Goal: Task Accomplishment & Management: Manage account settings

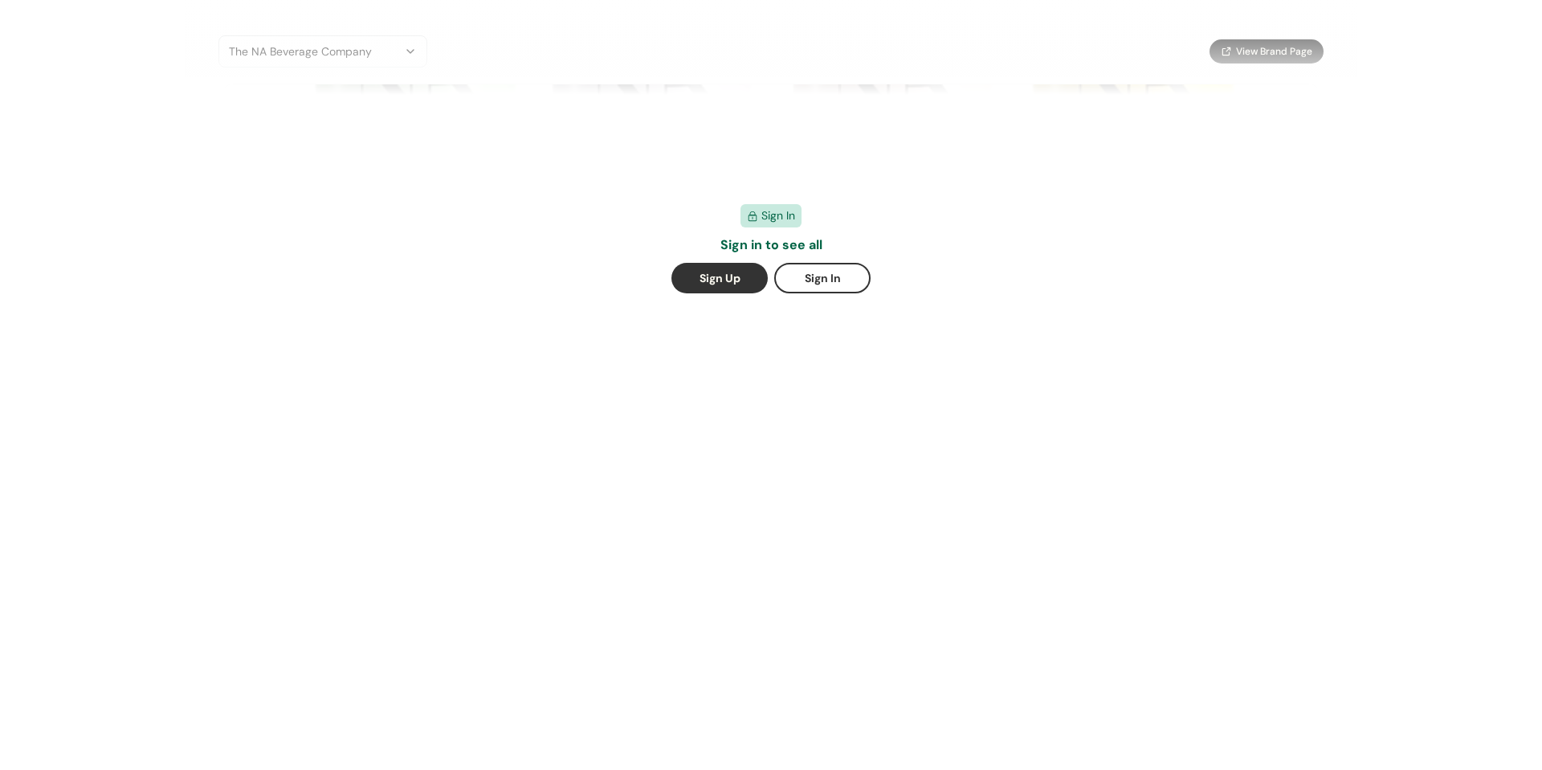
click at [728, 277] on button "Sign Up" at bounding box center [720, 278] width 96 height 31
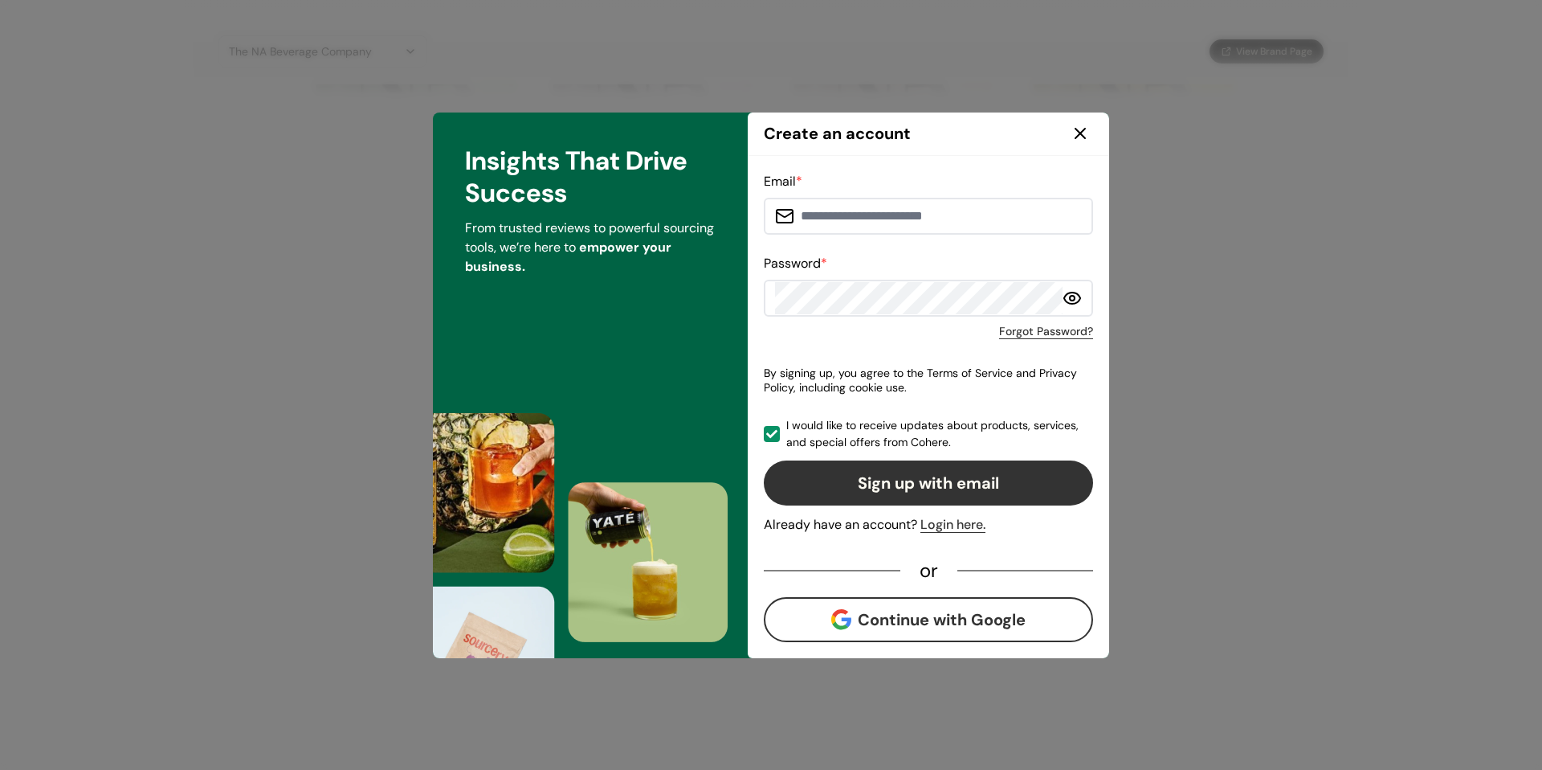
click at [1077, 129] on icon at bounding box center [1080, 133] width 19 height 19
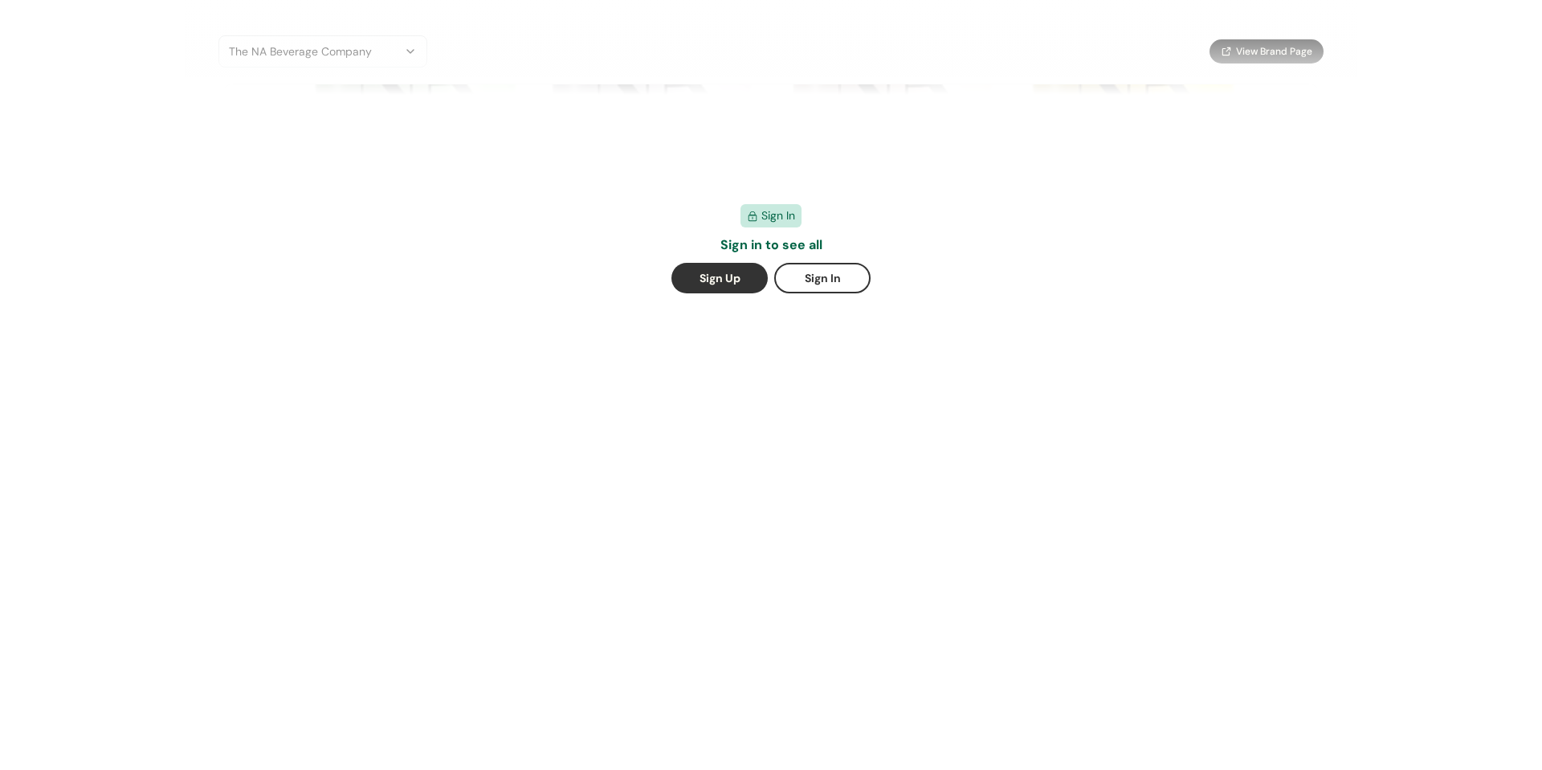
click at [808, 272] on button "Sign In" at bounding box center [822, 278] width 96 height 31
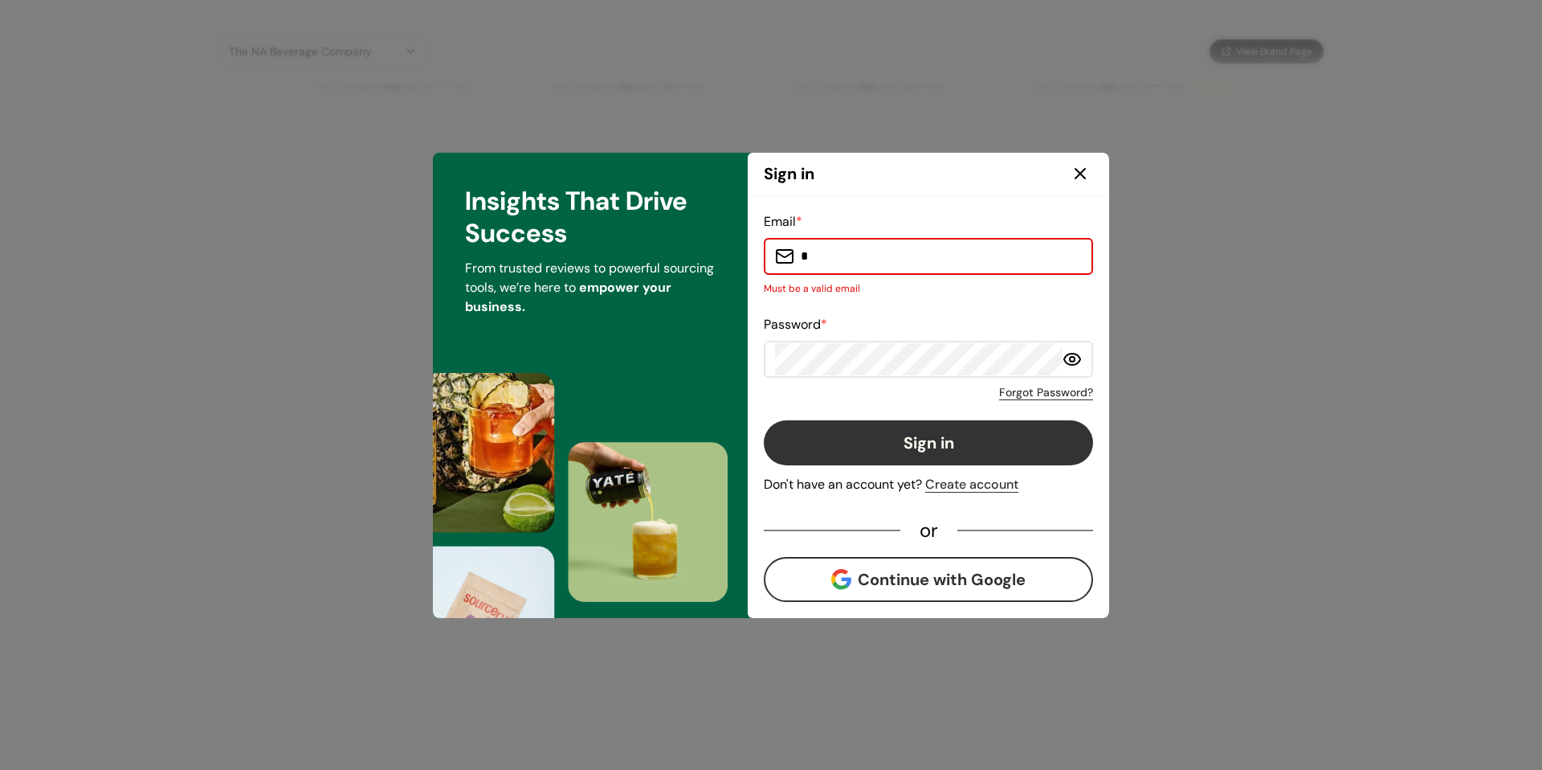
type input "**********"
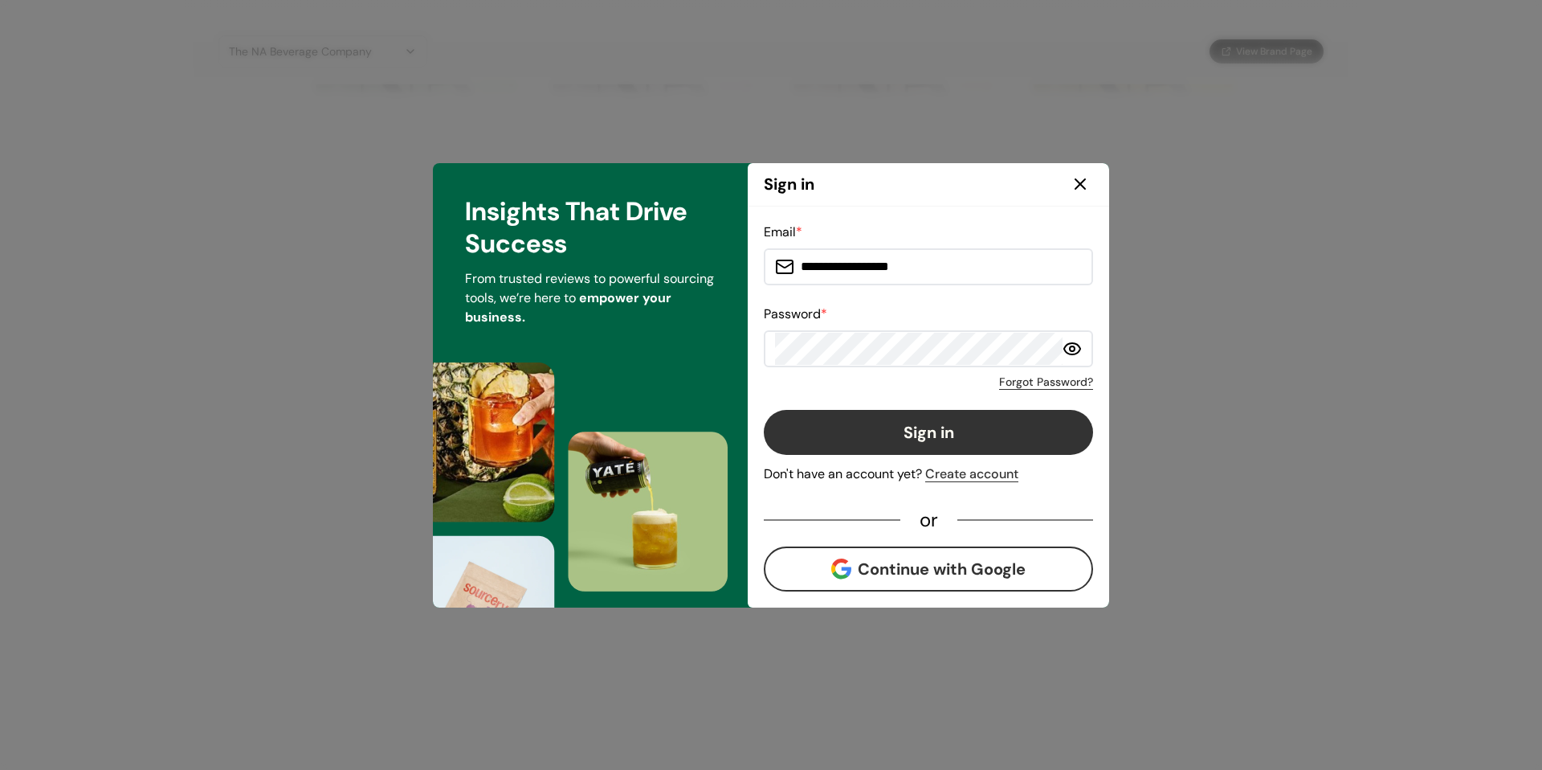
click at [934, 418] on button "Sign in" at bounding box center [928, 432] width 329 height 45
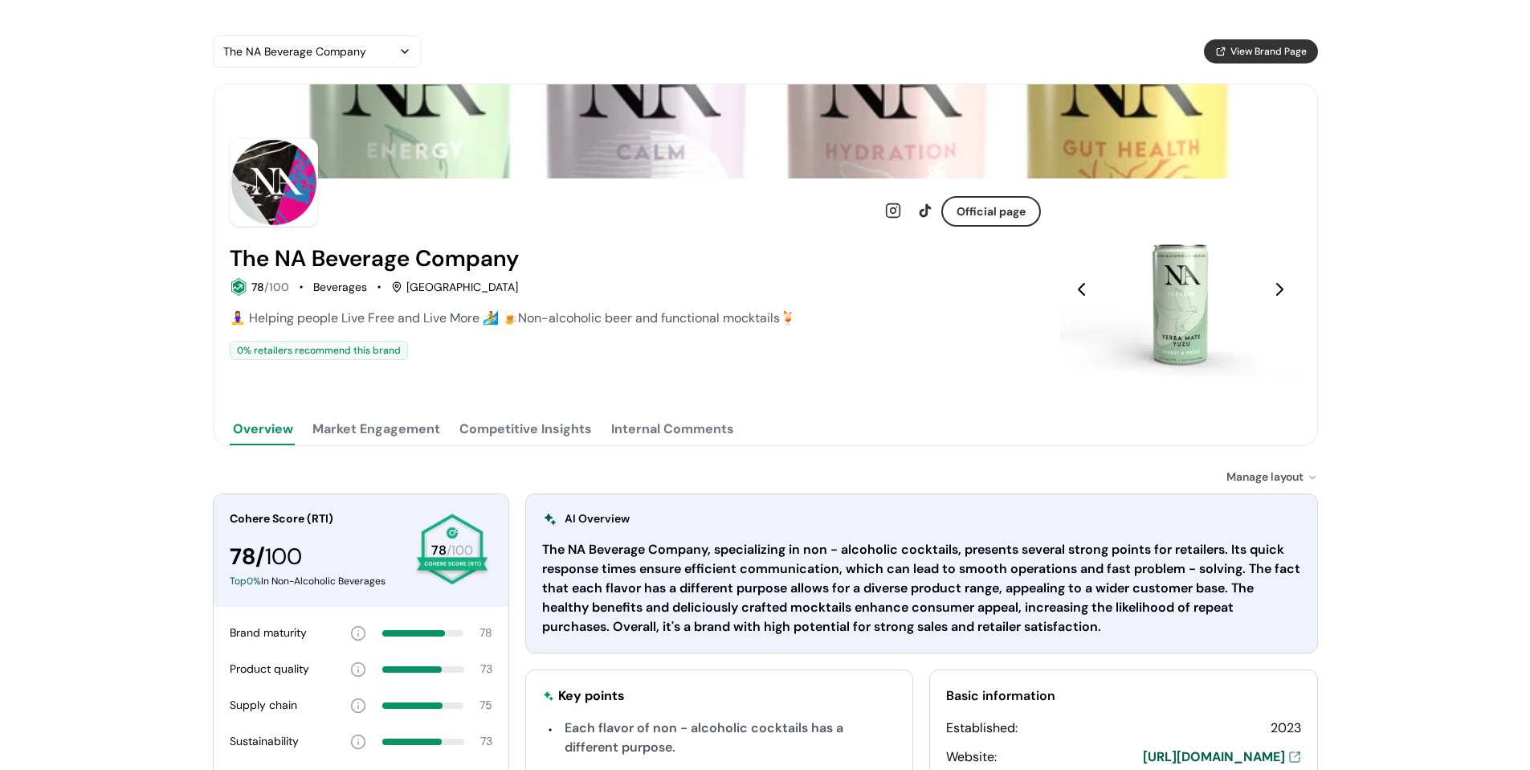
click at [381, 429] on button "Market Engagement" at bounding box center [376, 429] width 134 height 32
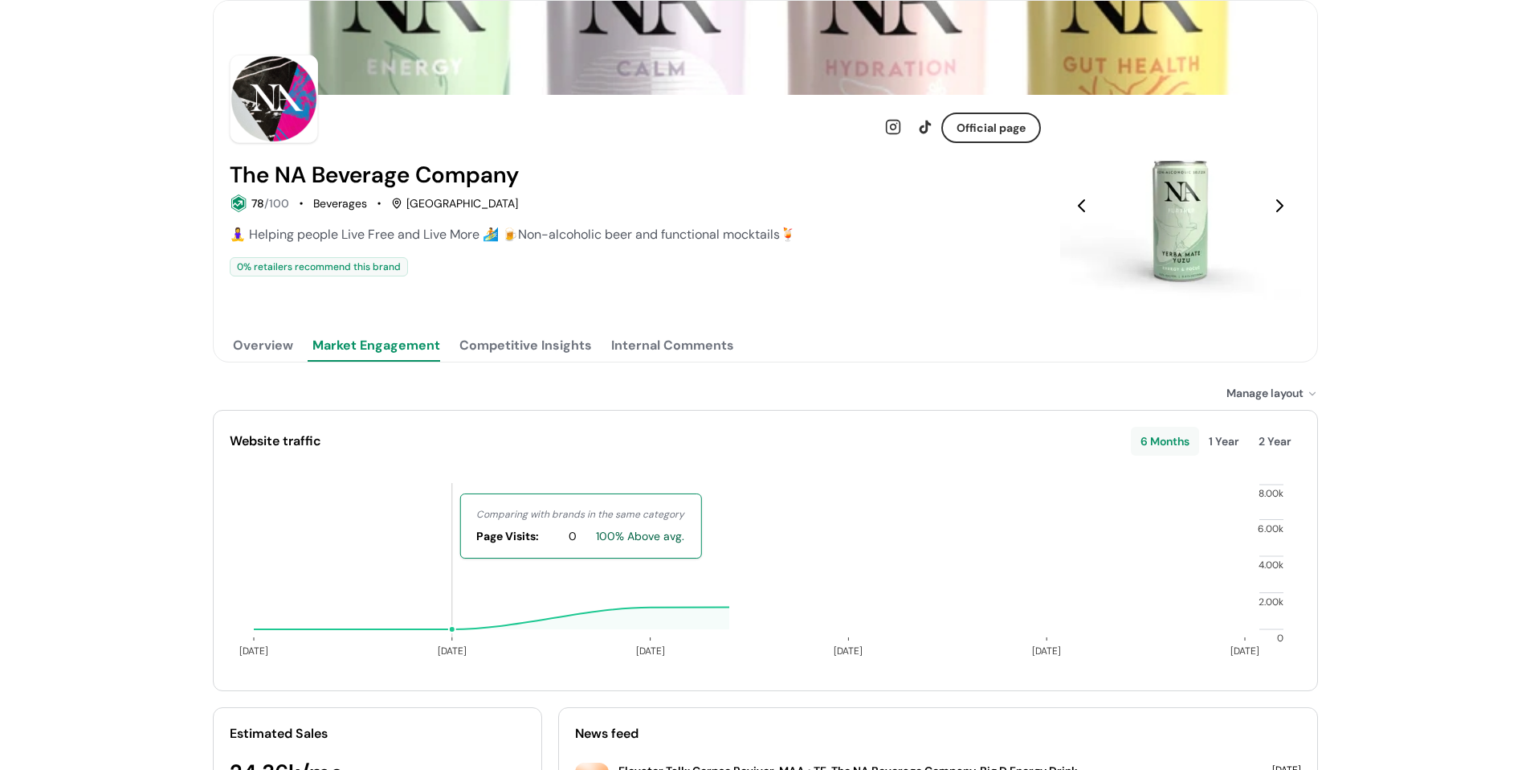
scroll to position [241, 0]
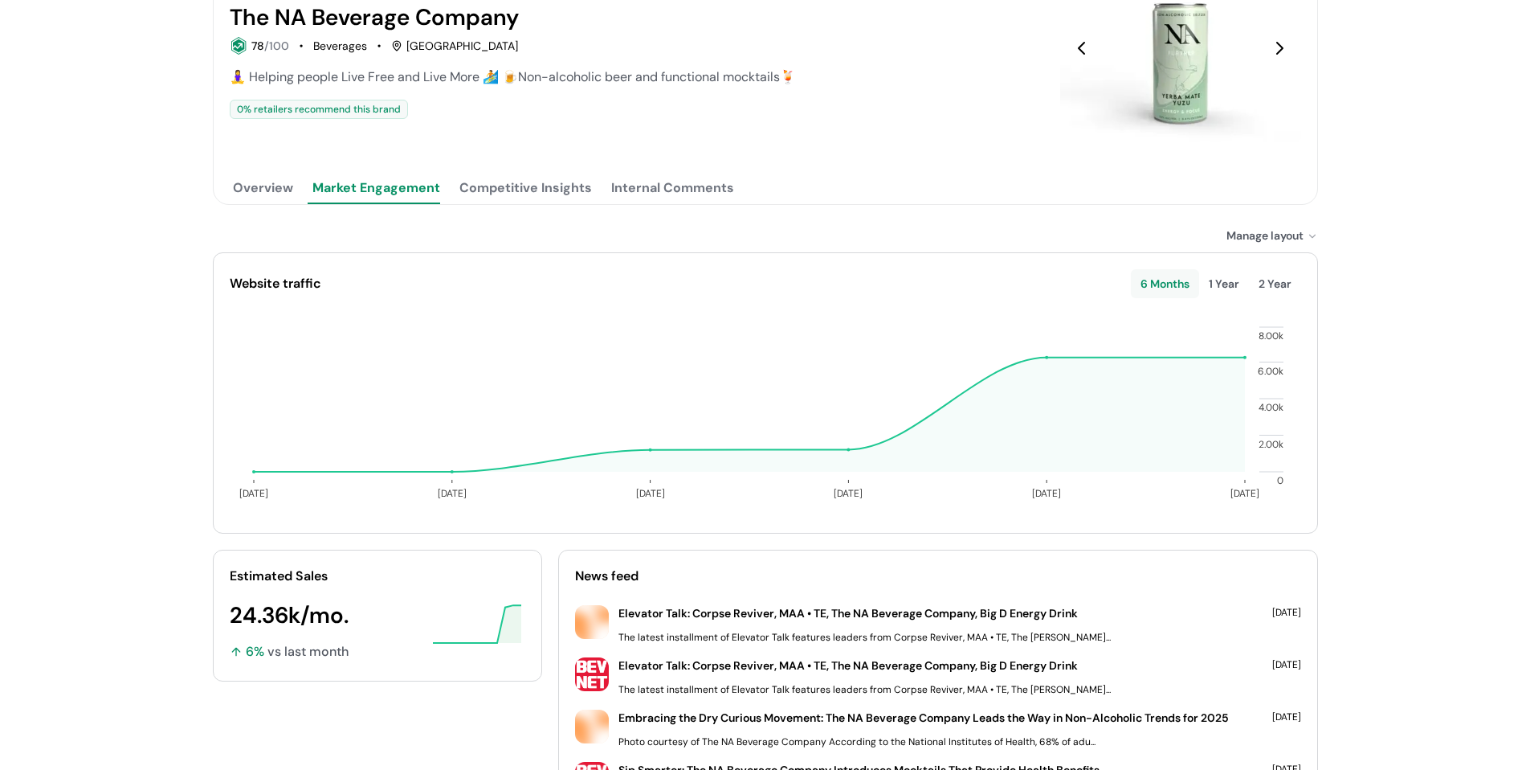
drag, startPoint x: 797, startPoint y: 264, endPoint x: 858, endPoint y: 311, distance: 77.3
drag, startPoint x: 858, startPoint y: 311, endPoint x: 872, endPoint y: 229, distance: 83.2
drag, startPoint x: 872, startPoint y: 229, endPoint x: 829, endPoint y: 142, distance: 97.0
click at [829, 142] on div "Official page The NA Beverage Company 78 /100 Beverages Raipur 🧘‍♀️ Helping peo…" at bounding box center [635, 48] width 811 height 222
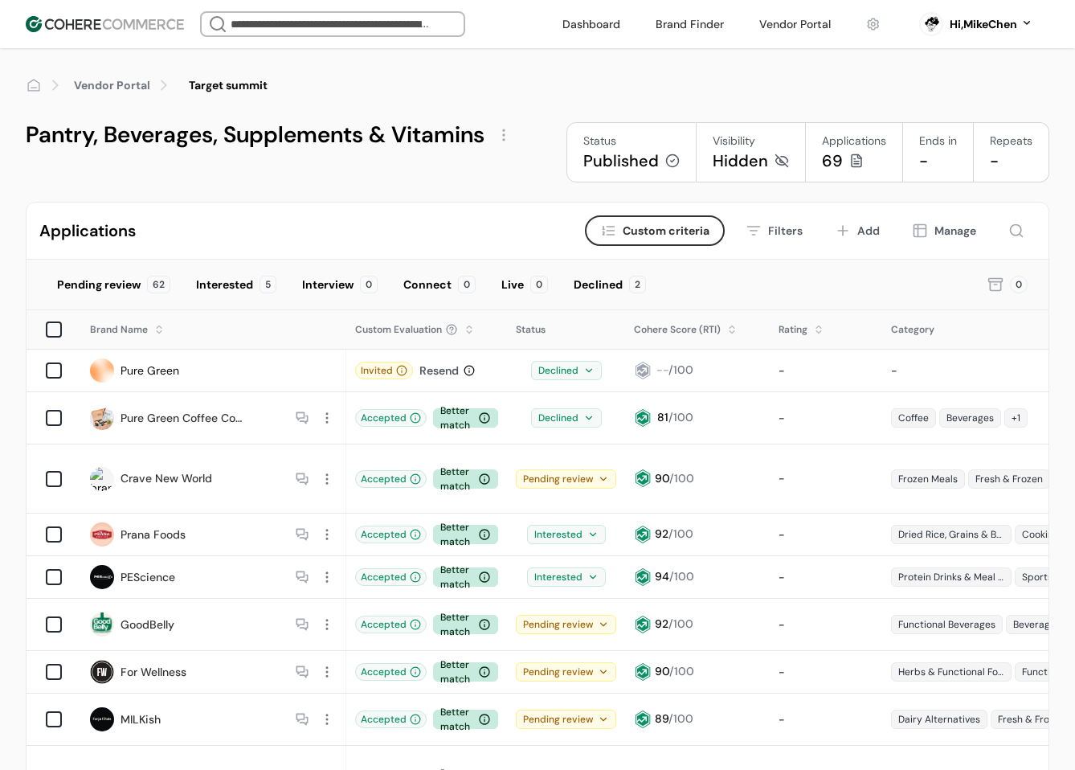
click at [581, 469] on div "Pending review" at bounding box center [566, 478] width 100 height 19
click at [495, 216] on div "Applications Criteria Custom criteria Filters Add Manage" at bounding box center [538, 230] width 1022 height 57
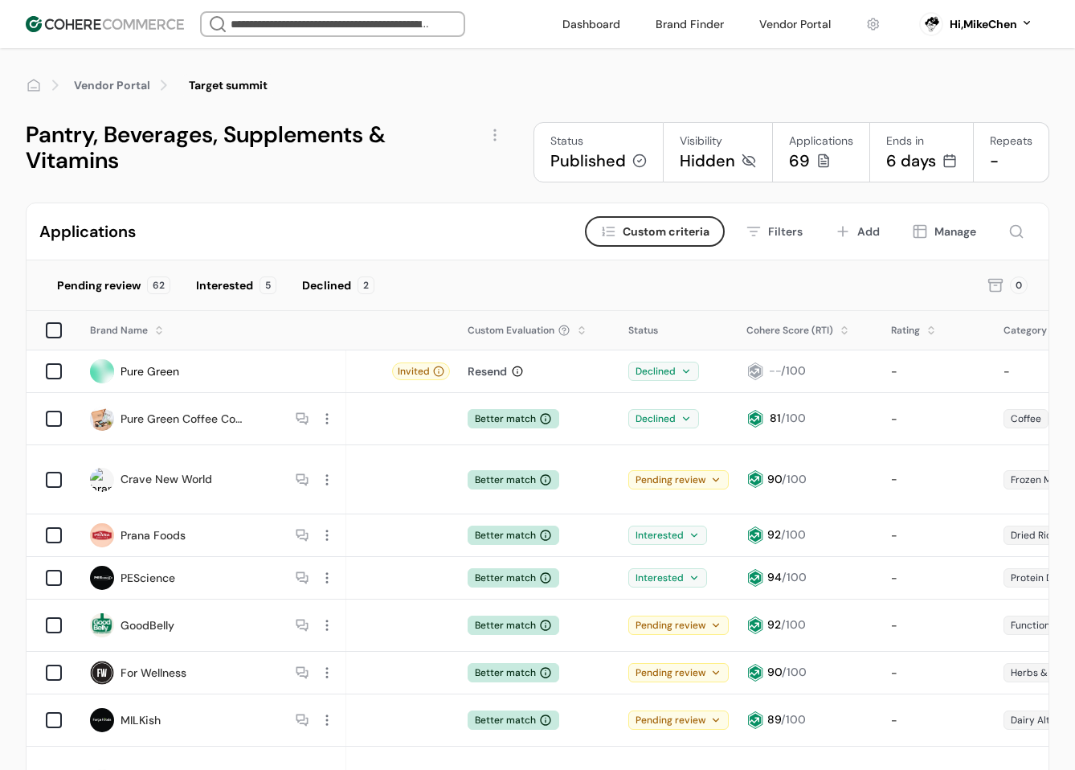
click at [693, 470] on div "Pending review" at bounding box center [678, 479] width 100 height 19
click at [533, 266] on div "Pending review 62 Interested 5 Declined 2 0" at bounding box center [538, 285] width 1022 height 51
click at [660, 332] on div "Status" at bounding box center [678, 330] width 116 height 31
drag, startPoint x: 668, startPoint y: 247, endPoint x: 676, endPoint y: 253, distance: 9.8
click at [669, 249] on div "Applications Criteria Custom criteria Filters Add Manage" at bounding box center [538, 231] width 1022 height 57
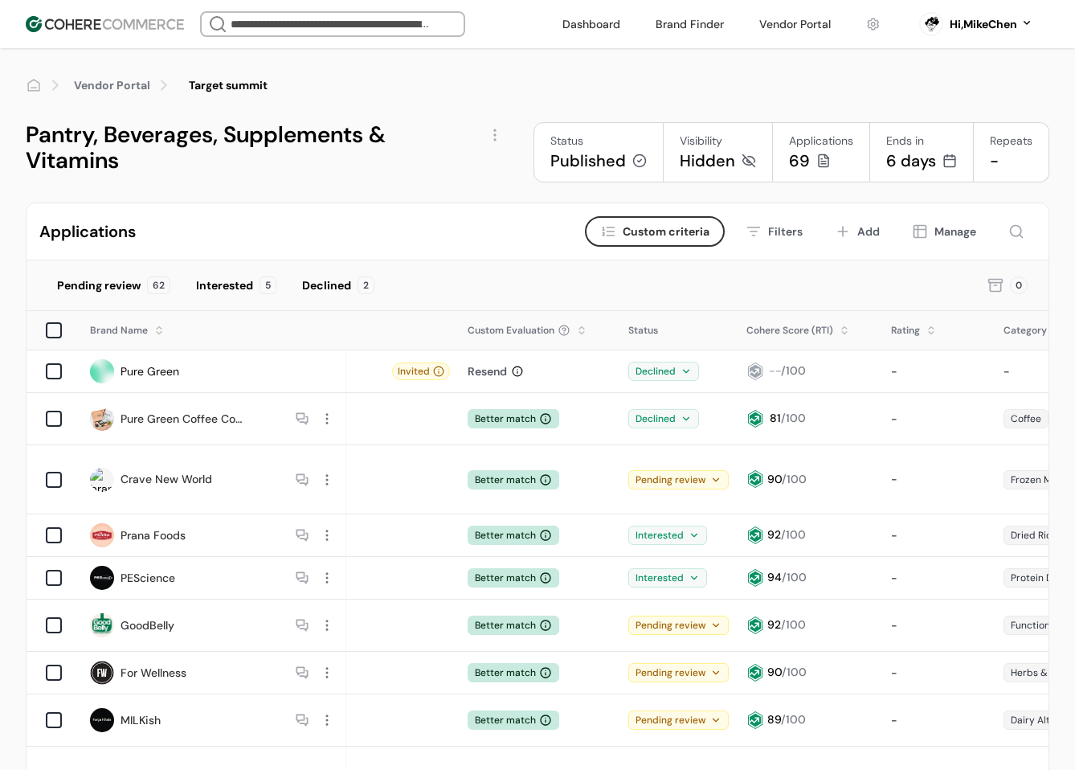
click at [601, 239] on icon "button" at bounding box center [608, 231] width 16 height 16
type input "**"
type input "****"
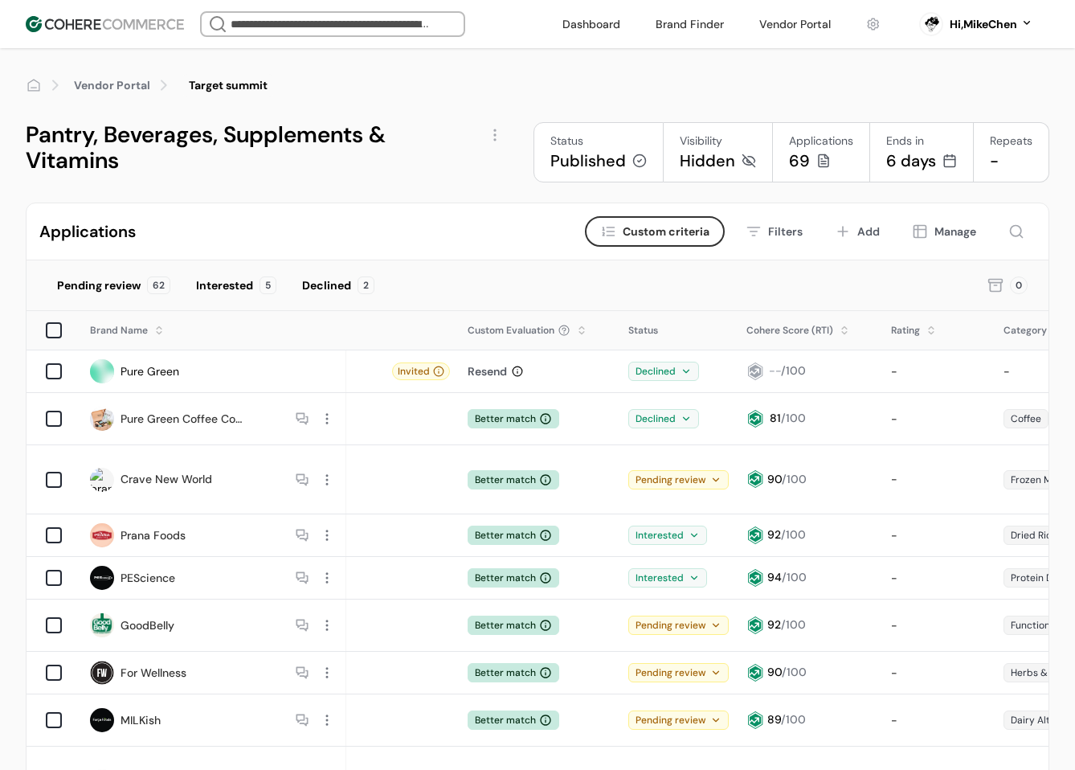
type input "****"
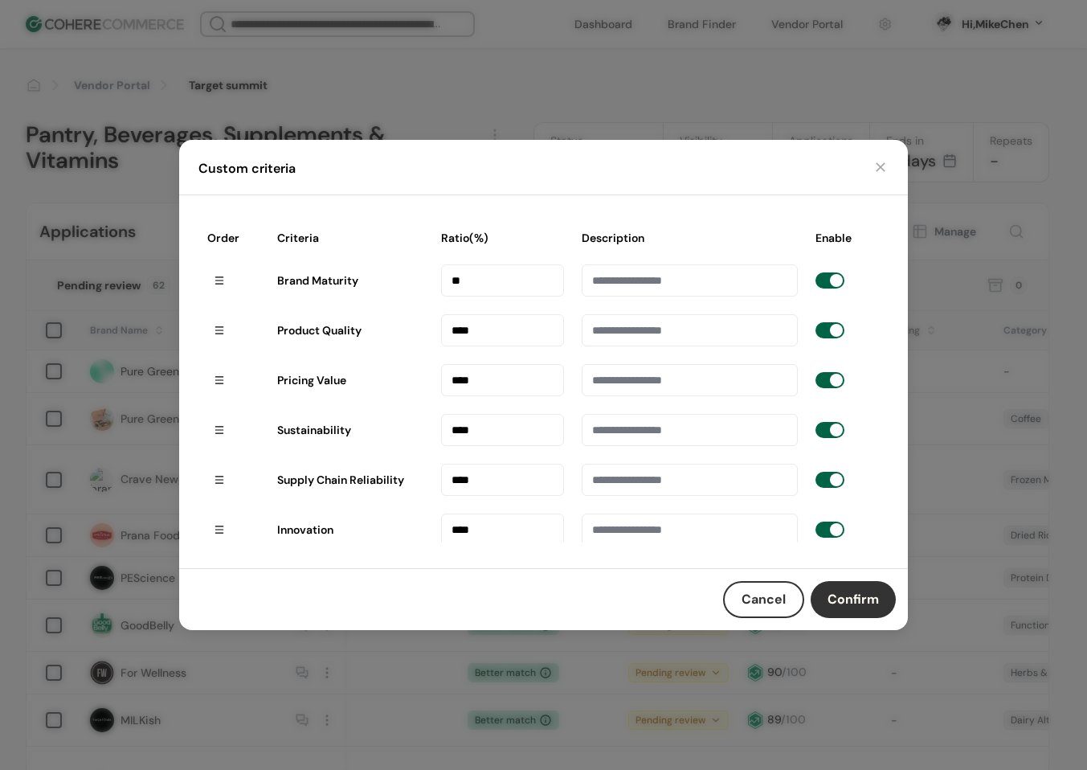
click at [894, 169] on div "Custom criteria" at bounding box center [543, 167] width 729 height 55
click at [881, 164] on button "button" at bounding box center [880, 167] width 16 height 16
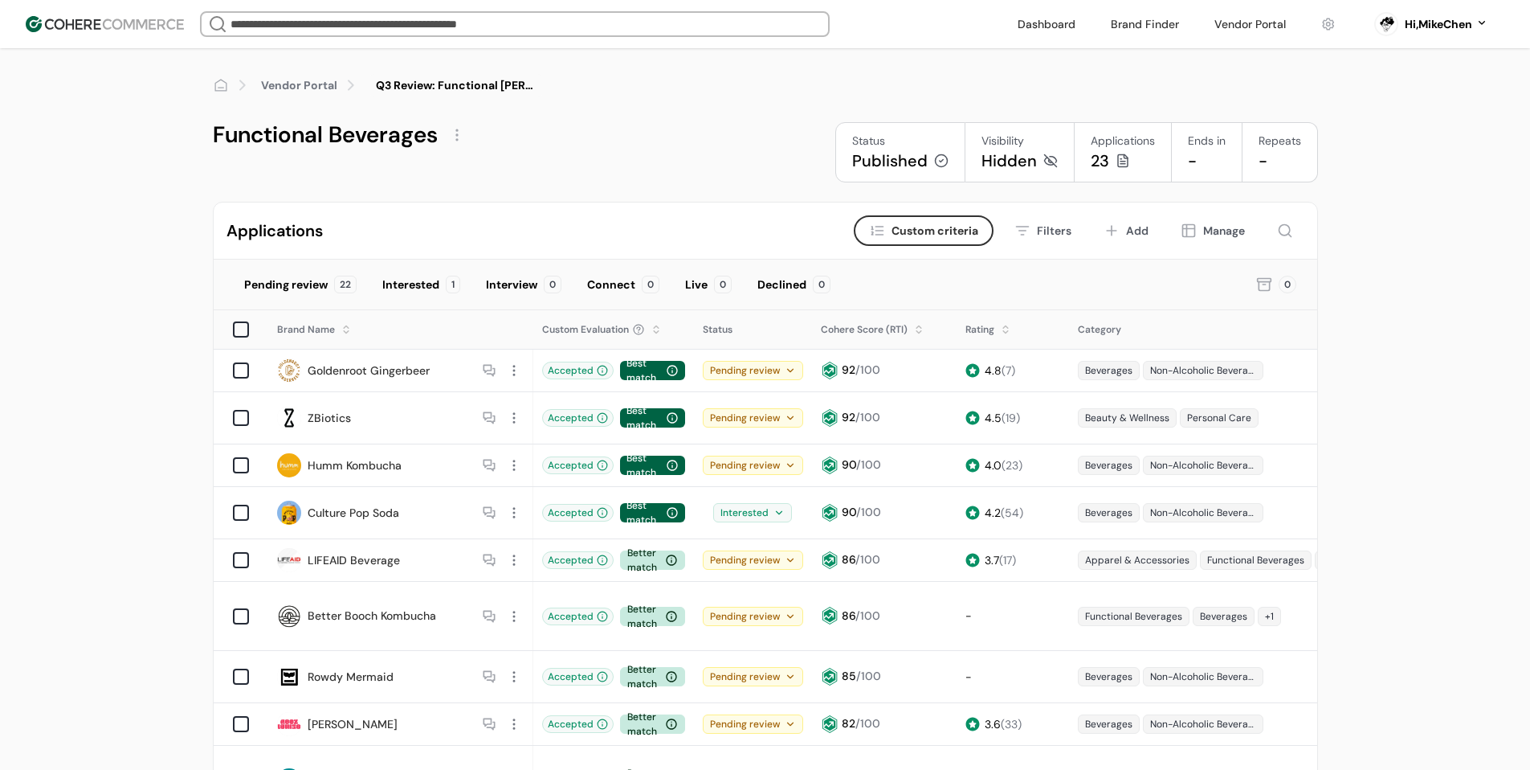
scroll to position [80, 0]
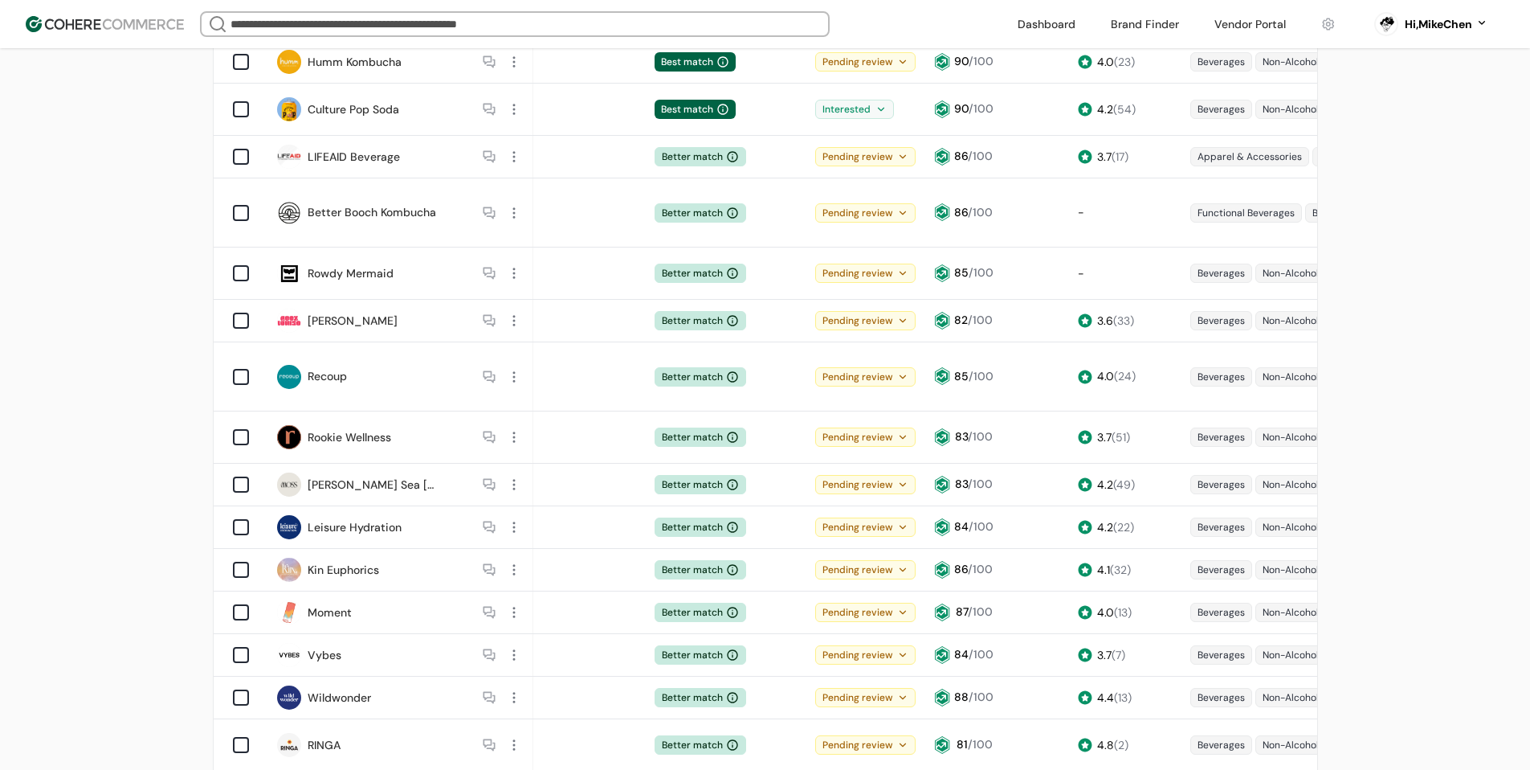
scroll to position [161, 0]
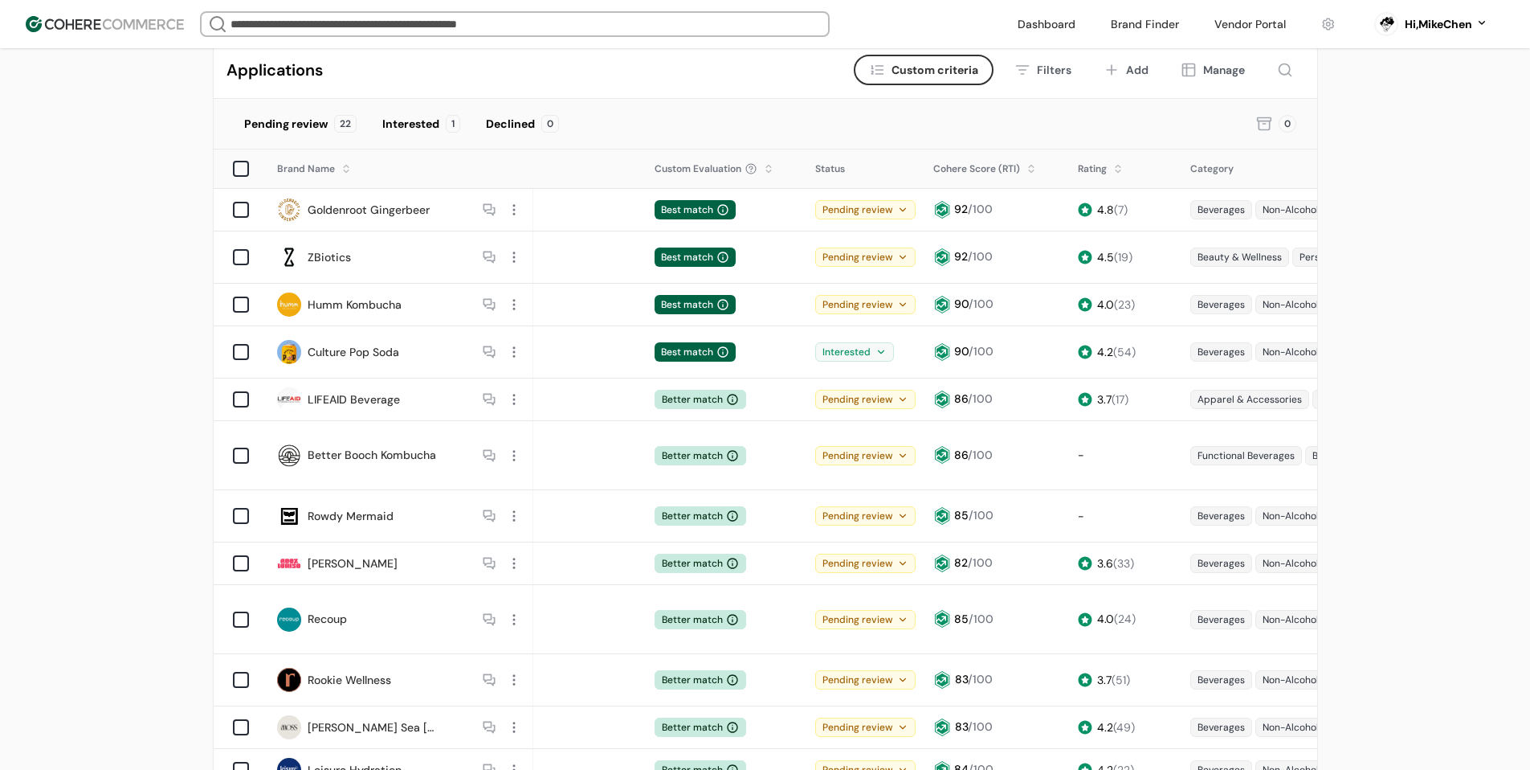
click at [872, 342] on div "Interested" at bounding box center [854, 351] width 79 height 19
click at [890, 296] on div "Pending review" at bounding box center [865, 304] width 100 height 19
click at [811, 131] on div "Pending review 22 Interested 1 Declined 0" at bounding box center [734, 123] width 1003 height 31
click at [420, 130] on div "Interested" at bounding box center [410, 124] width 57 height 17
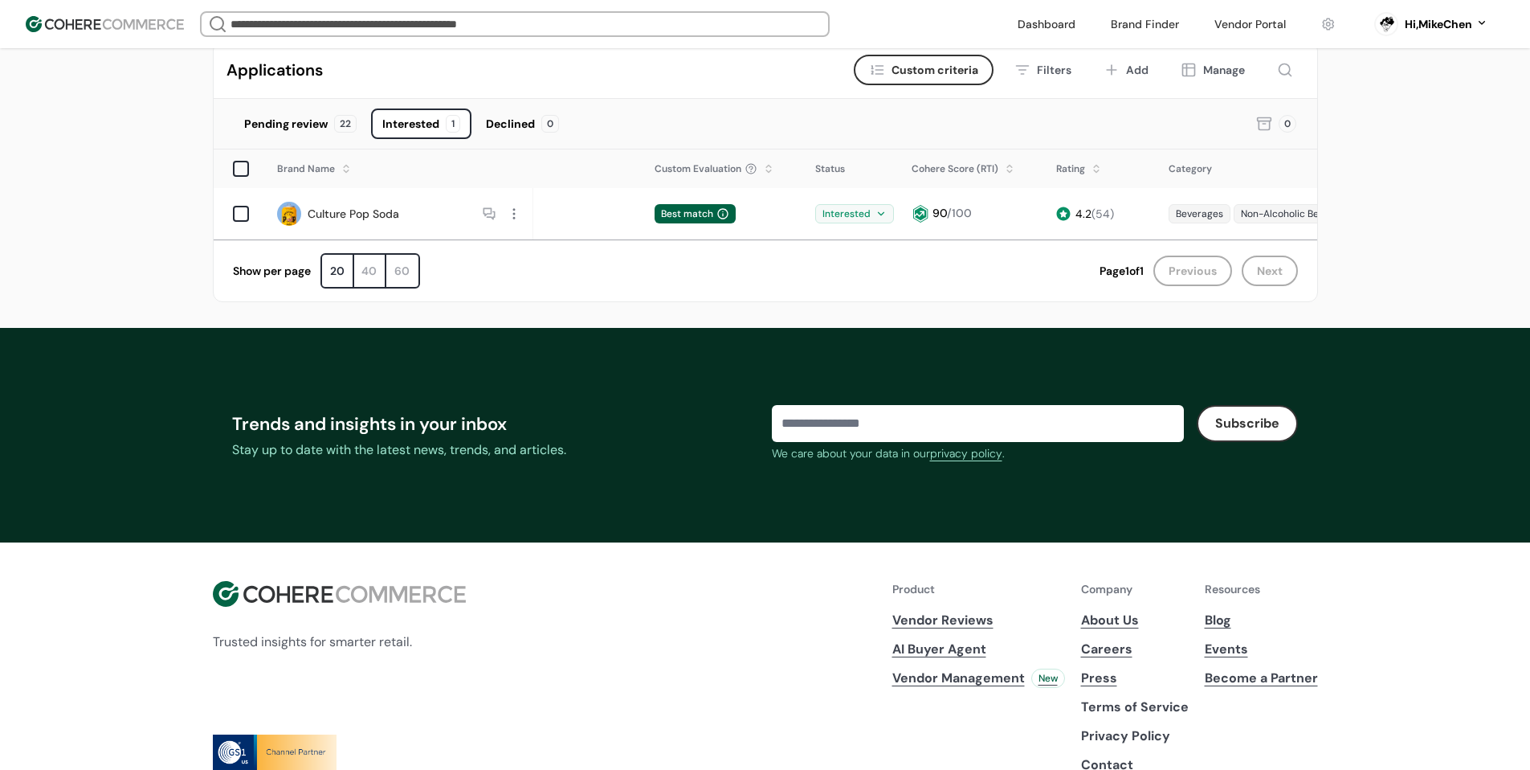
click at [498, 113] on div "Declined 0" at bounding box center [523, 123] width 96 height 31
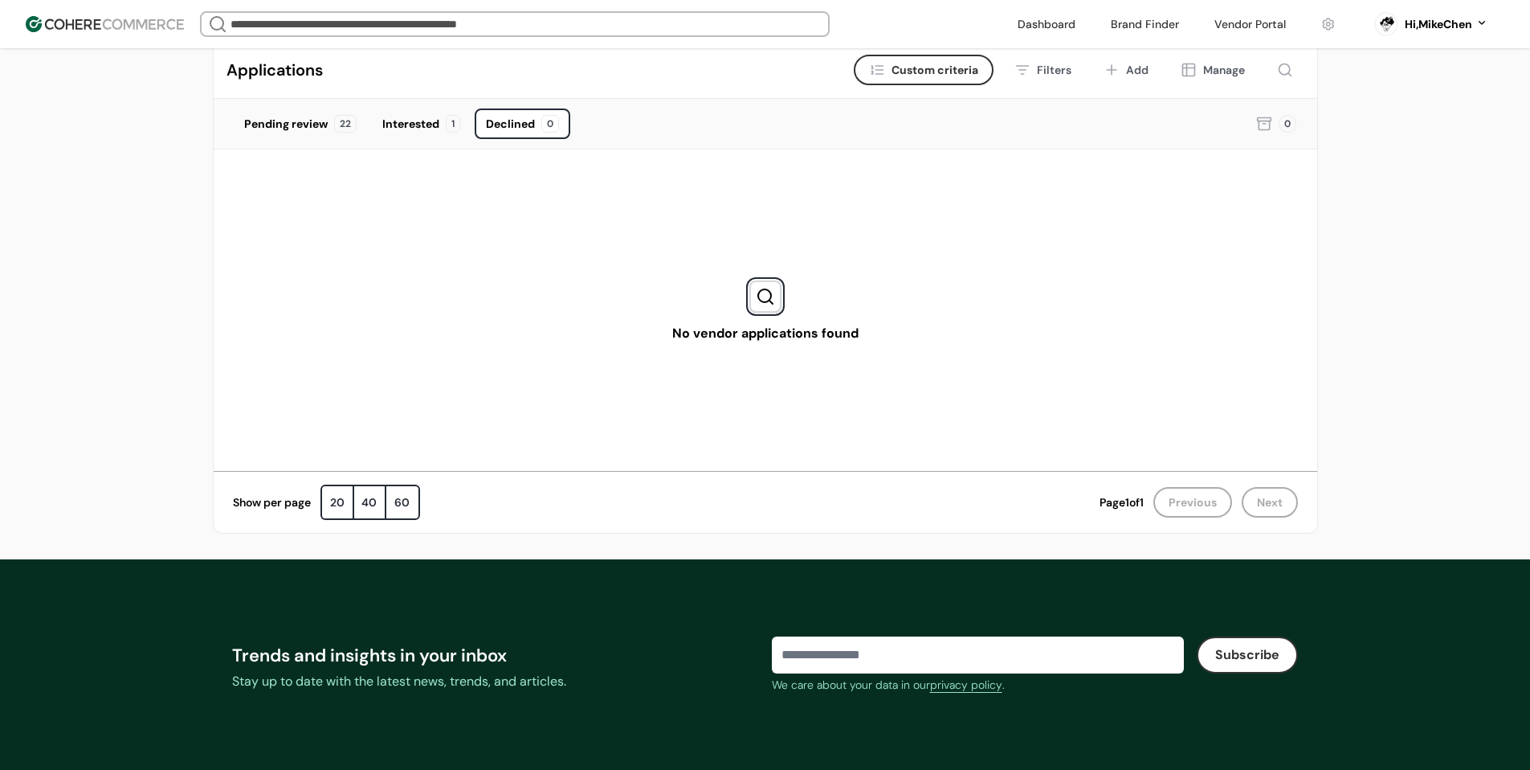
click at [407, 118] on div "Interested" at bounding box center [410, 124] width 57 height 17
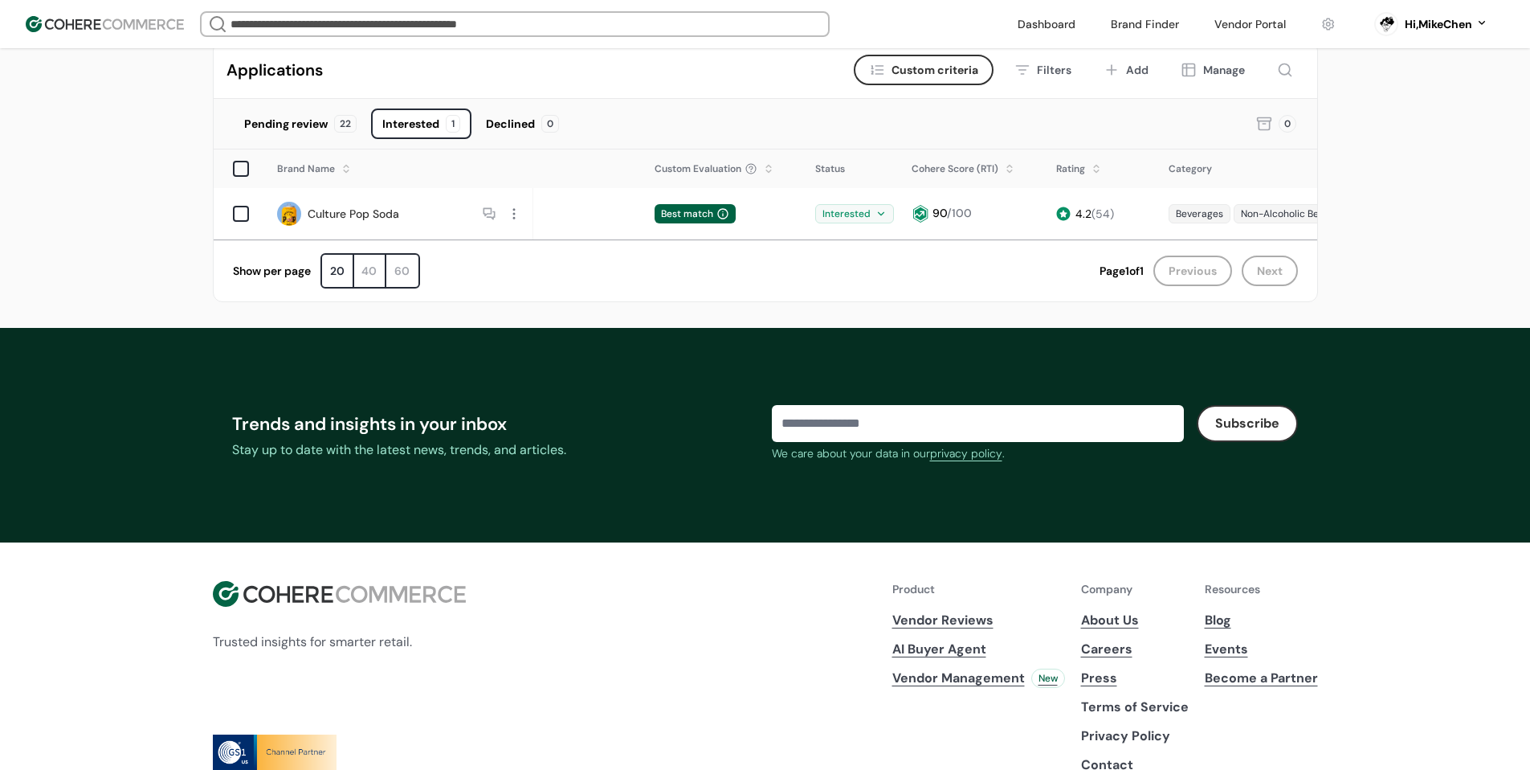
click at [336, 122] on div "22" at bounding box center [345, 124] width 22 height 18
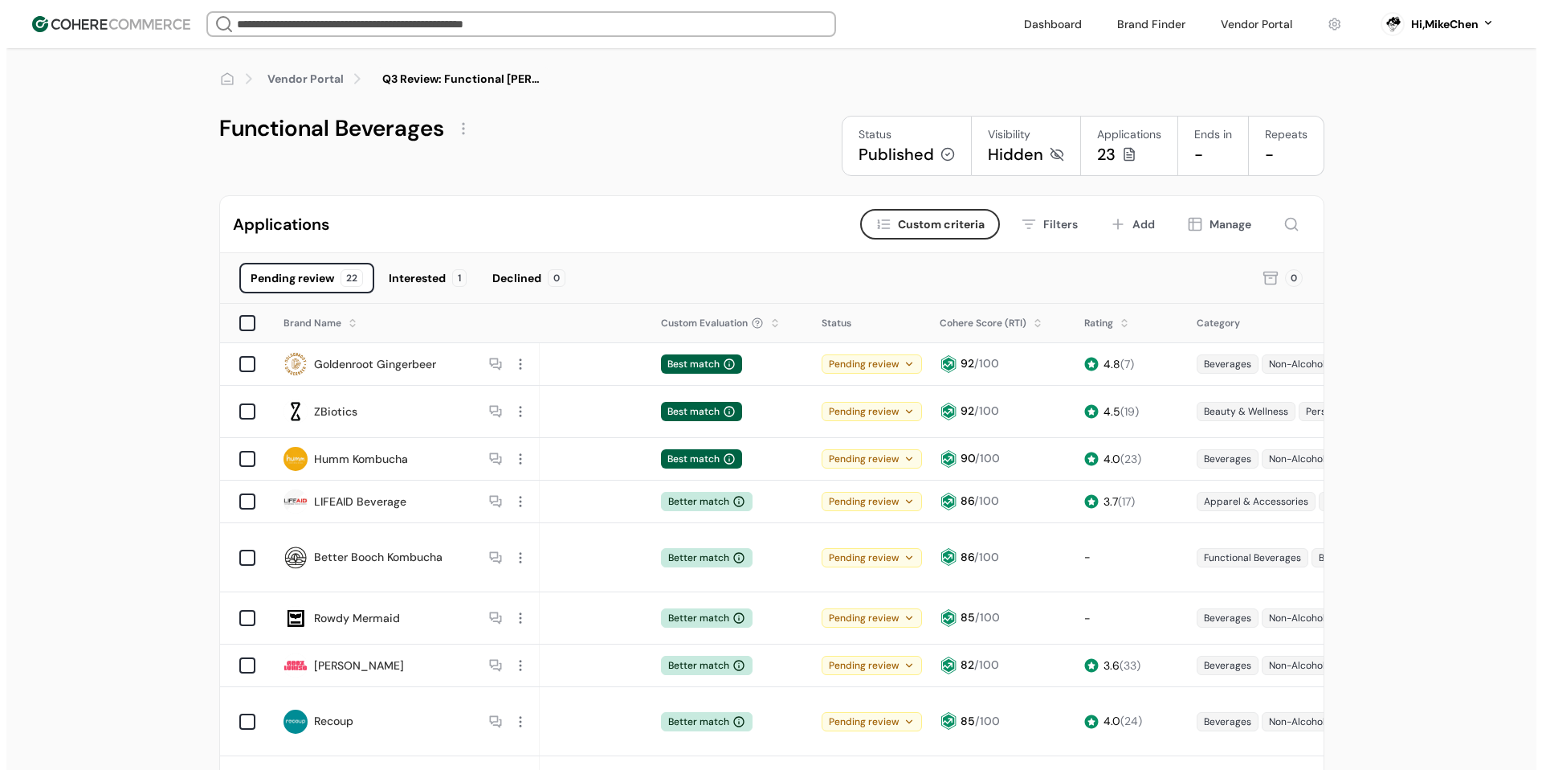
scroll to position [0, 0]
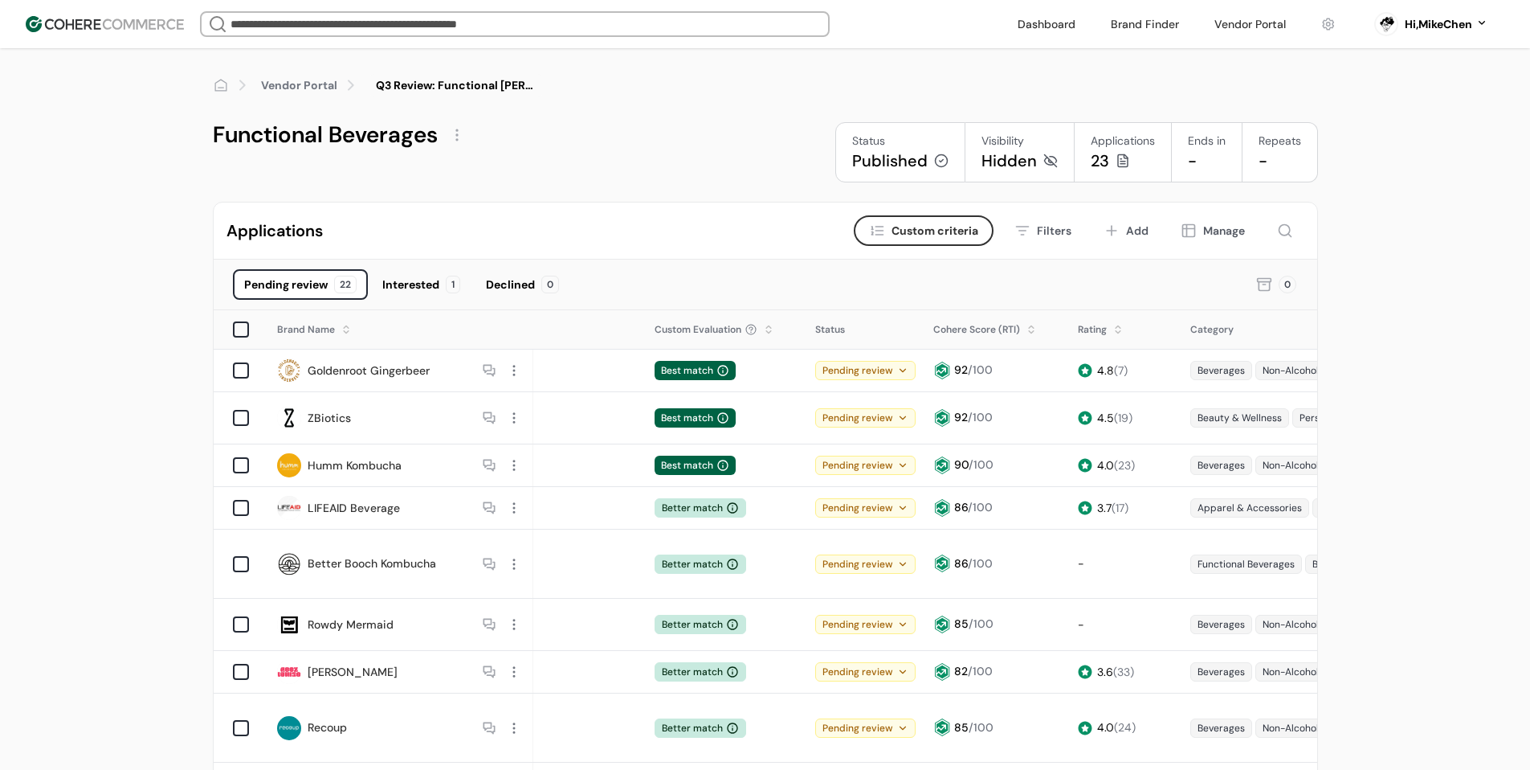
click at [871, 372] on div "Pending review" at bounding box center [865, 370] width 100 height 19
click at [842, 514] on div "Pending review" at bounding box center [865, 507] width 116 height 35
click at [858, 503] on div "Pending review" at bounding box center [865, 507] width 100 height 19
click at [798, 411] on div "Best match" at bounding box center [726, 417] width 159 height 35
click at [917, 223] on span "Custom criteria" at bounding box center [935, 231] width 87 height 17
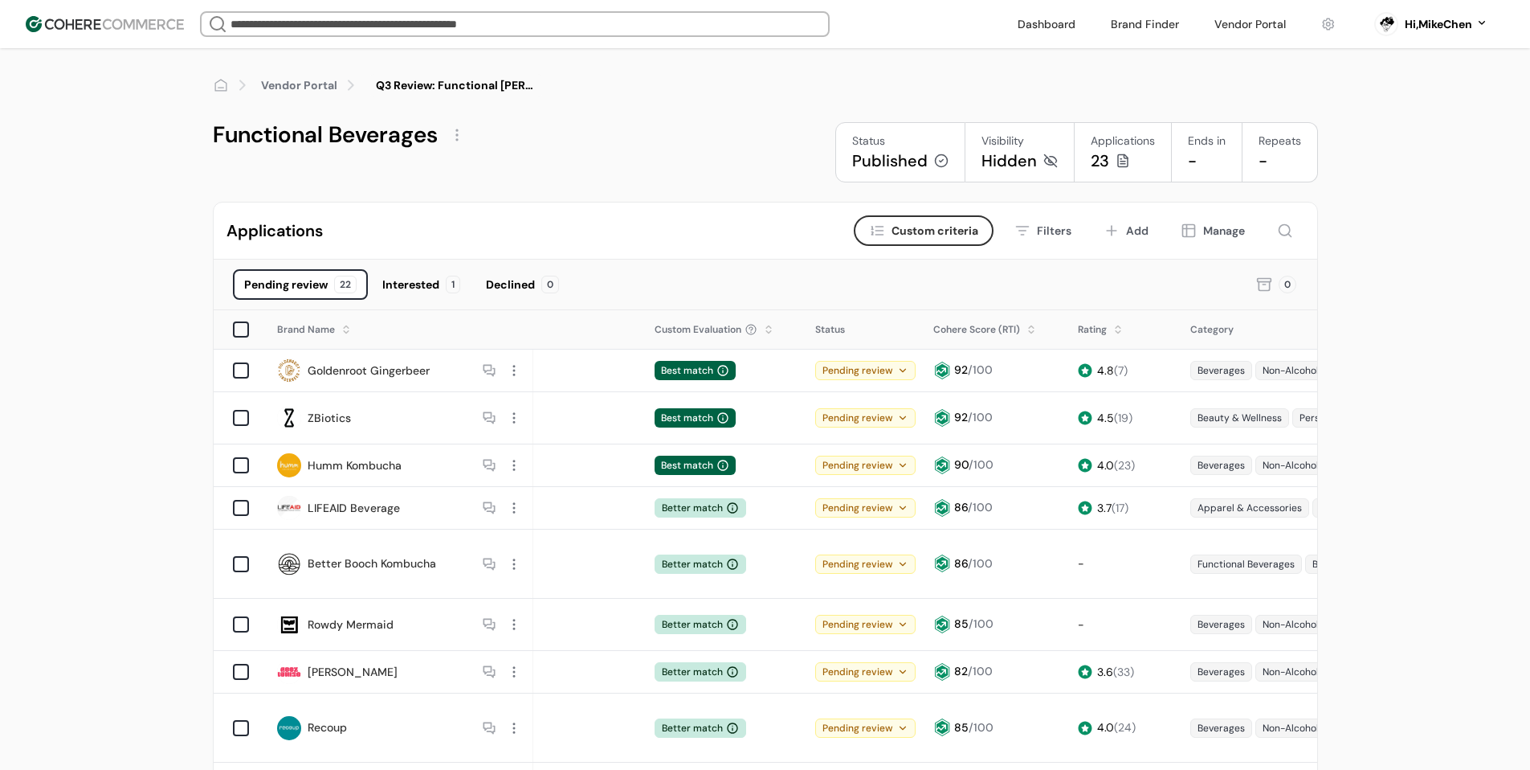
type input "****"
type input "**********"
type input "****"
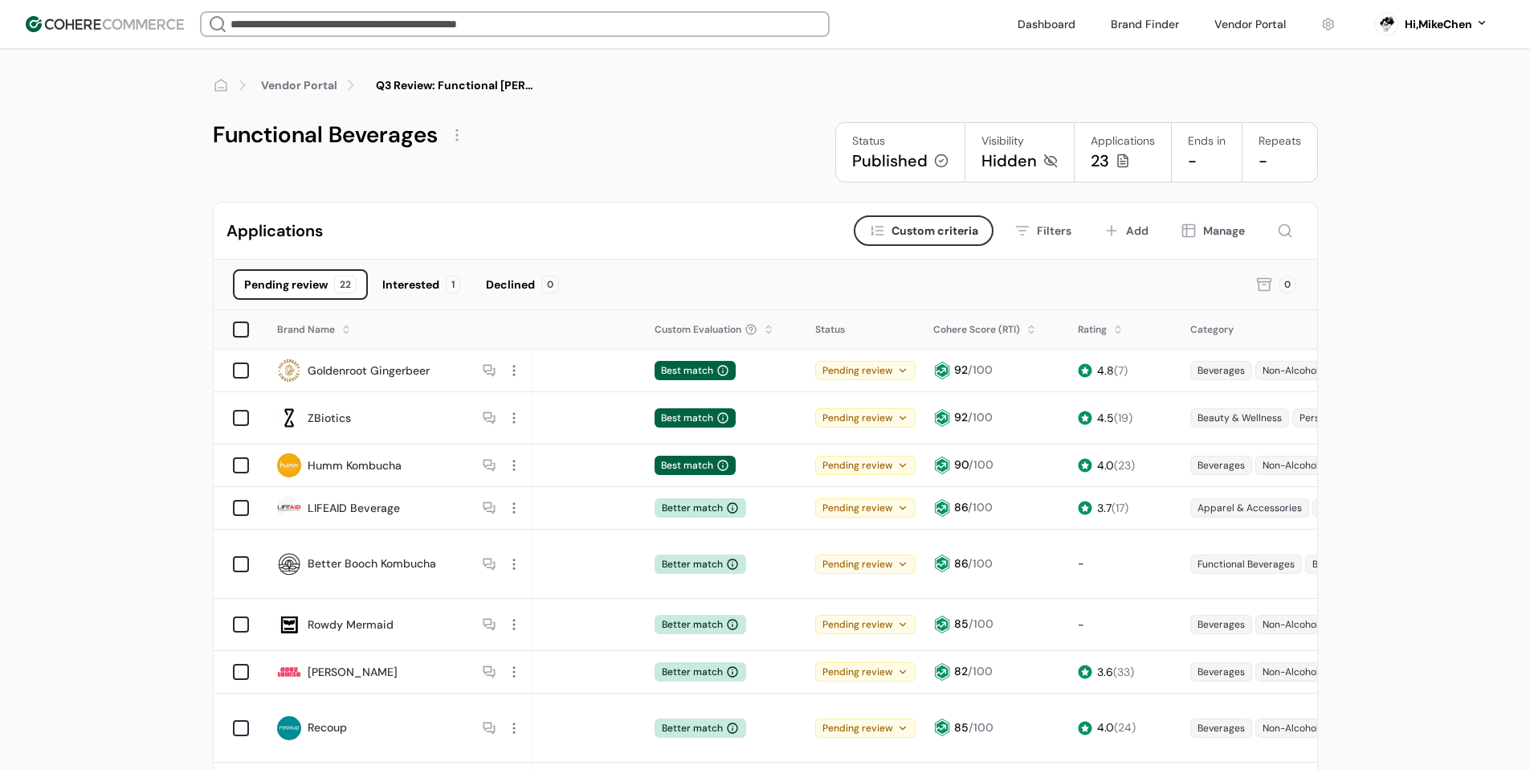
type input "****"
type input "**********"
type input "****"
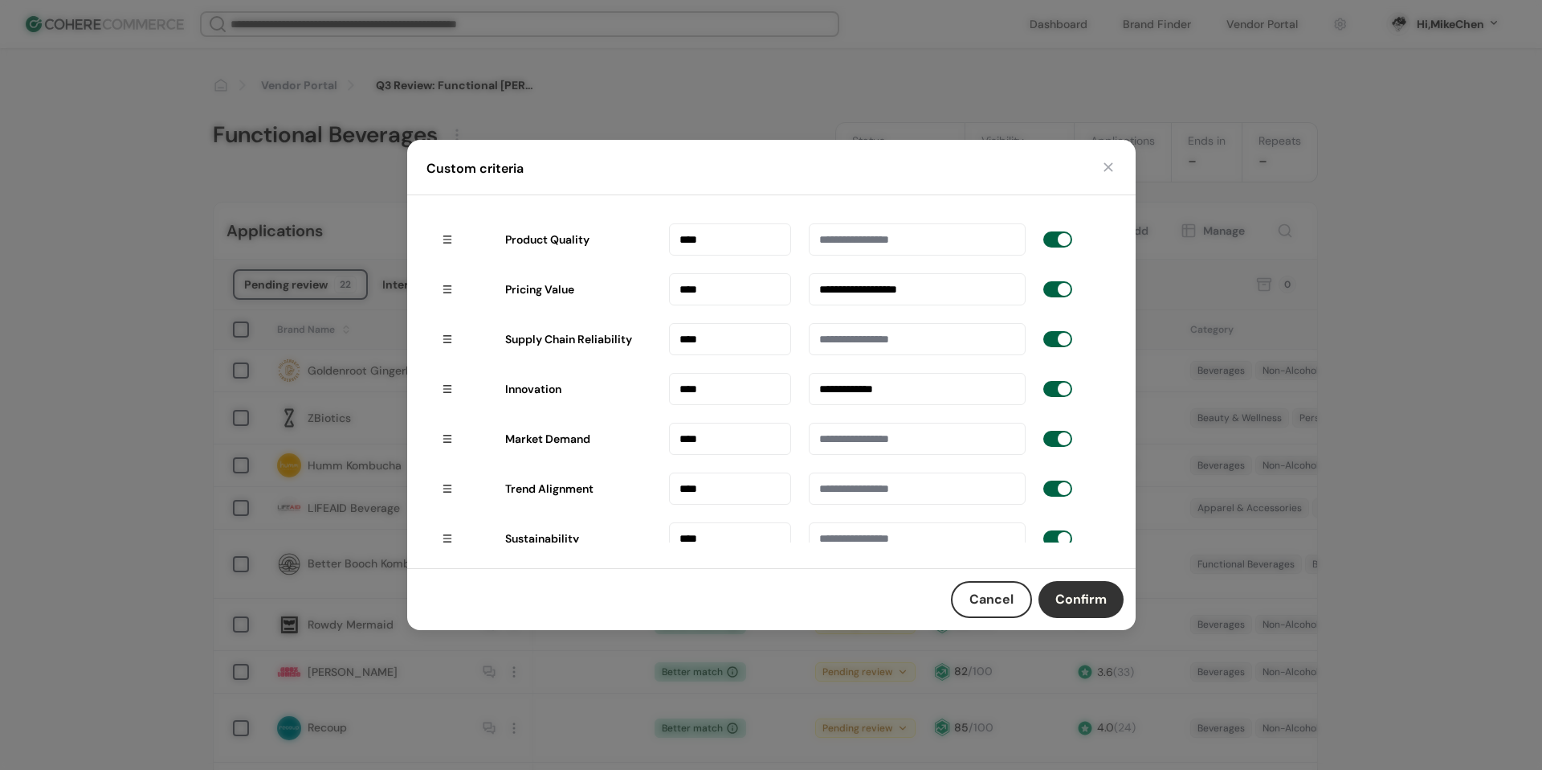
scroll to position [112, 0]
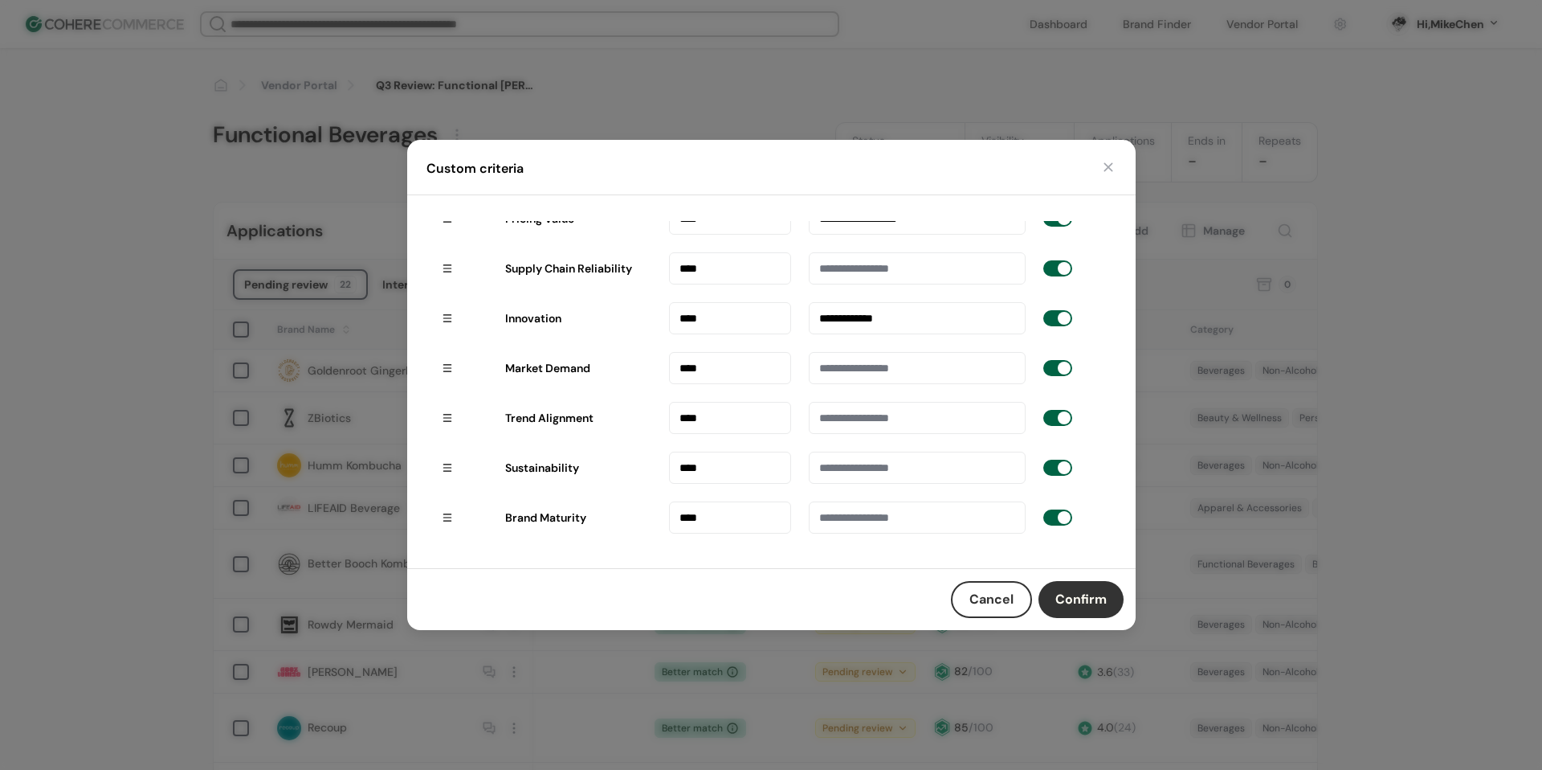
click at [1062, 587] on button "Confirm" at bounding box center [1081, 599] width 85 height 37
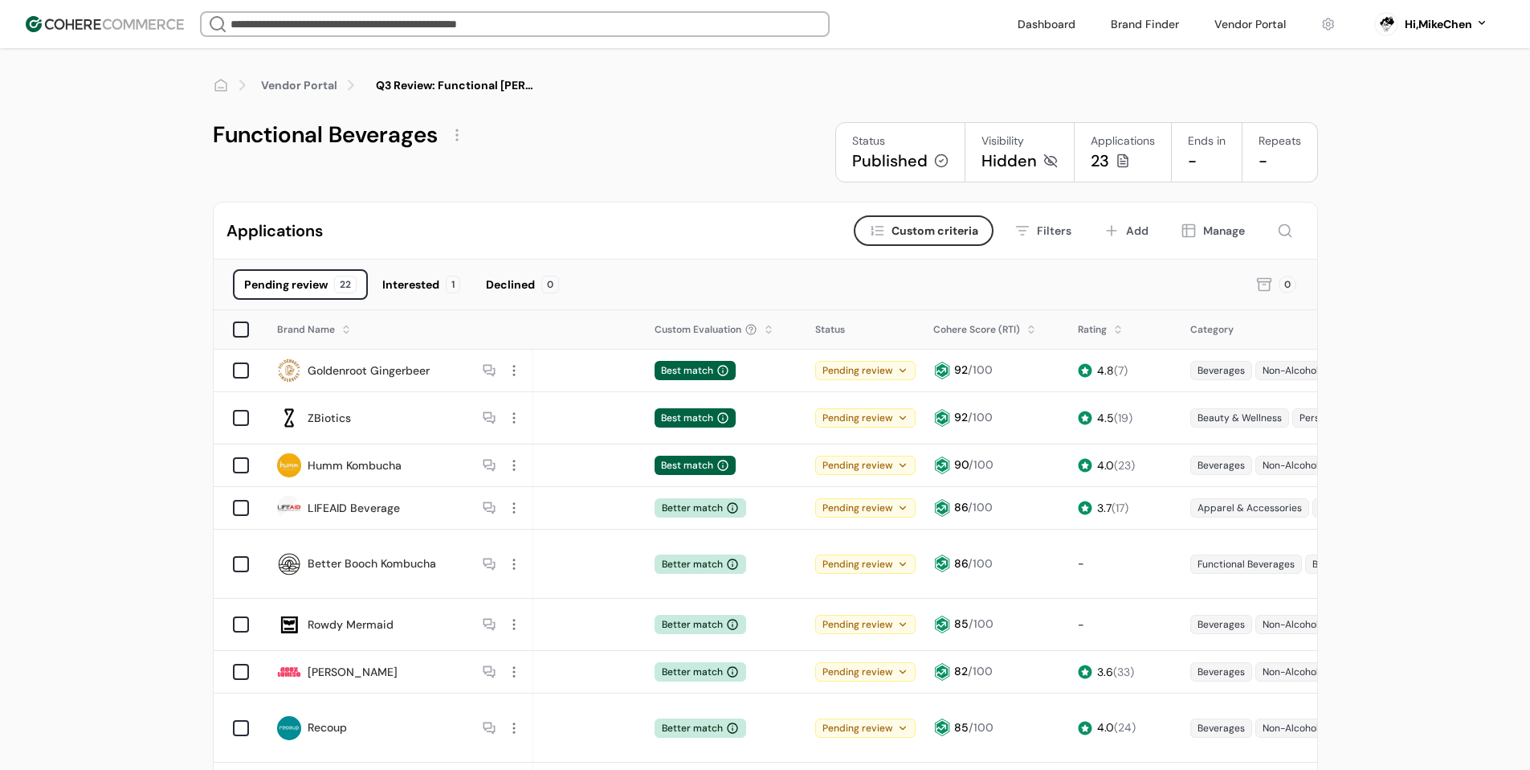
click at [934, 225] on span "Custom criteria" at bounding box center [935, 231] width 87 height 17
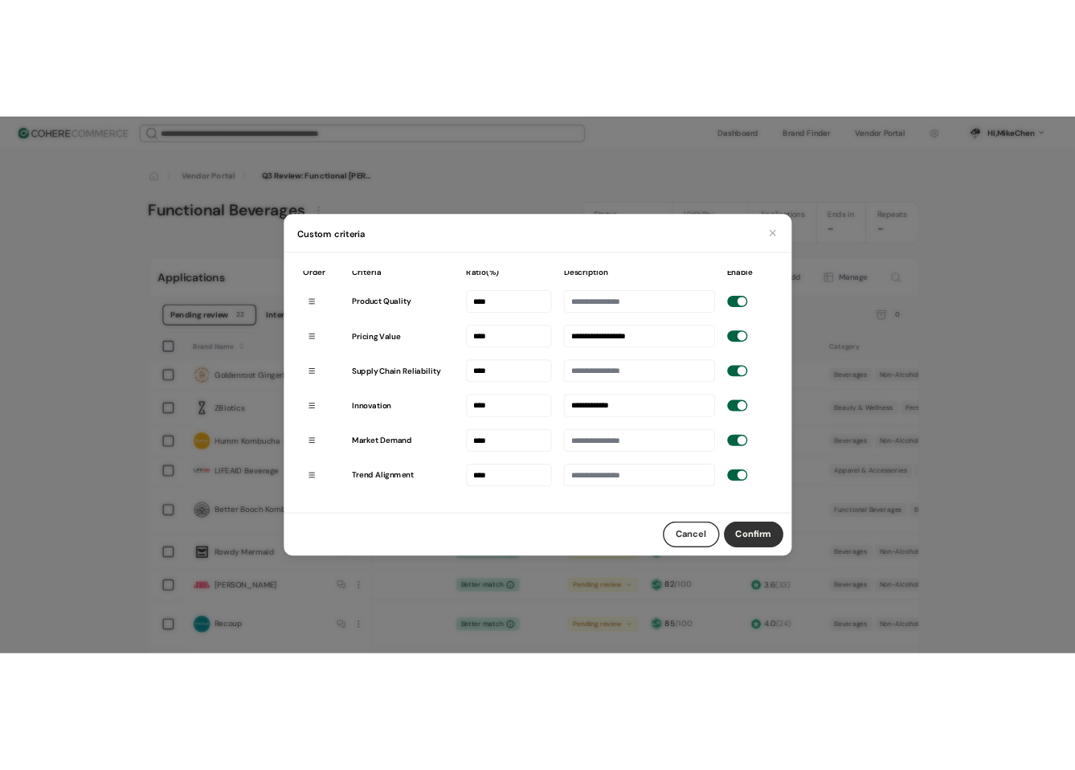
scroll to position [0, 0]
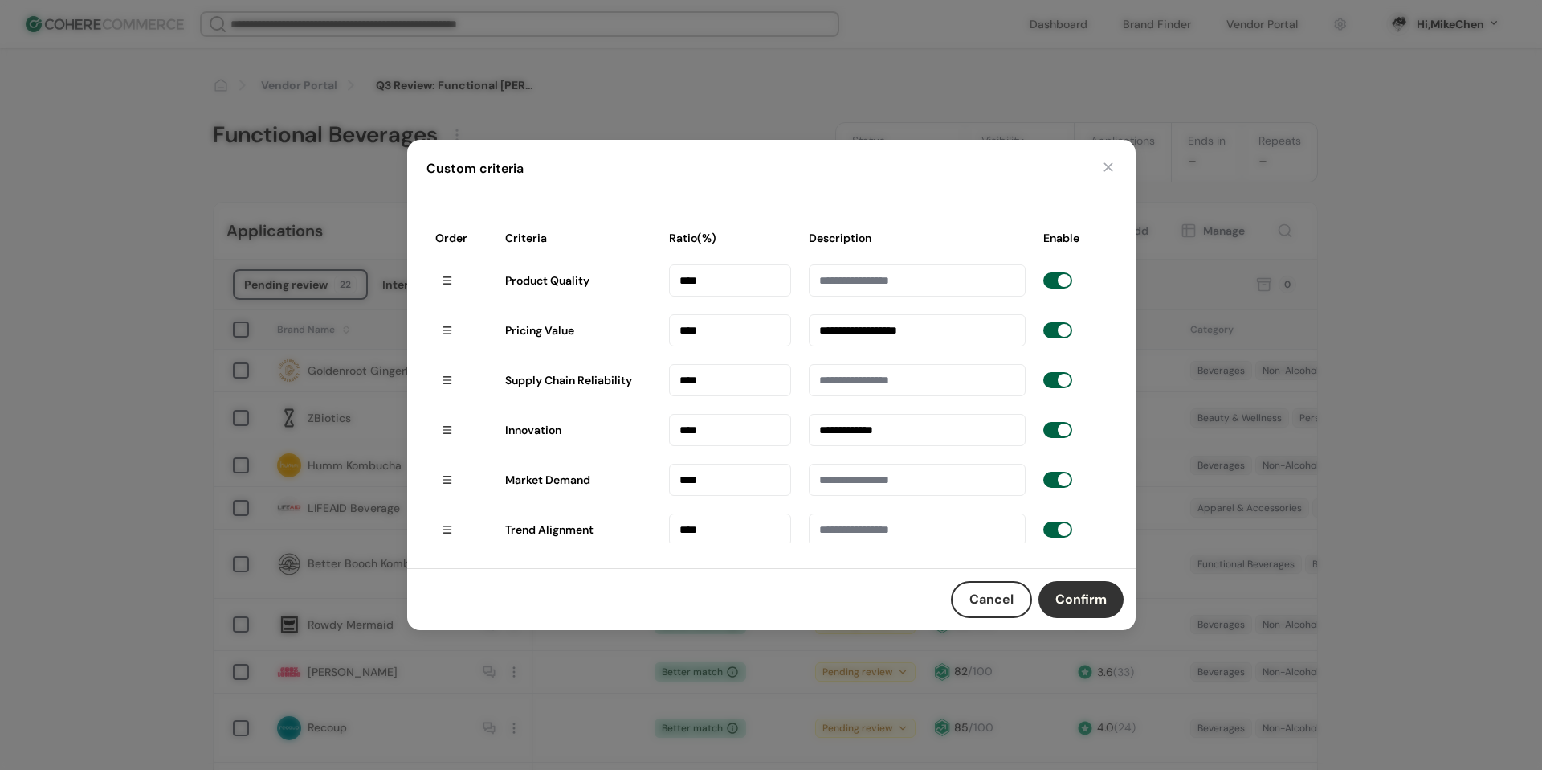
click at [925, 330] on input "**********" at bounding box center [917, 330] width 216 height 32
click at [903, 380] on input at bounding box center [917, 380] width 216 height 32
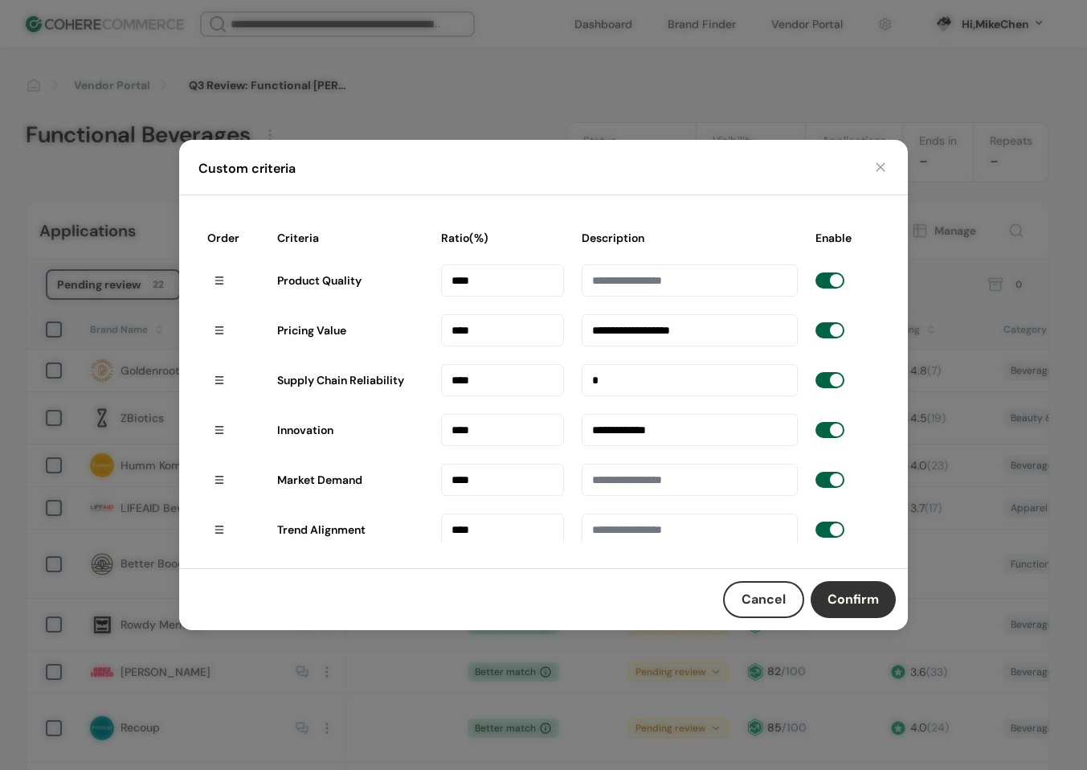
click at [707, 395] on div at bounding box center [690, 380] width 232 height 48
click at [700, 382] on input at bounding box center [690, 380] width 216 height 32
click at [871, 586] on button "Confirm" at bounding box center [853, 599] width 85 height 37
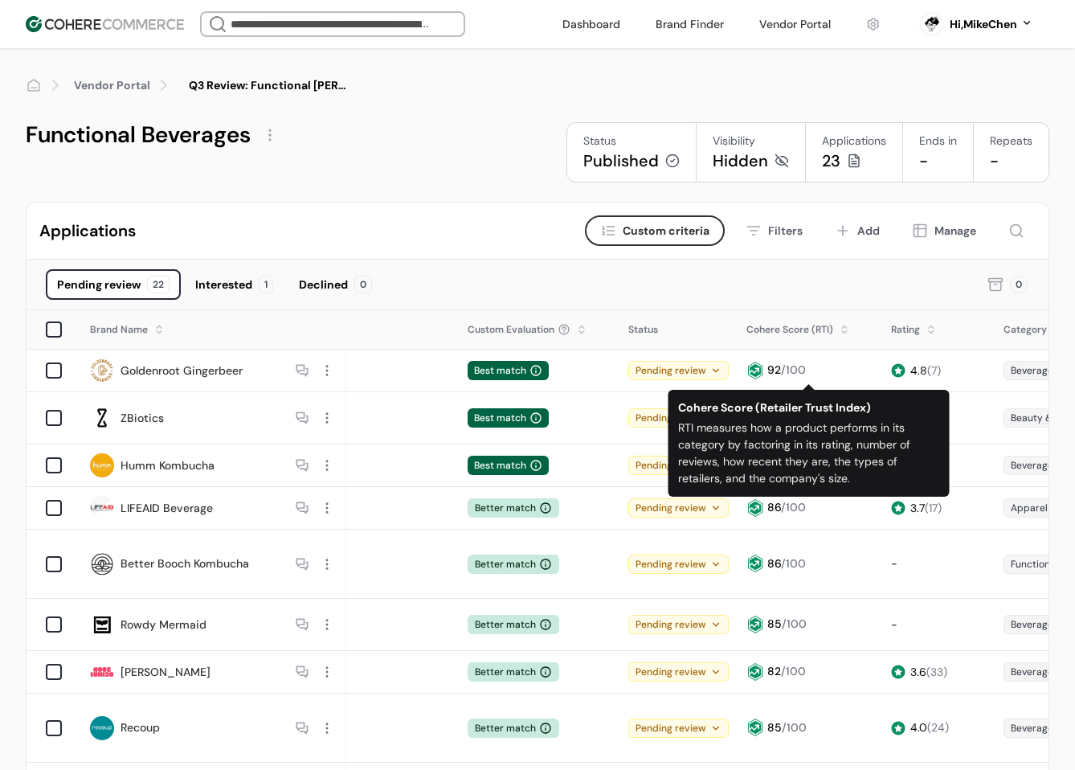
click at [685, 234] on span "Custom criteria" at bounding box center [666, 231] width 87 height 17
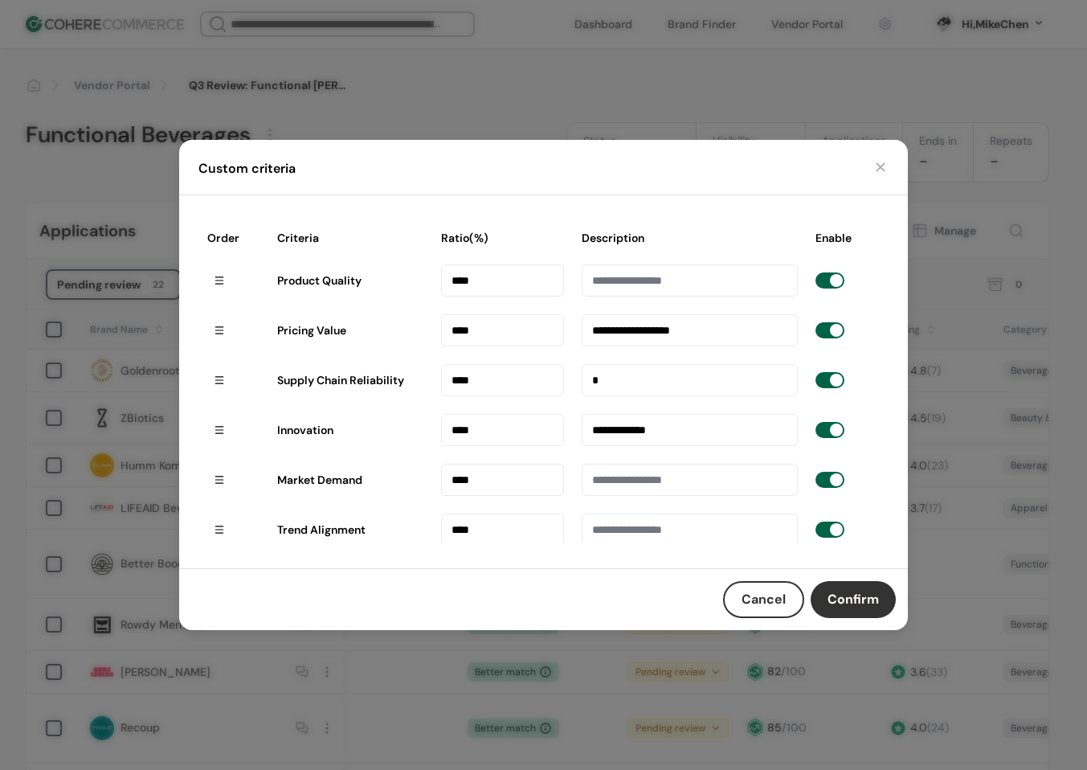
click at [657, 375] on input at bounding box center [690, 380] width 216 height 32
click at [856, 599] on button "Confirm" at bounding box center [853, 599] width 85 height 37
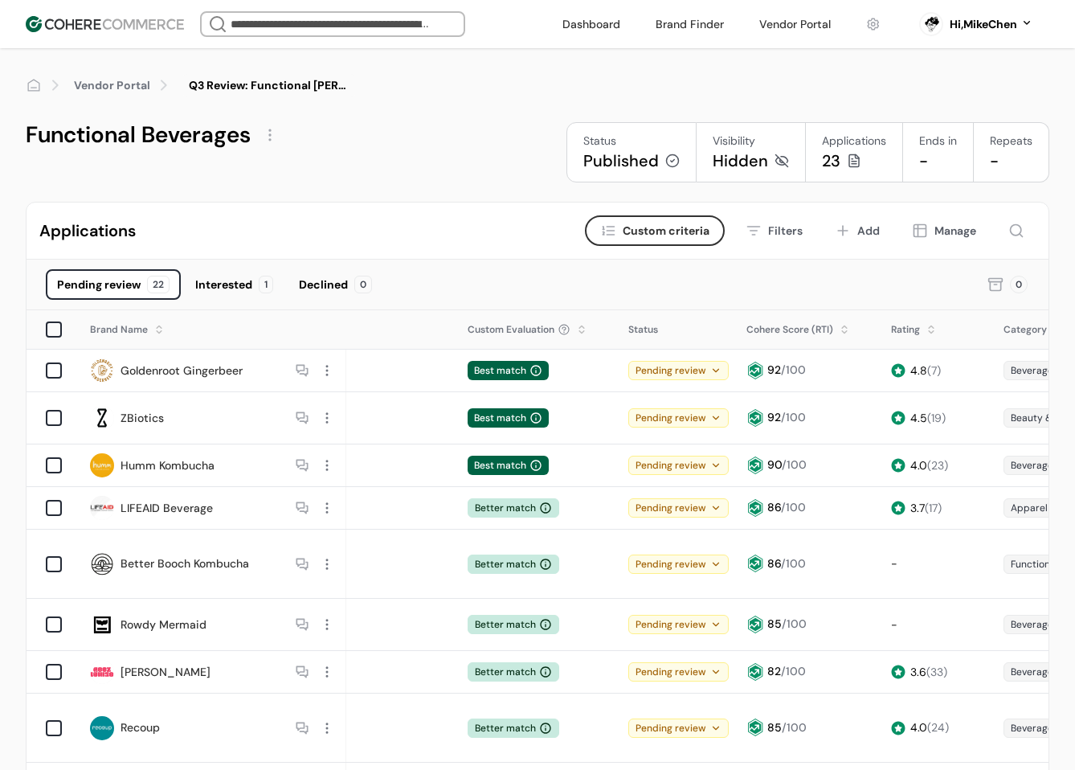
click at [641, 233] on span "Custom criteria" at bounding box center [666, 231] width 87 height 17
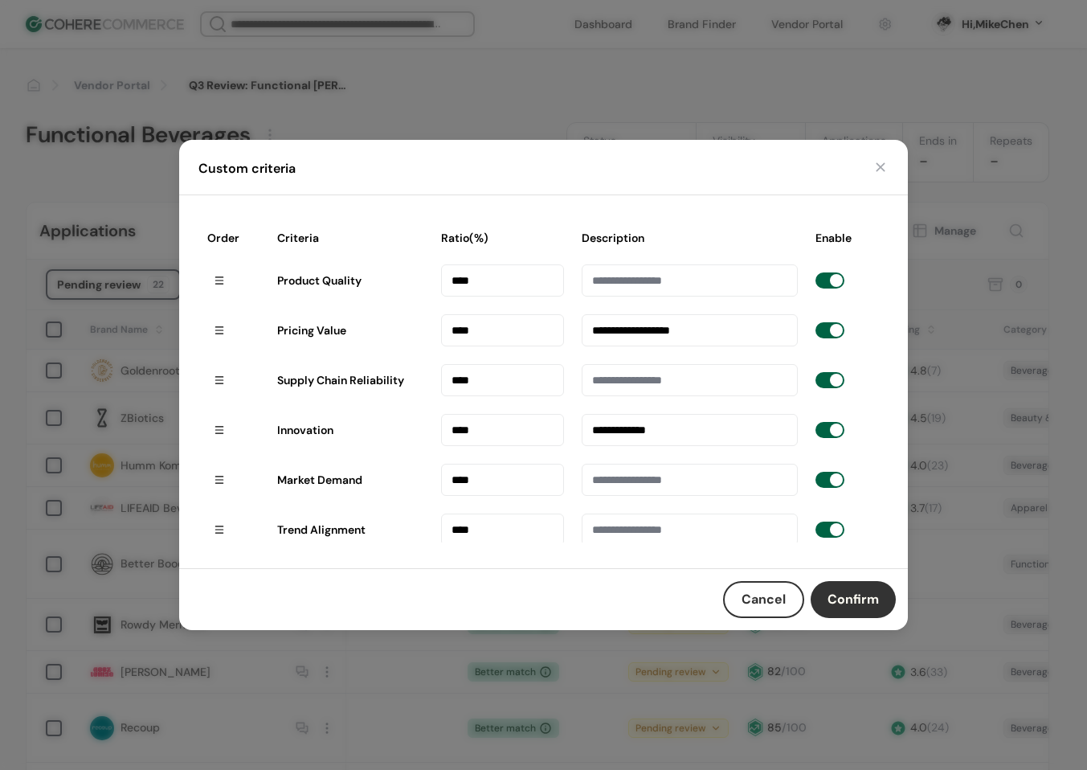
click at [881, 175] on div "Custom criteria" at bounding box center [543, 167] width 729 height 55
click at [870, 163] on div "Custom criteria" at bounding box center [543, 167] width 729 height 55
click at [883, 163] on button "button" at bounding box center [880, 167] width 16 height 16
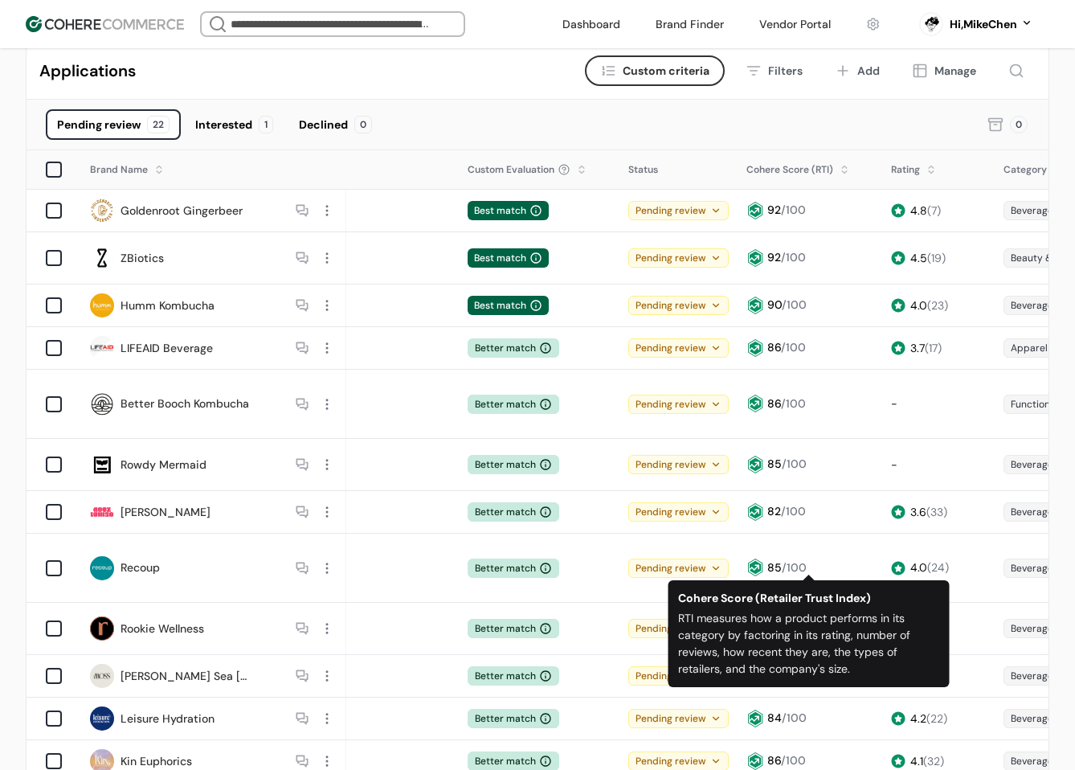
scroll to position [80, 0]
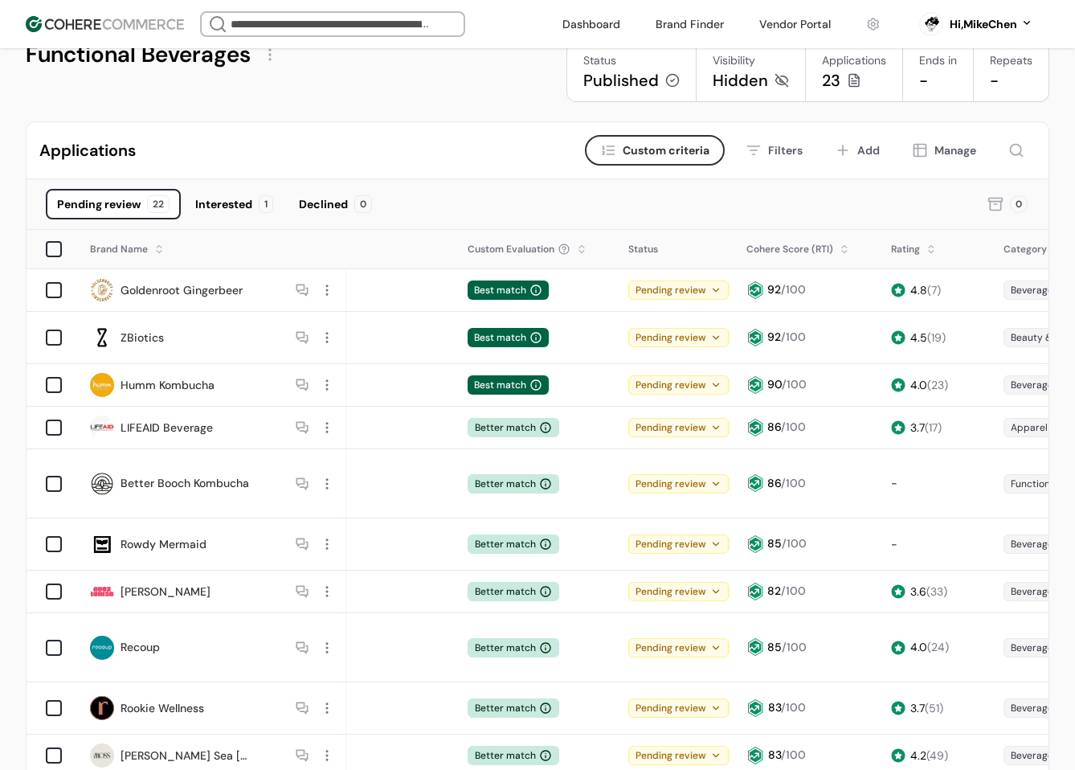
click at [149, 334] on link "ZBiotics" at bounding box center [142, 337] width 43 height 17
click at [178, 377] on link "Humm Kombucha" at bounding box center [168, 385] width 94 height 17
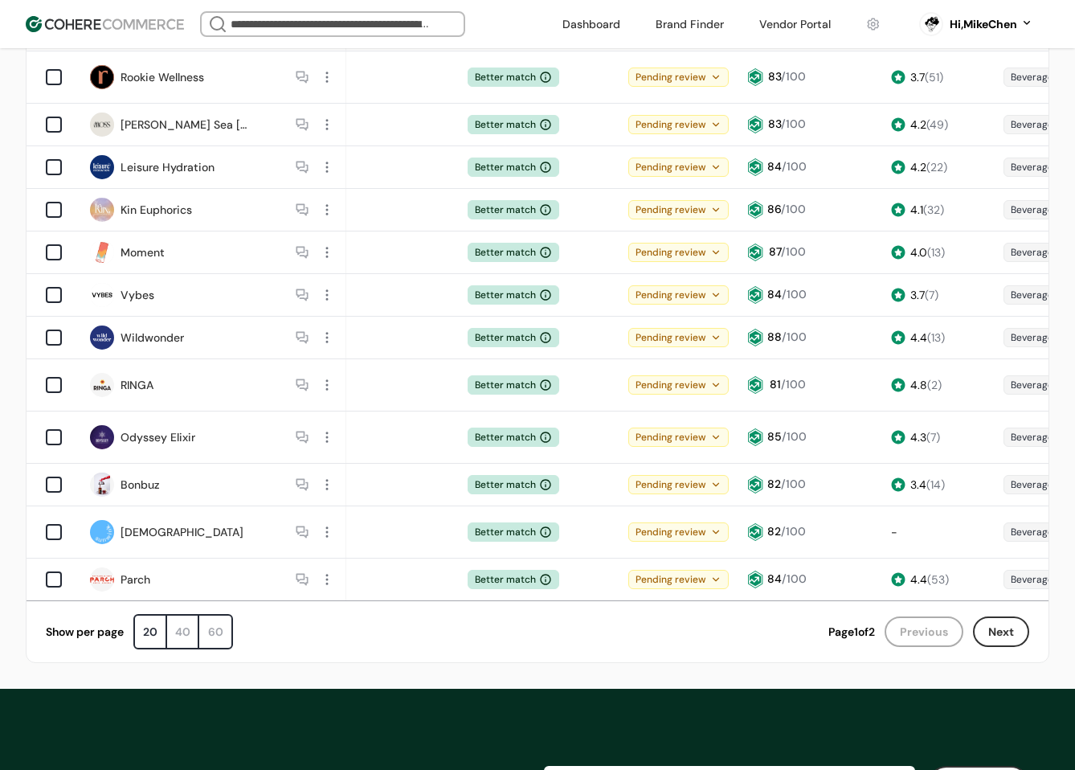
scroll to position [964, 0]
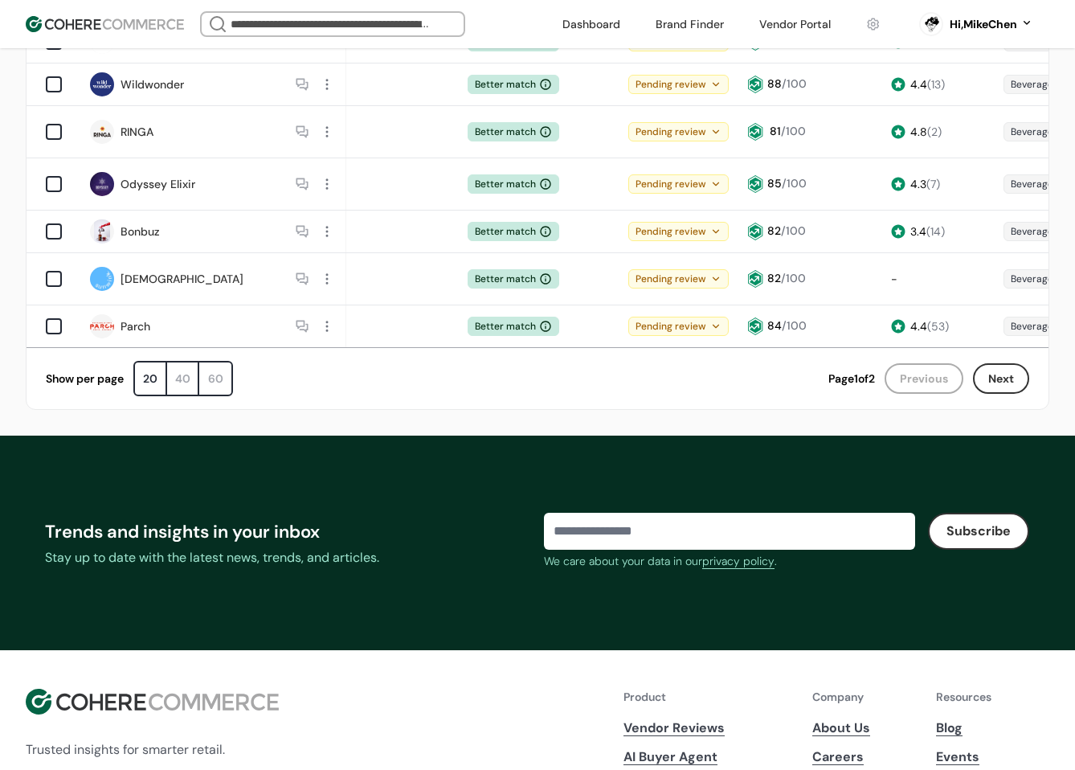
drag, startPoint x: 223, startPoint y: 288, endPoint x: 247, endPoint y: 284, distance: 25.1
click at [223, 362] on div "60" at bounding box center [215, 378] width 32 height 32
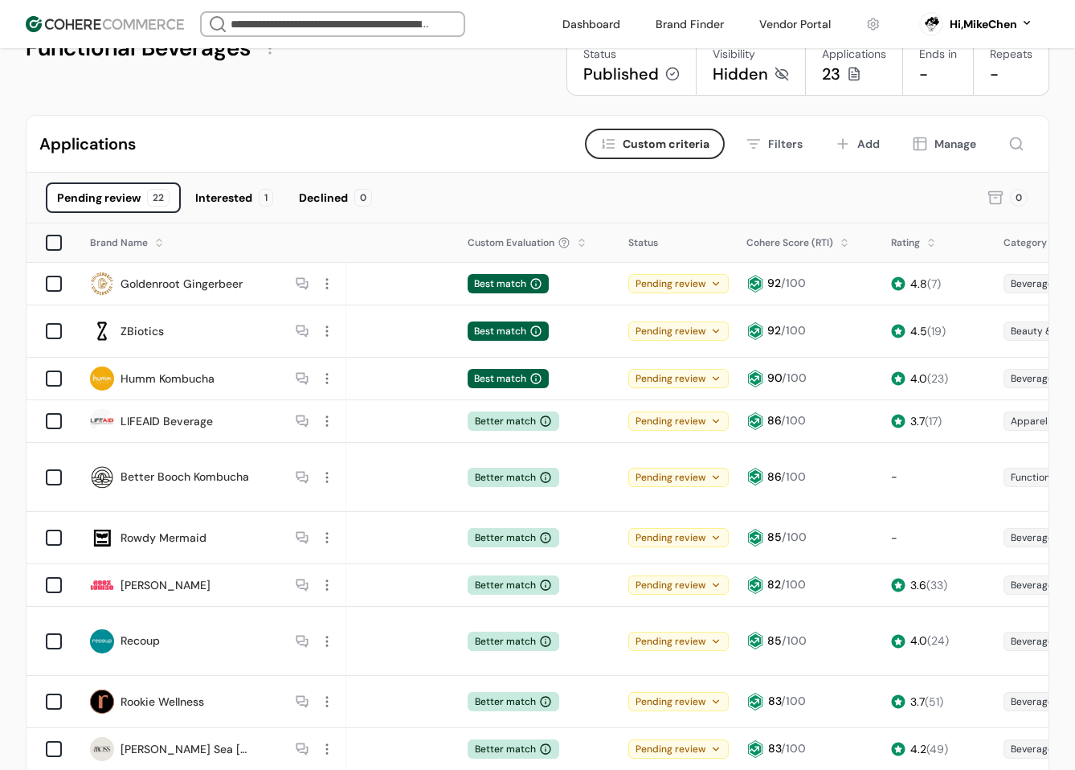
scroll to position [80, 0]
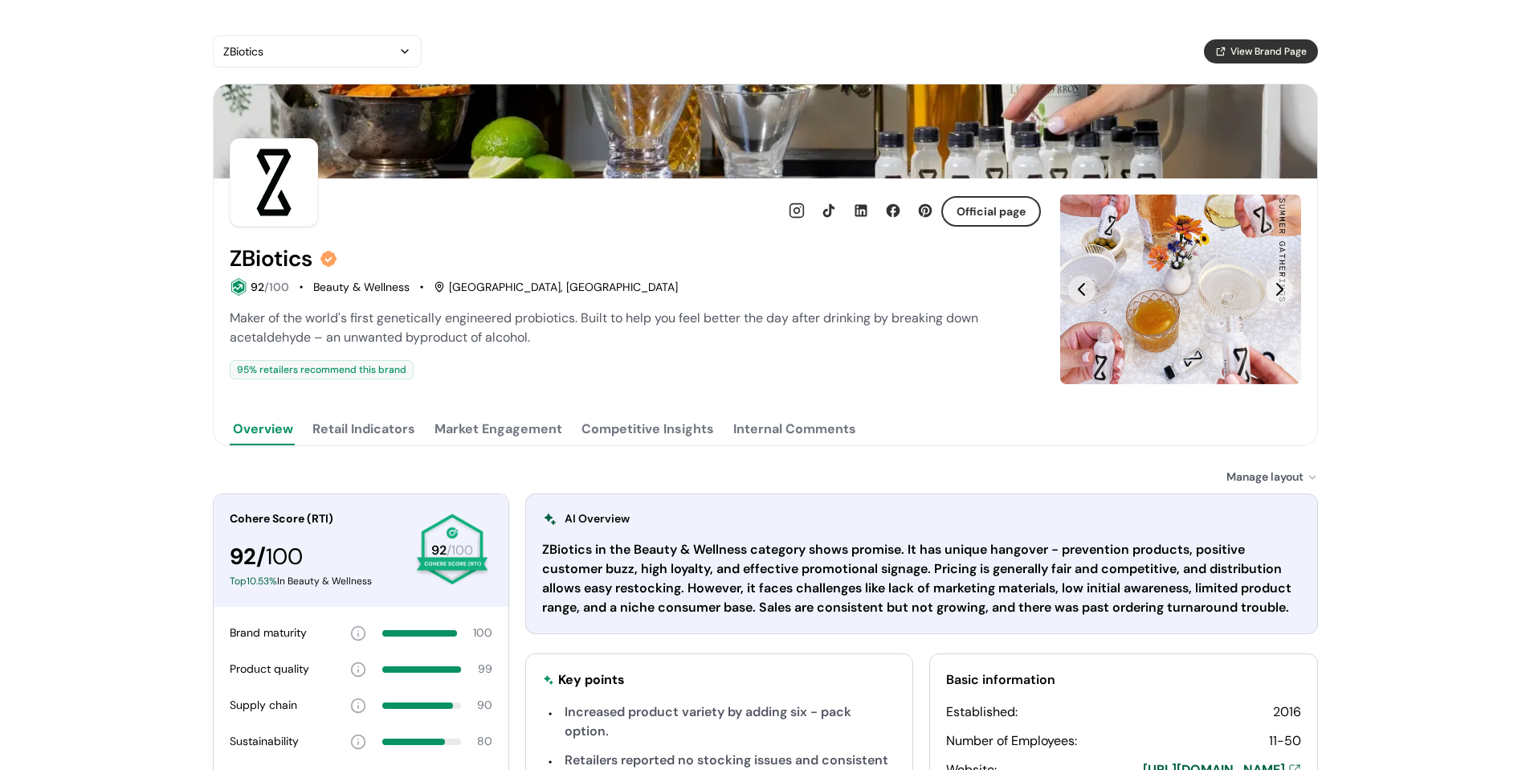
click at [491, 424] on button "Market Engagement" at bounding box center [498, 429] width 134 height 32
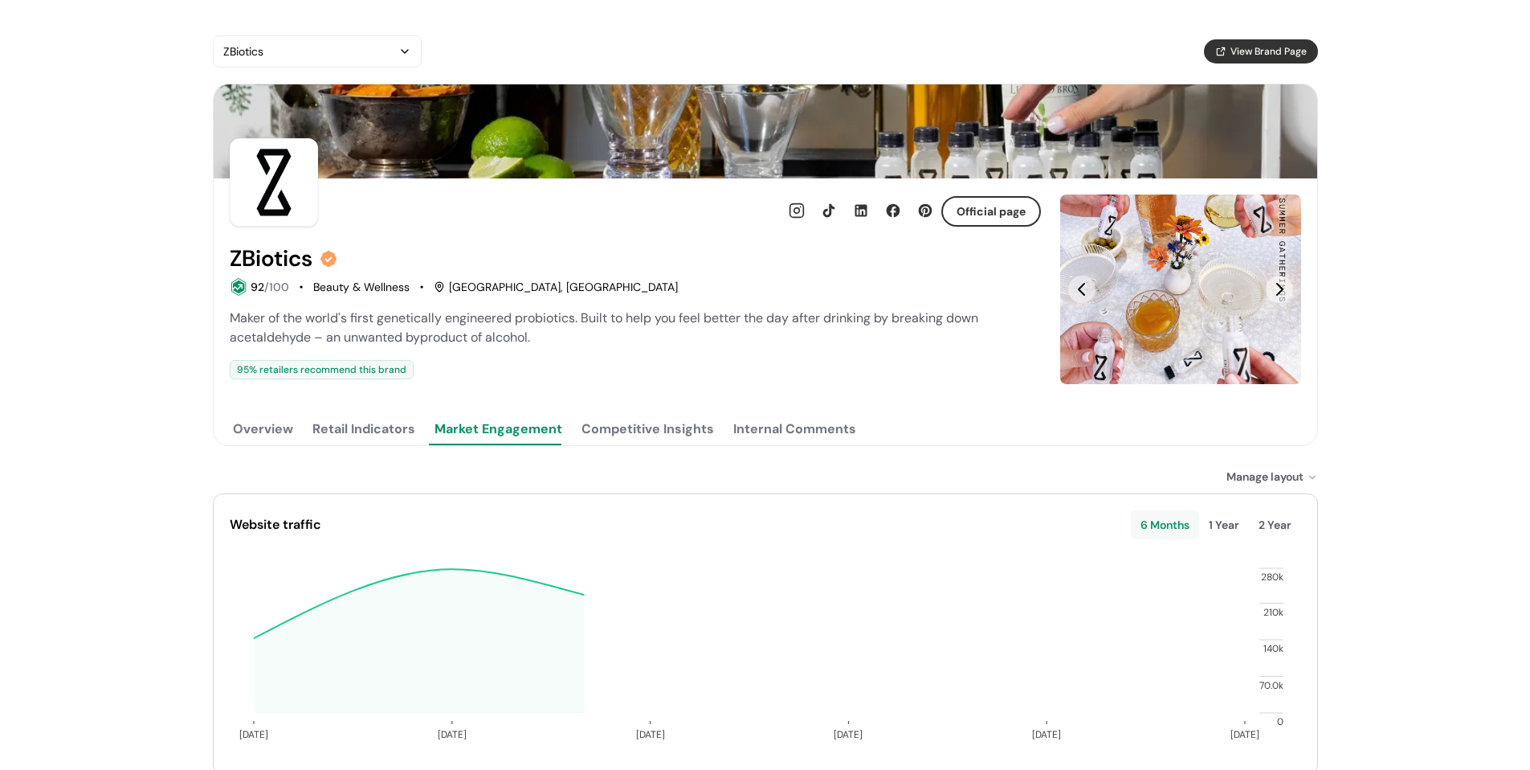
scroll to position [241, 0]
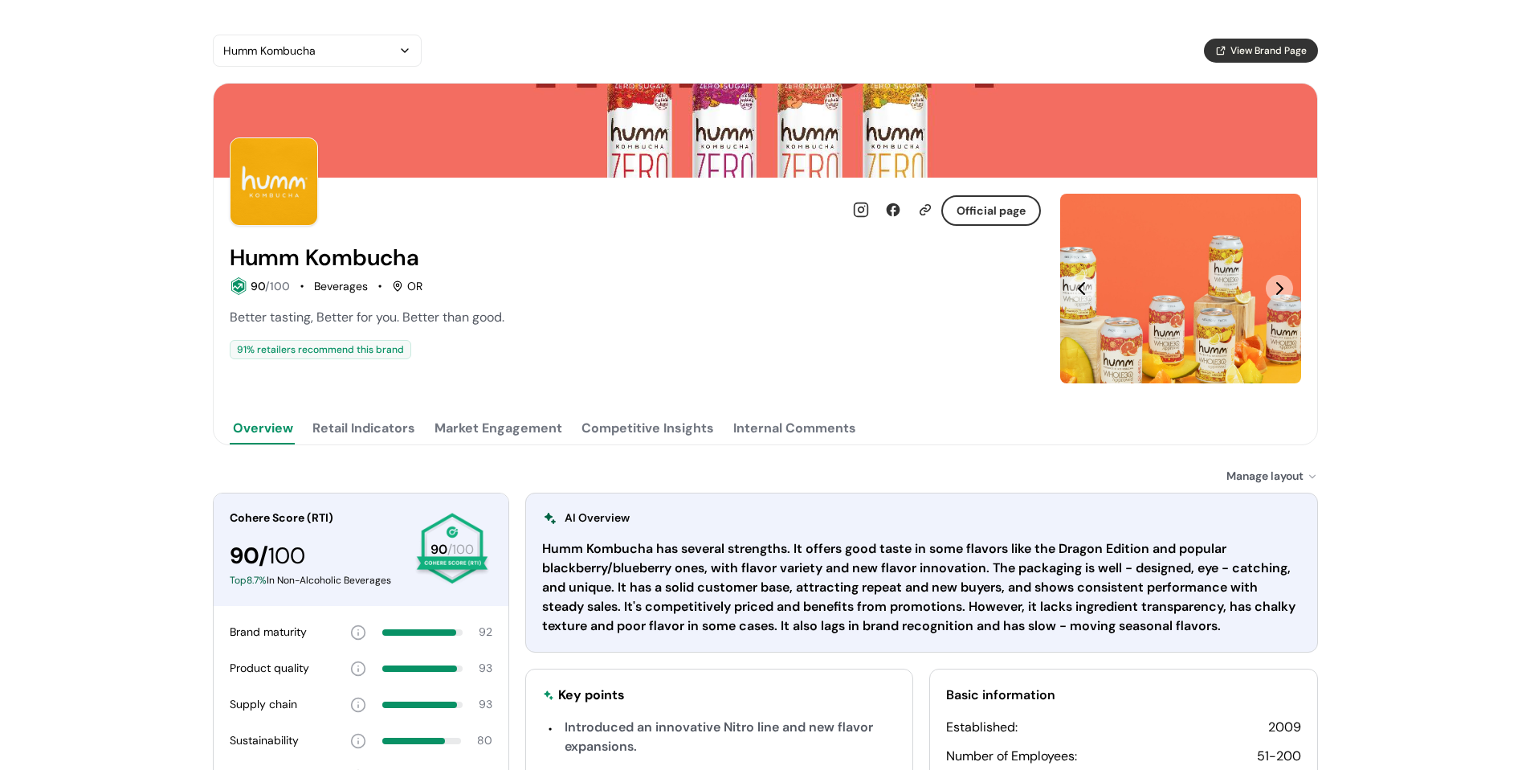
scroll to position [161, 0]
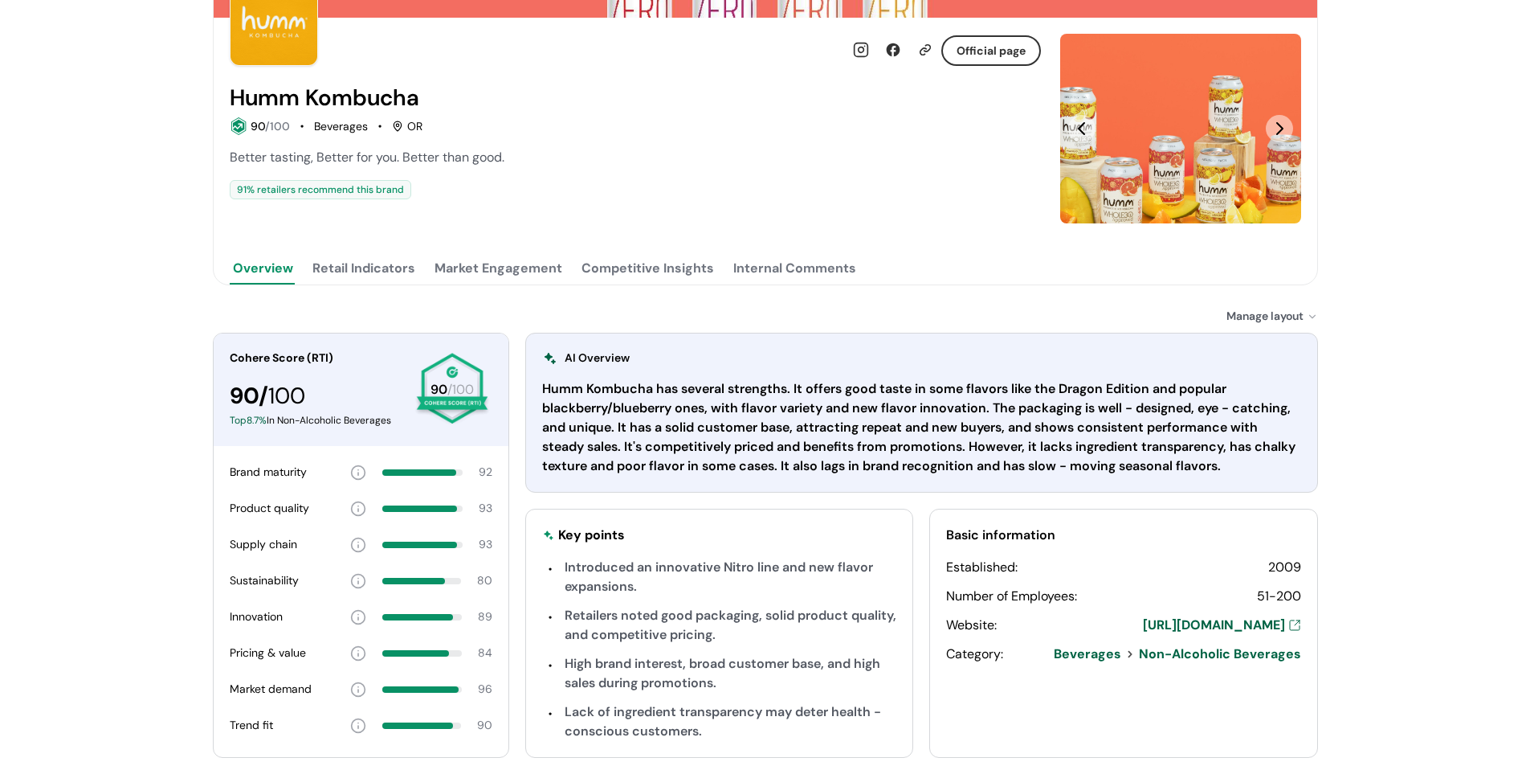
click at [515, 272] on button "Market Engagement" at bounding box center [498, 268] width 134 height 32
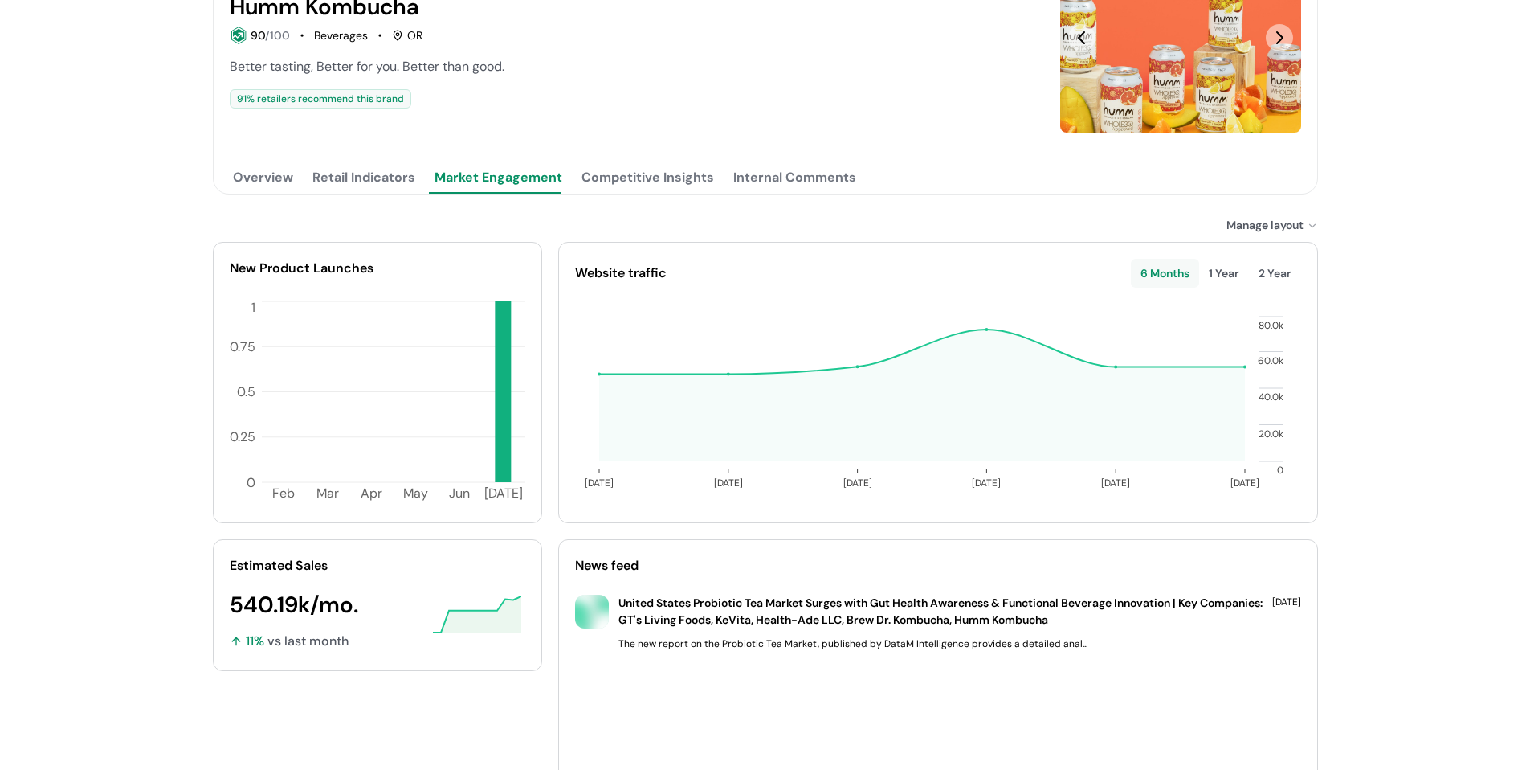
scroll to position [350, 0]
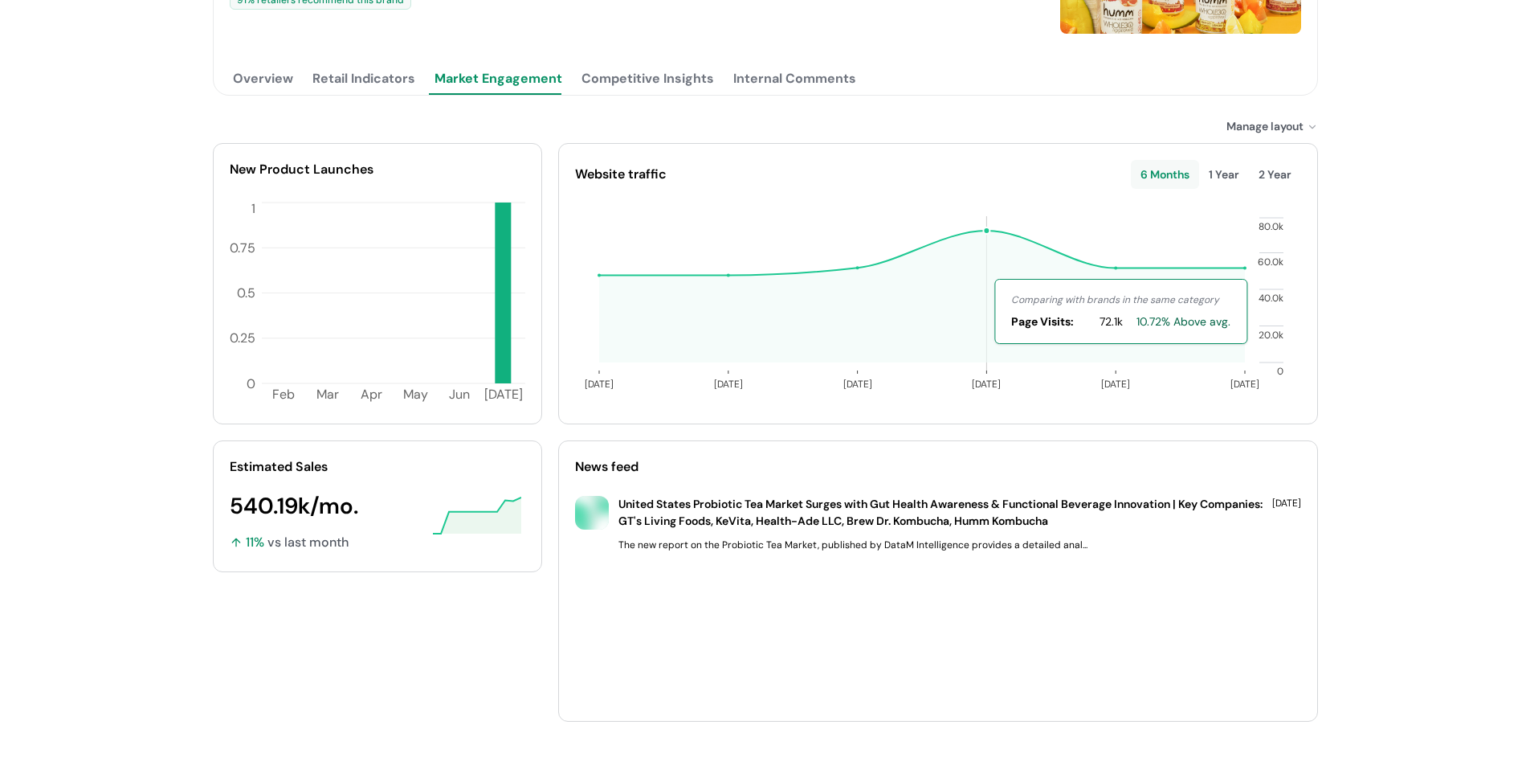
drag, startPoint x: 954, startPoint y: 350, endPoint x: 991, endPoint y: 340, distance: 38.4
drag, startPoint x: 991, startPoint y: 340, endPoint x: 876, endPoint y: 113, distance: 253.7
click at [856, 123] on div at bounding box center [720, 126] width 1014 height 17
drag, startPoint x: 887, startPoint y: 104, endPoint x: 918, endPoint y: 123, distance: 36.4
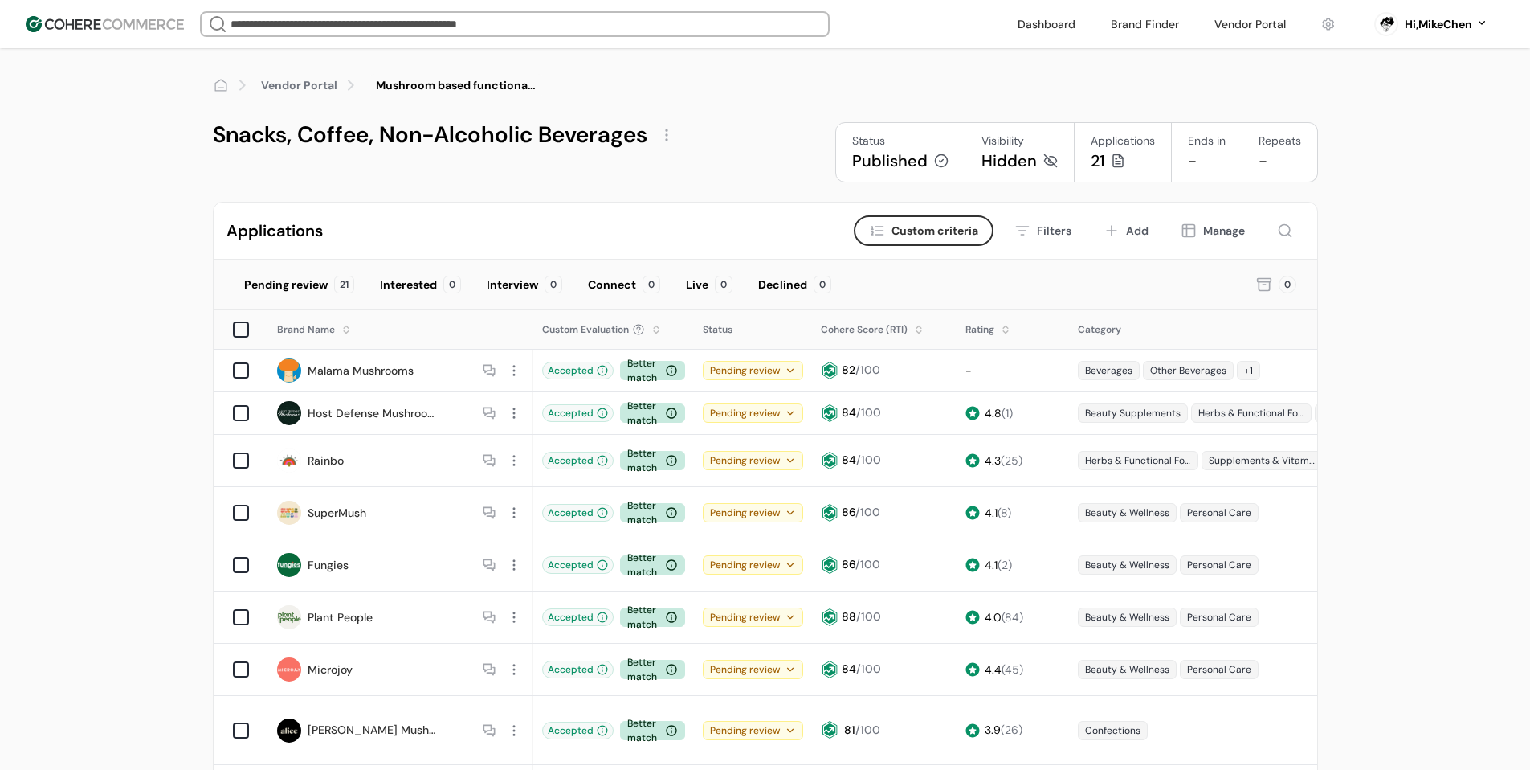
click at [930, 222] on button "Criteria Custom criteria" at bounding box center [924, 230] width 140 height 31
type input "**"
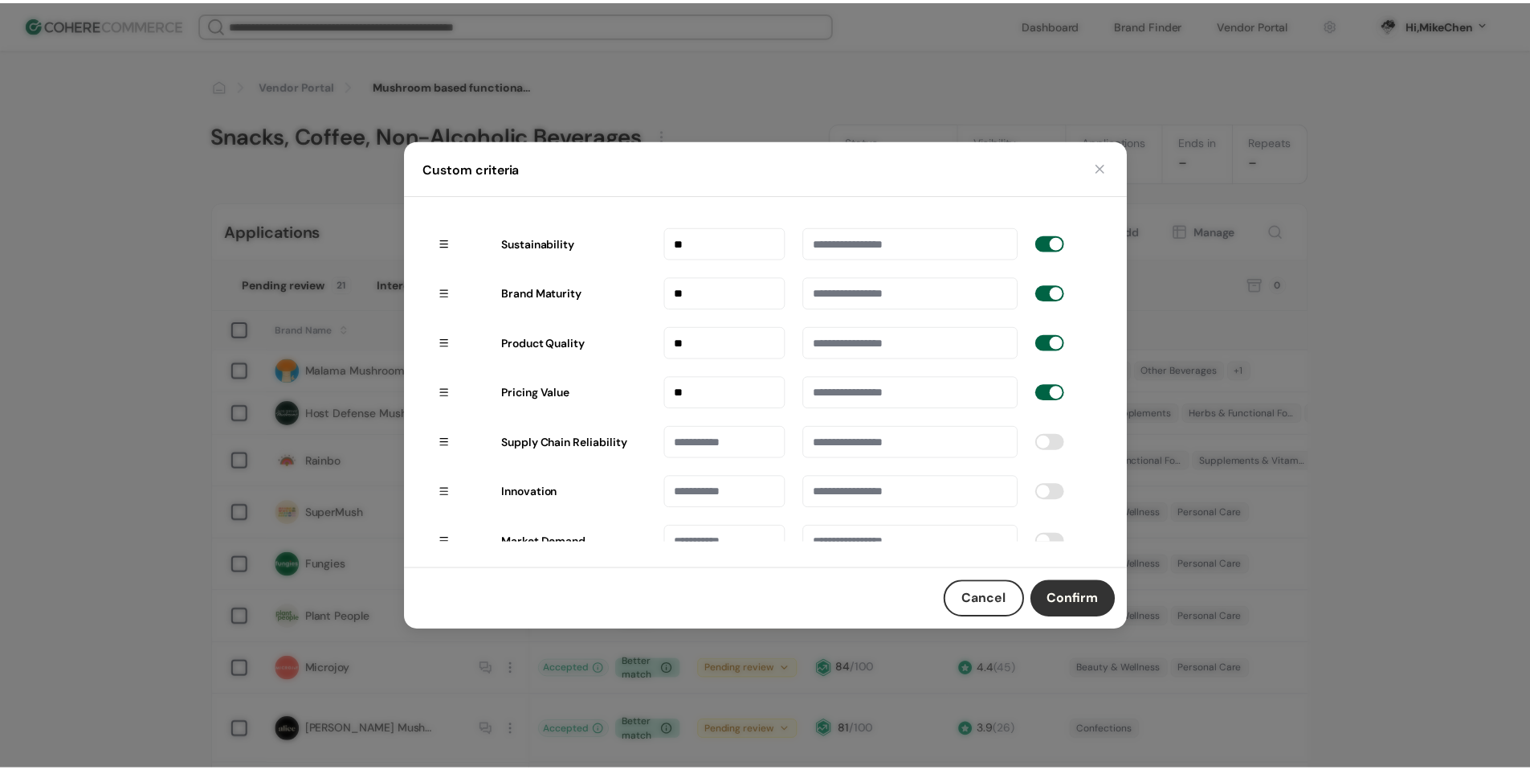
scroll to position [112, 0]
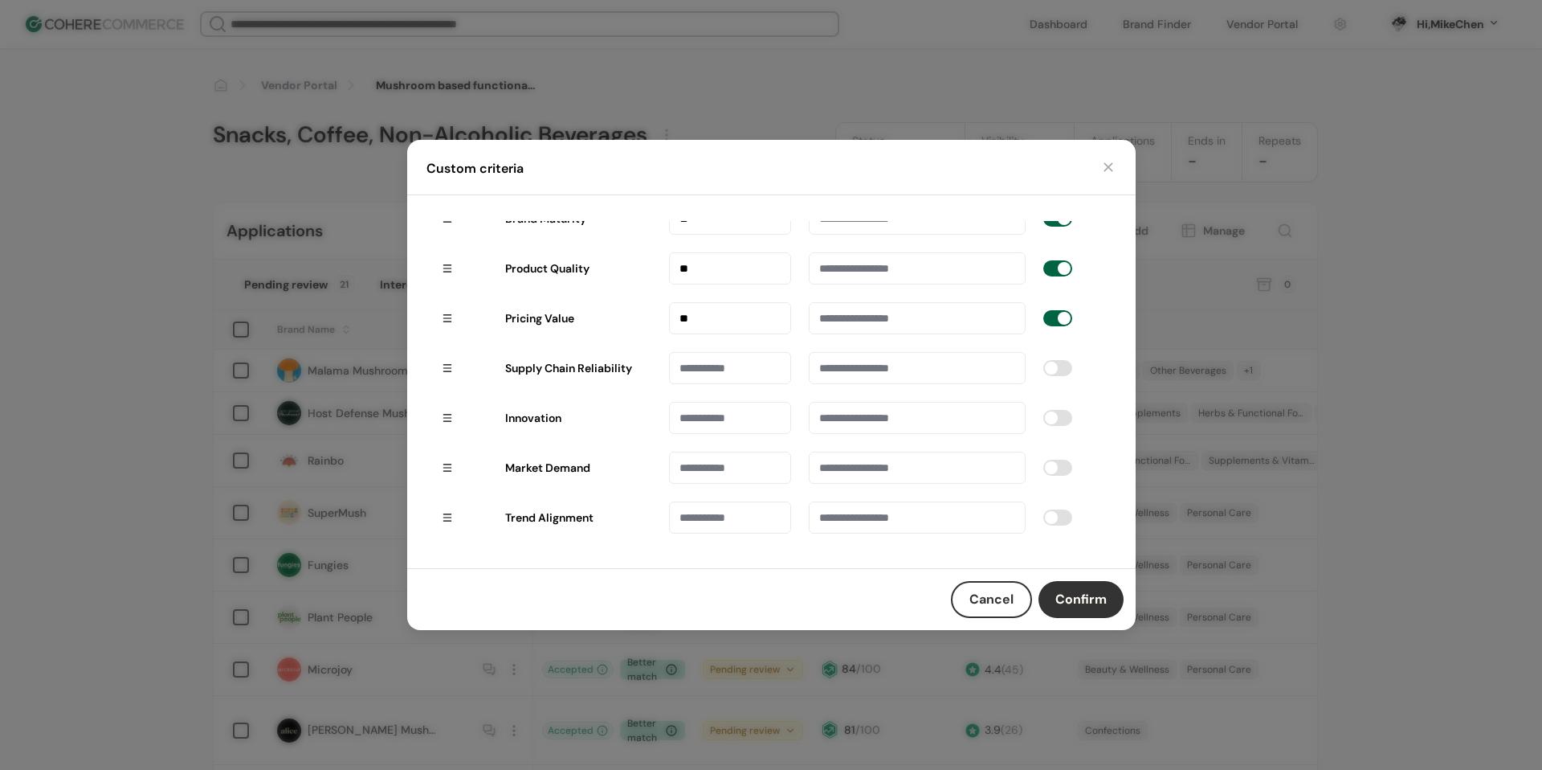
click at [1109, 161] on button "button" at bounding box center [1109, 167] width 16 height 16
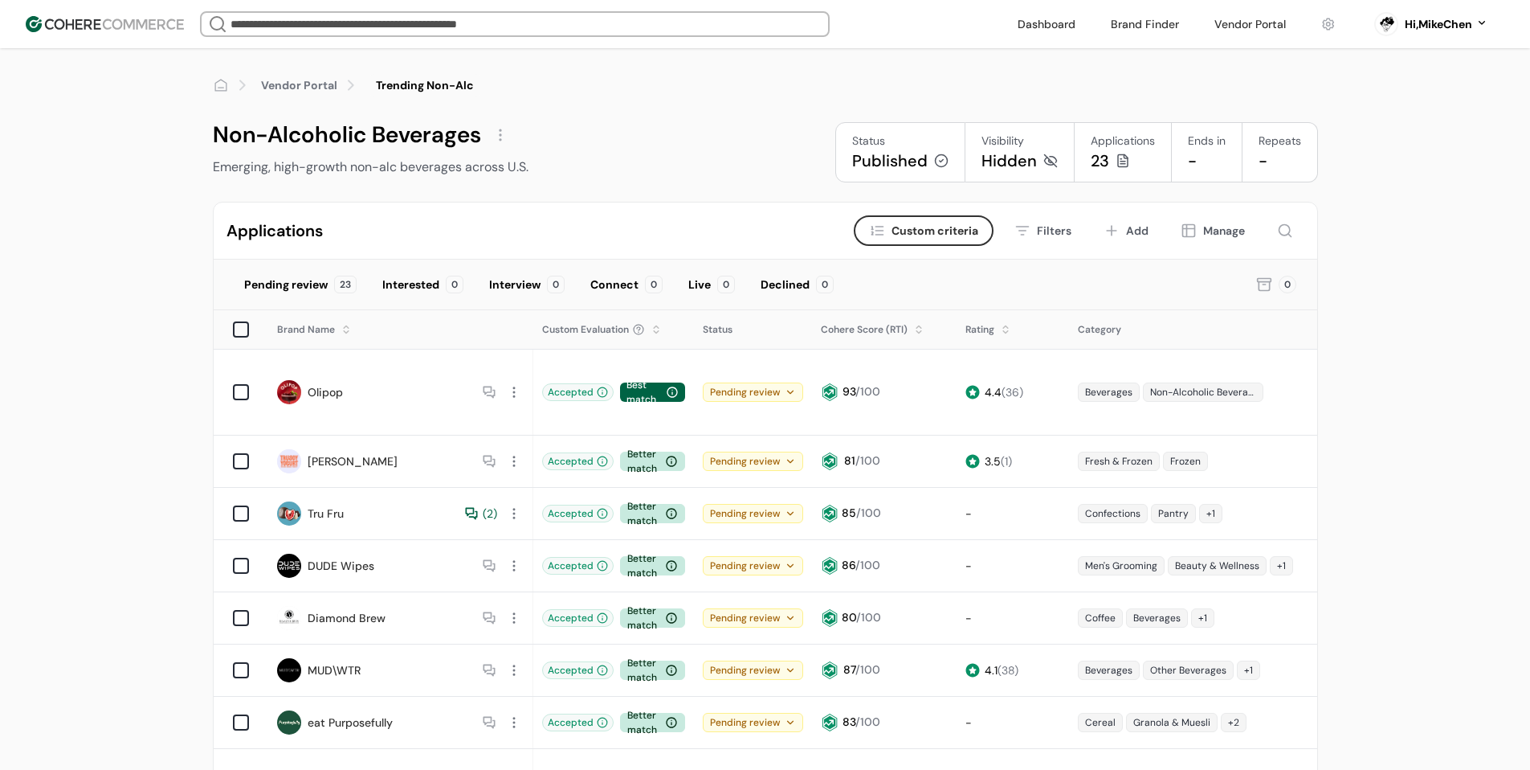
click at [909, 232] on span "Custom criteria" at bounding box center [935, 231] width 87 height 17
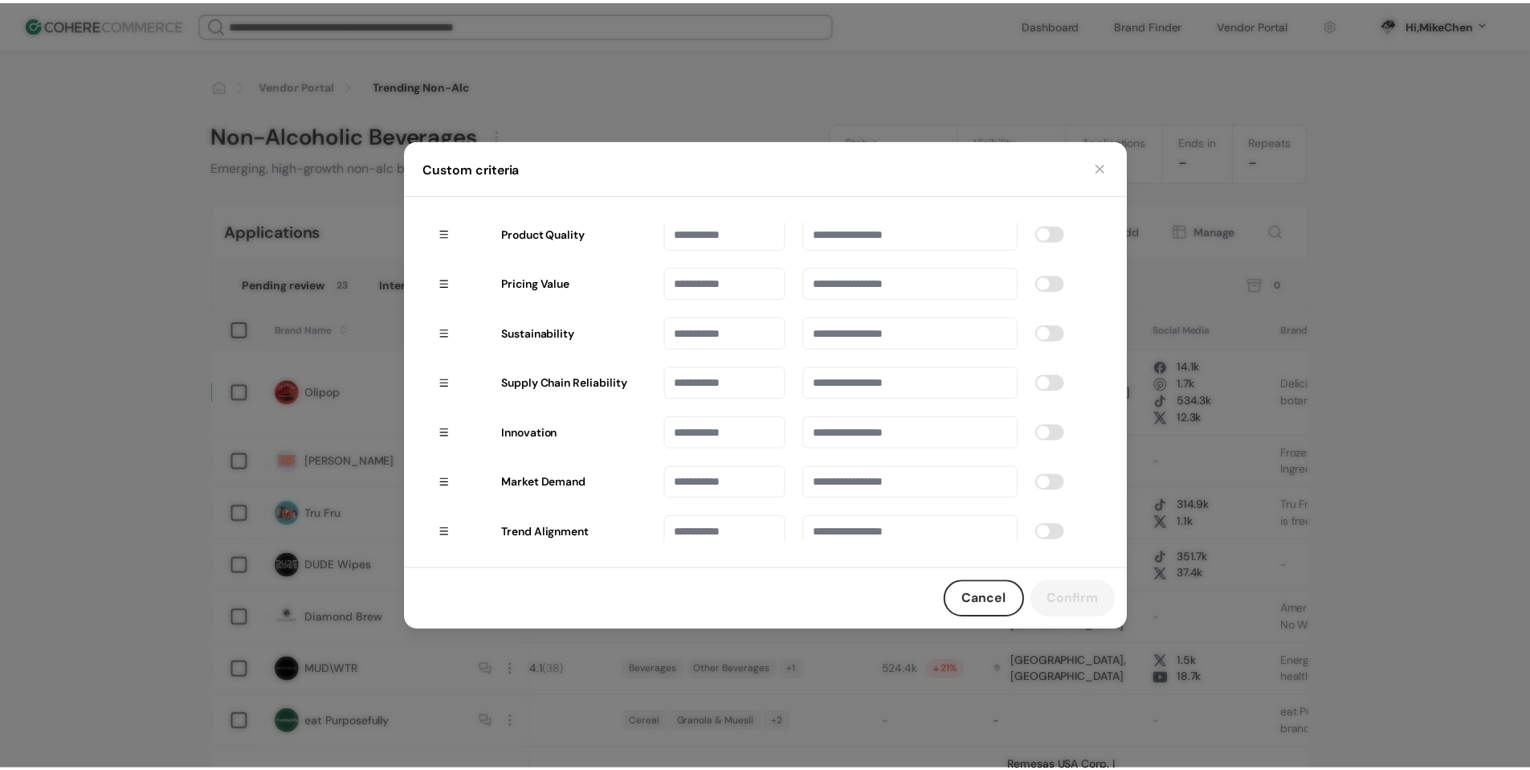
scroll to position [112, 0]
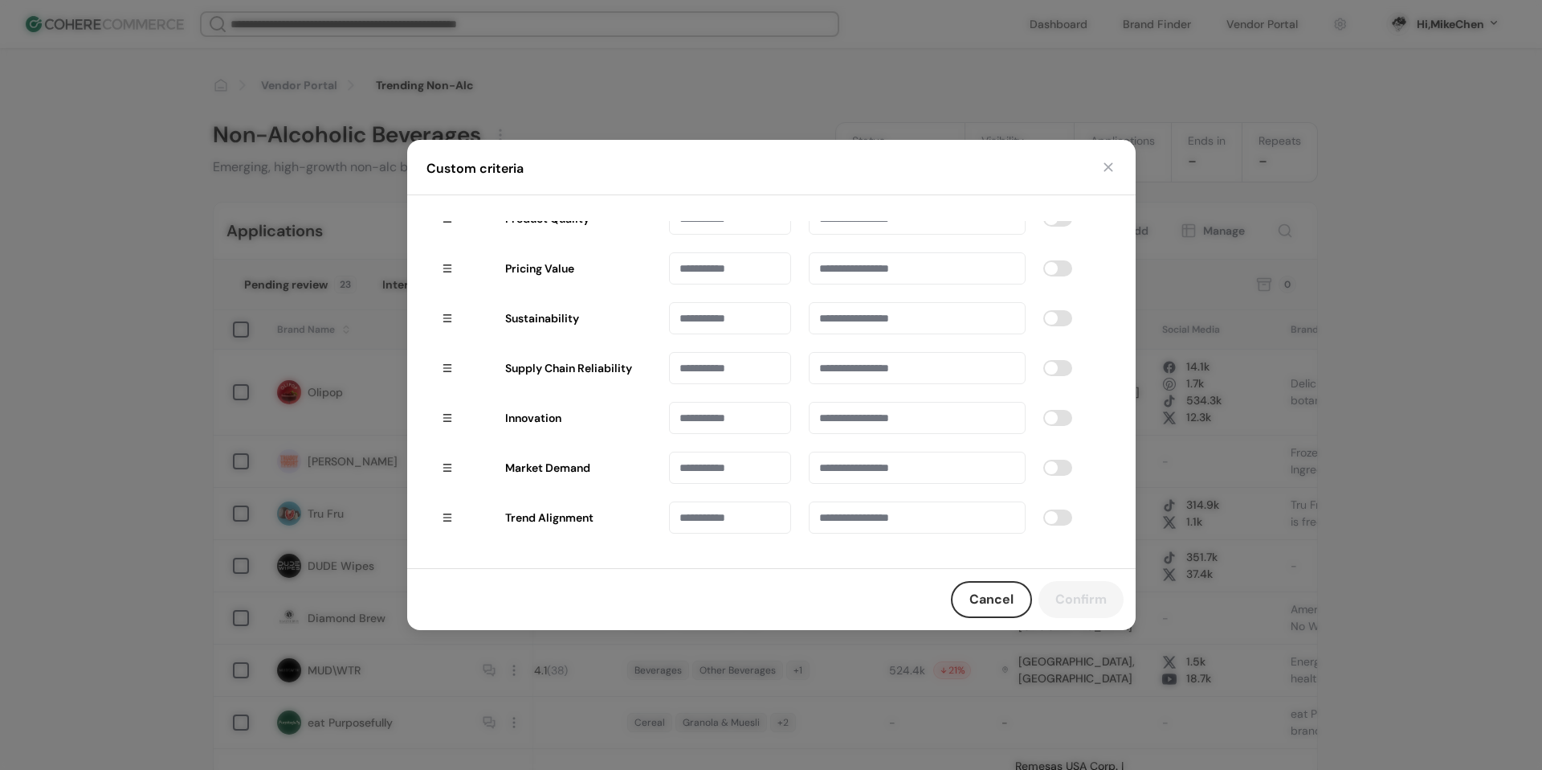
click at [1002, 597] on button "Cancel" at bounding box center [991, 599] width 81 height 37
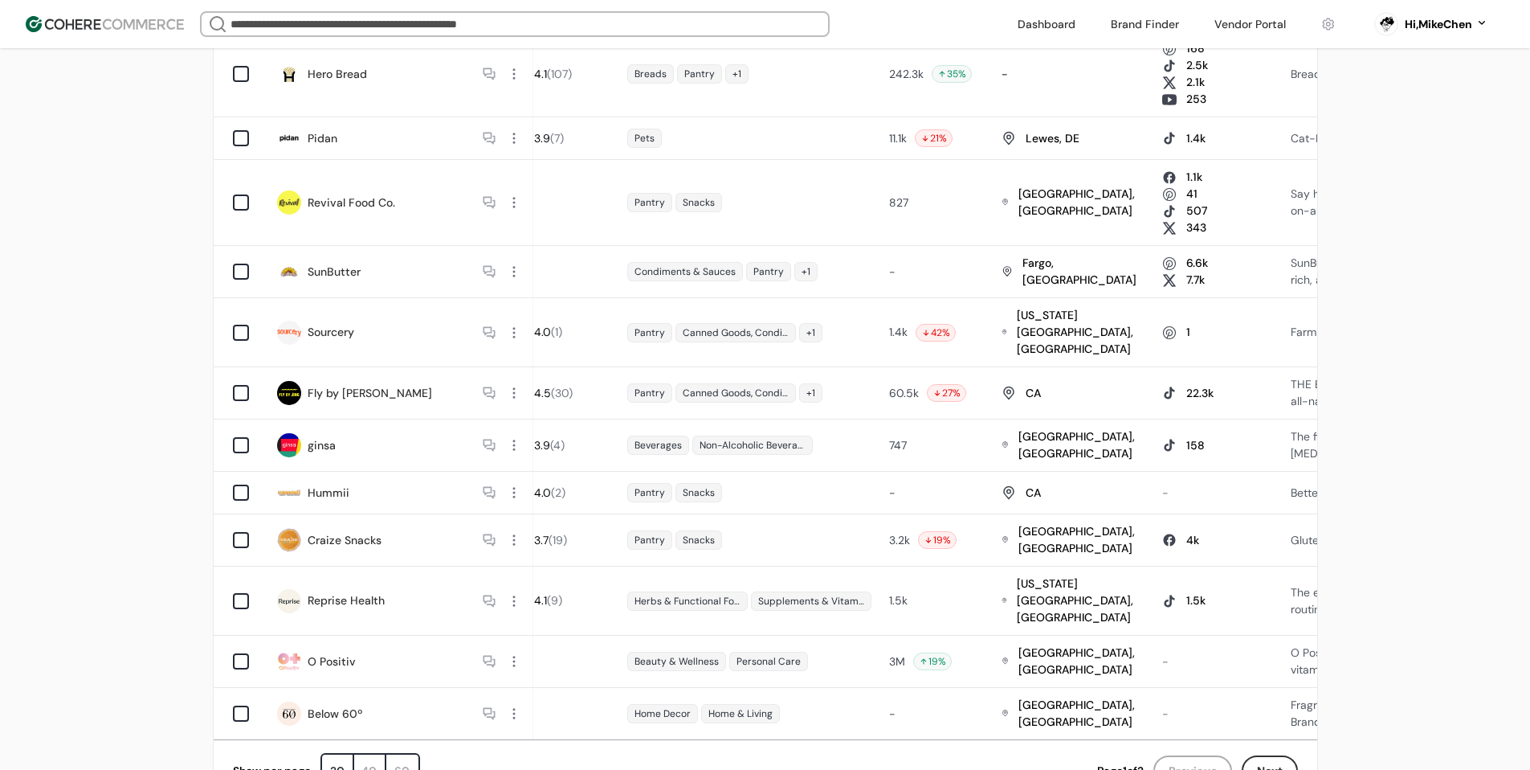
scroll to position [739, 0]
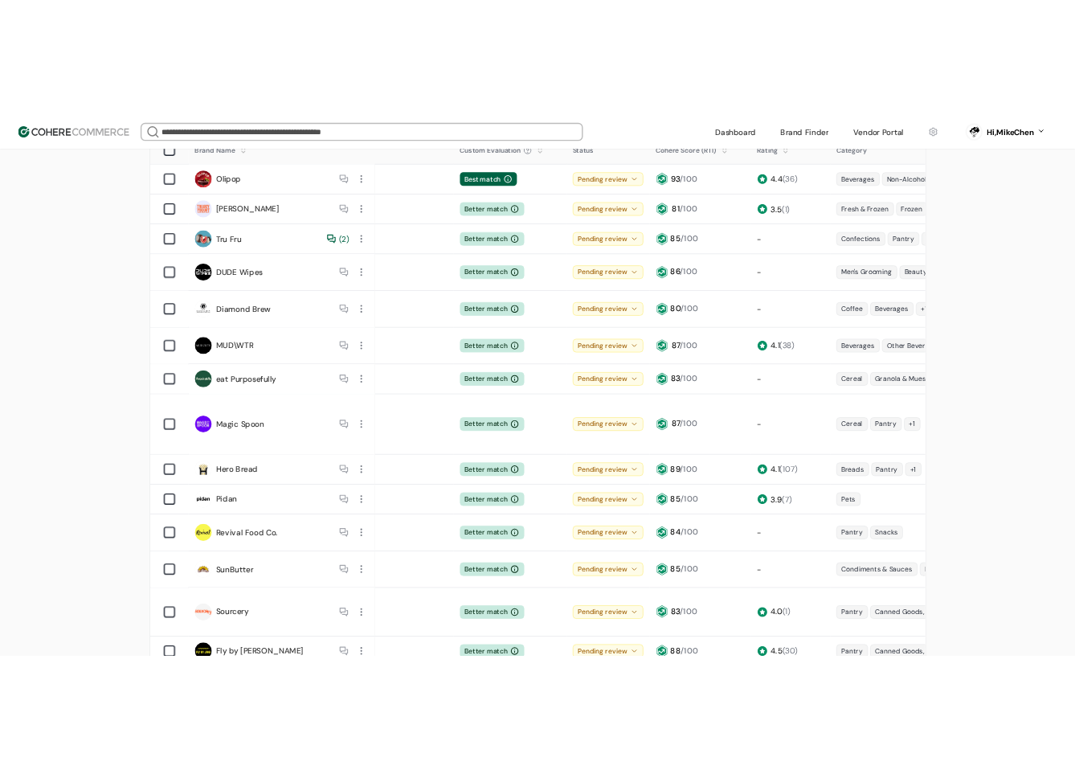
scroll to position [161, 0]
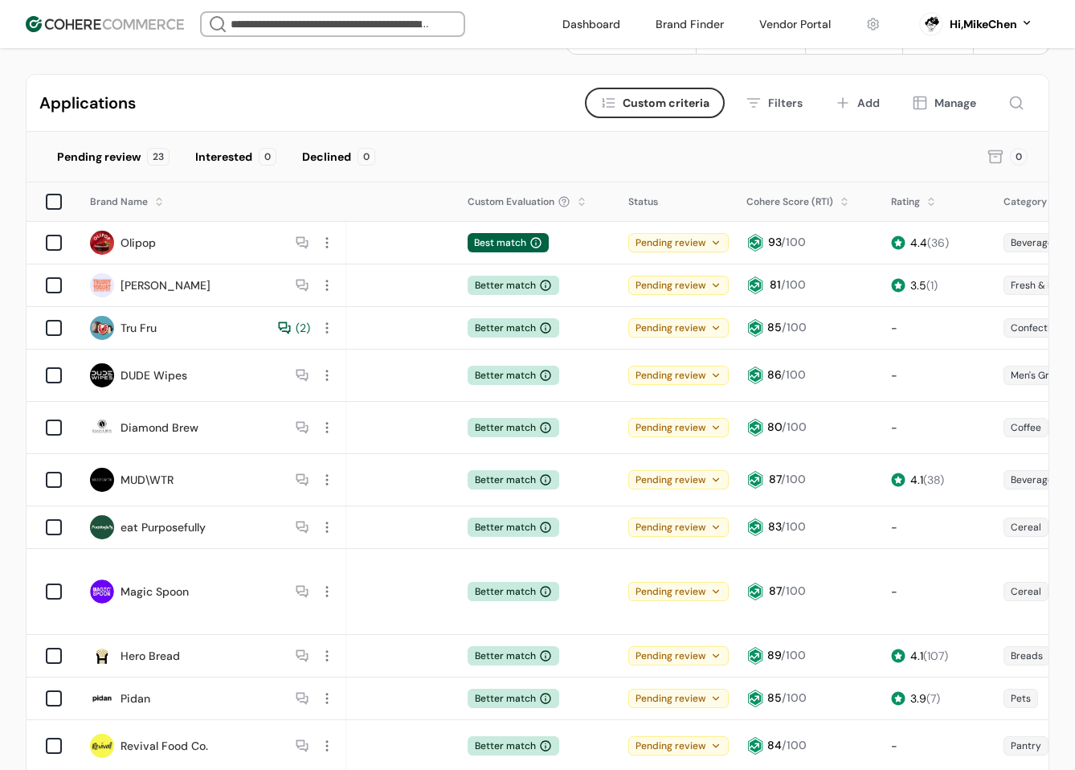
scroll to position [51, 0]
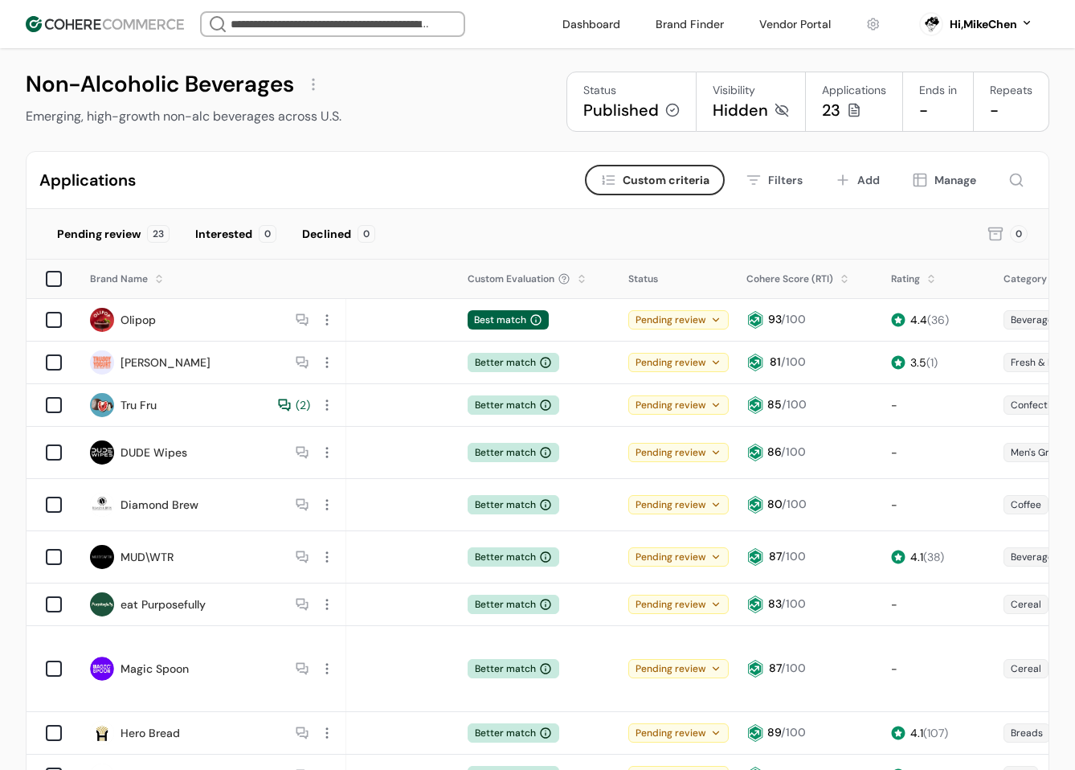
click at [844, 282] on div at bounding box center [845, 285] width 10 height 10
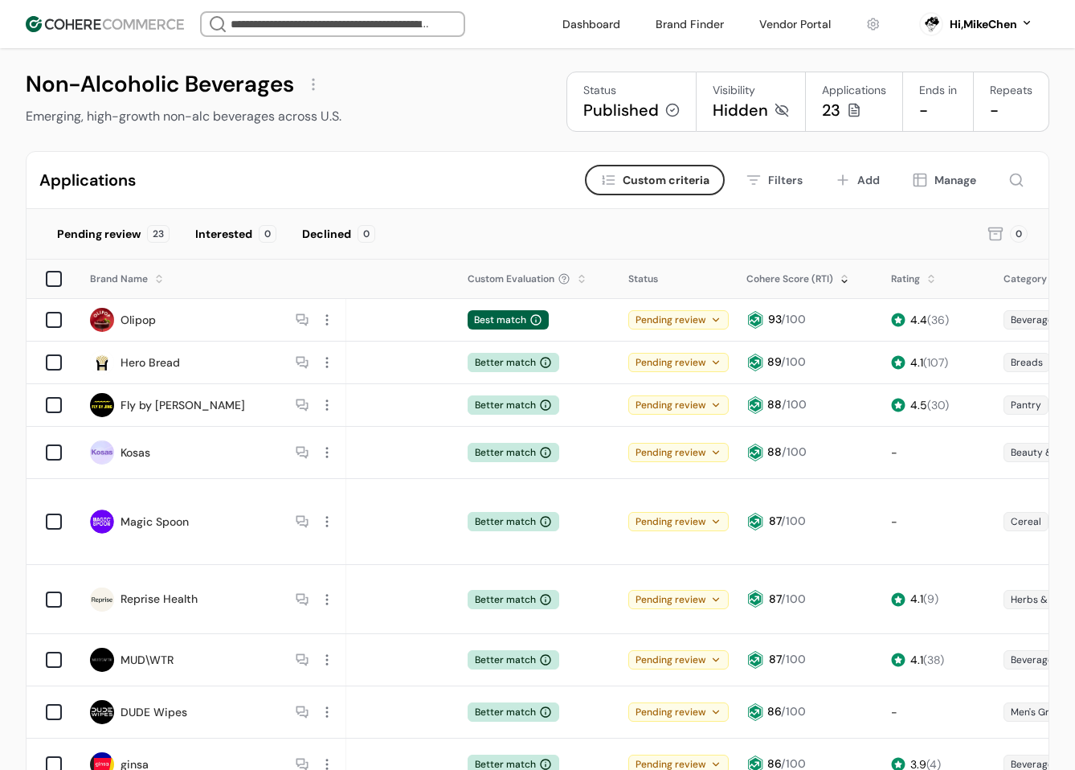
click at [844, 284] on div at bounding box center [845, 285] width 10 height 10
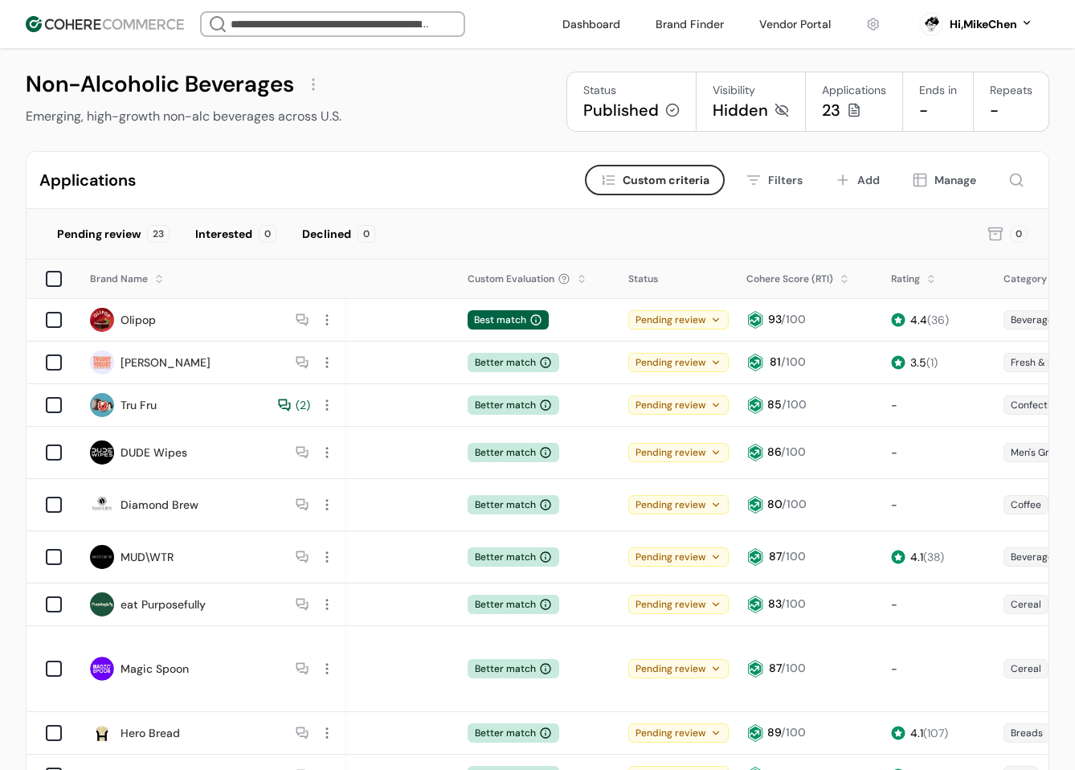
click at [284, 402] on div "( 2 )" at bounding box center [293, 405] width 34 height 17
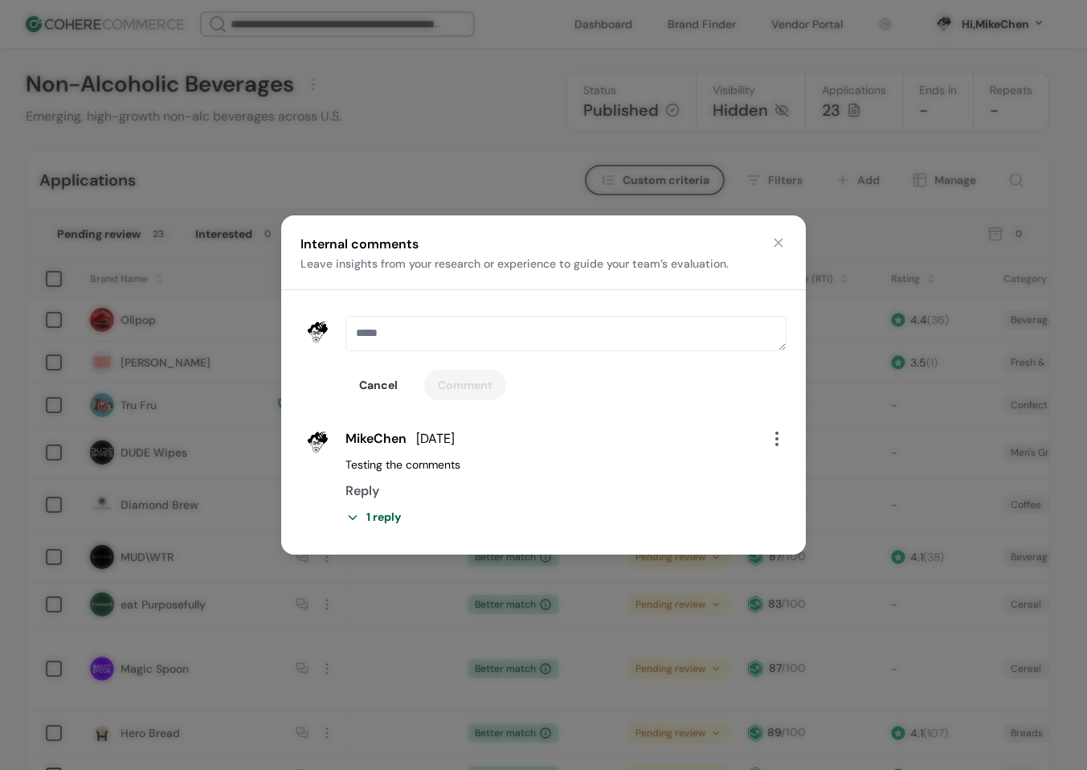
click at [353, 522] on div "1 reply" at bounding box center [565, 517] width 441 height 17
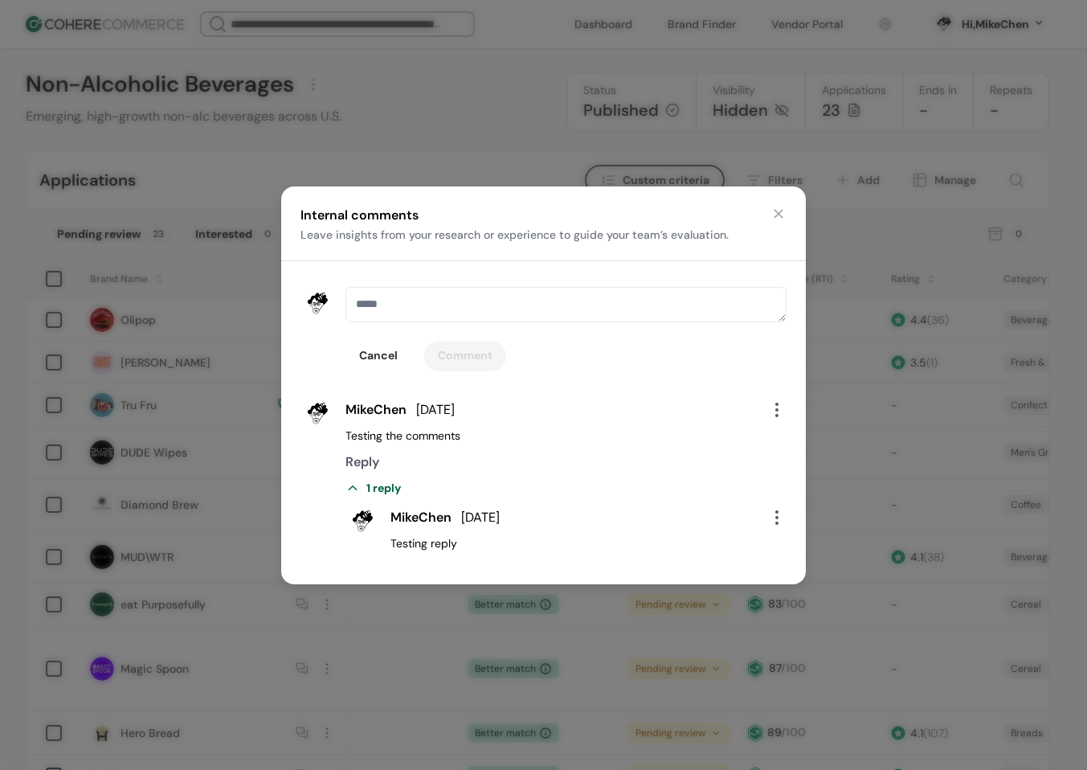
click at [776, 218] on button "button" at bounding box center [778, 214] width 16 height 16
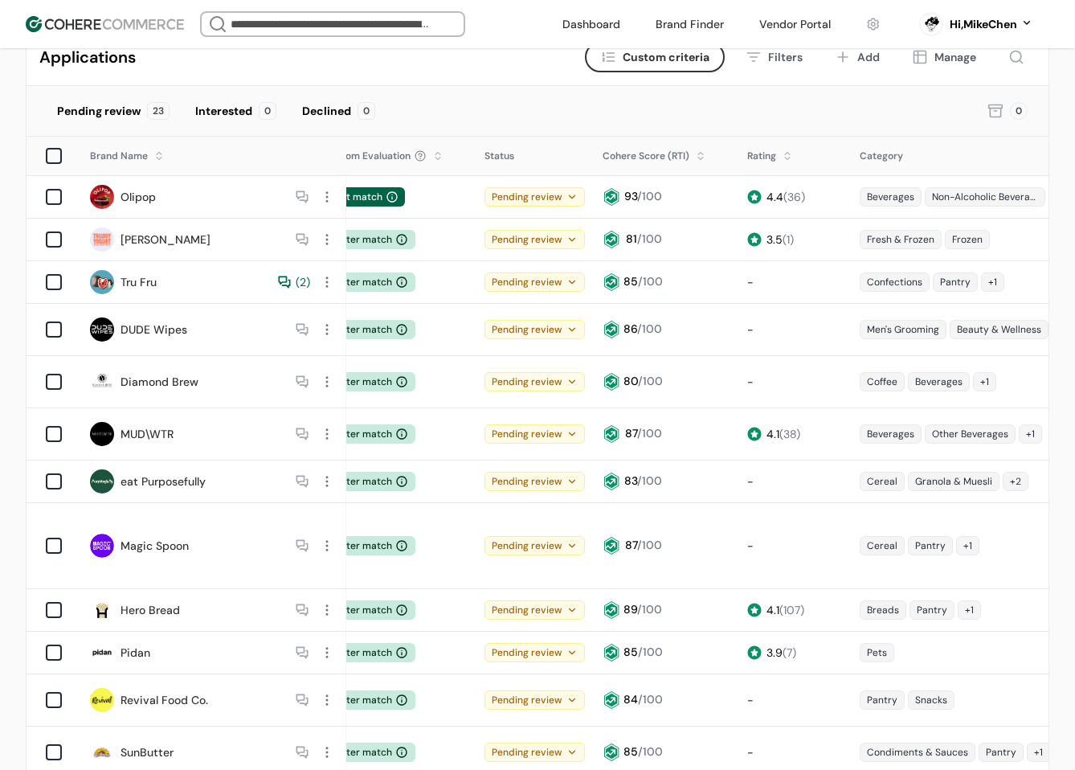
scroll to position [131, 0]
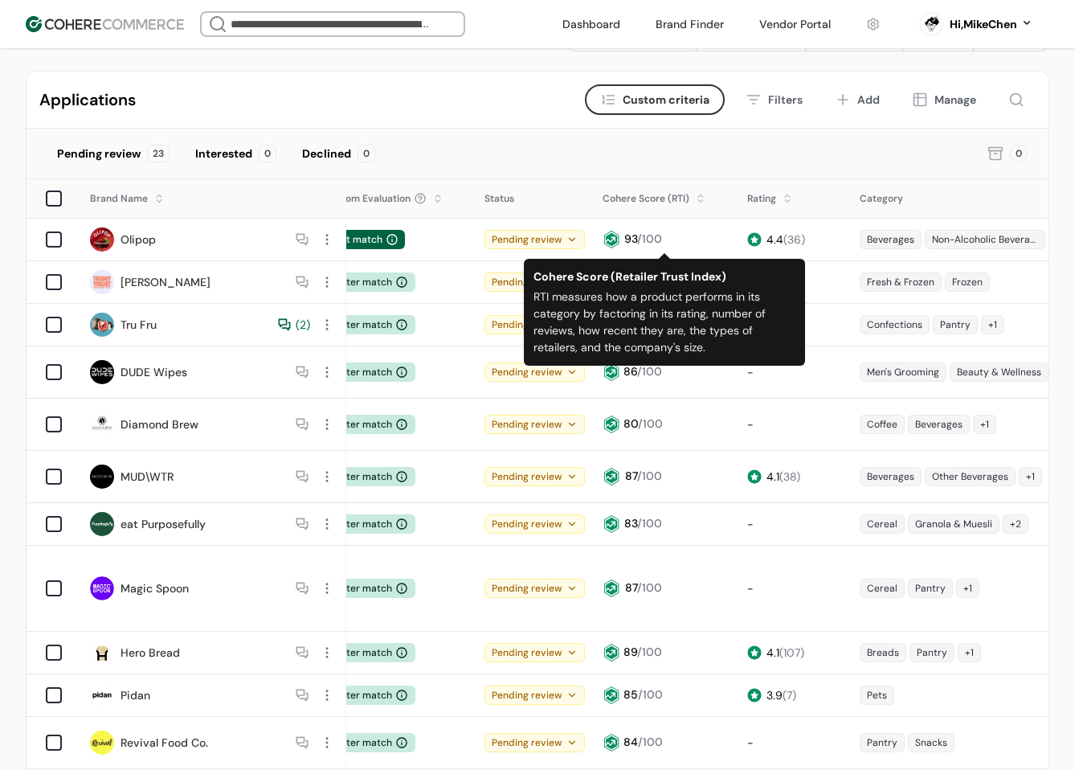
click at [951, 86] on button "Manage" at bounding box center [944, 99] width 87 height 31
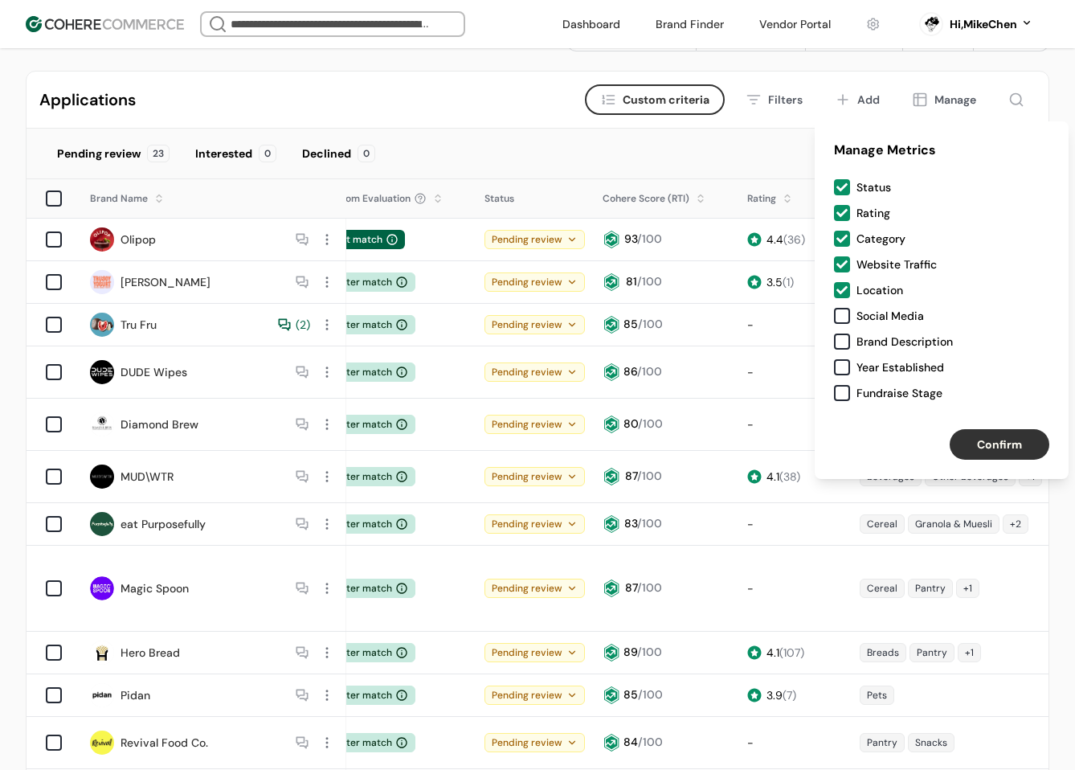
click at [840, 316] on div at bounding box center [842, 316] width 16 height 16
click at [844, 335] on div at bounding box center [842, 341] width 16 height 16
click at [840, 371] on div at bounding box center [842, 367] width 16 height 16
click at [841, 393] on div at bounding box center [842, 393] width 16 height 16
click at [969, 444] on button "Confirm" at bounding box center [1000, 444] width 100 height 31
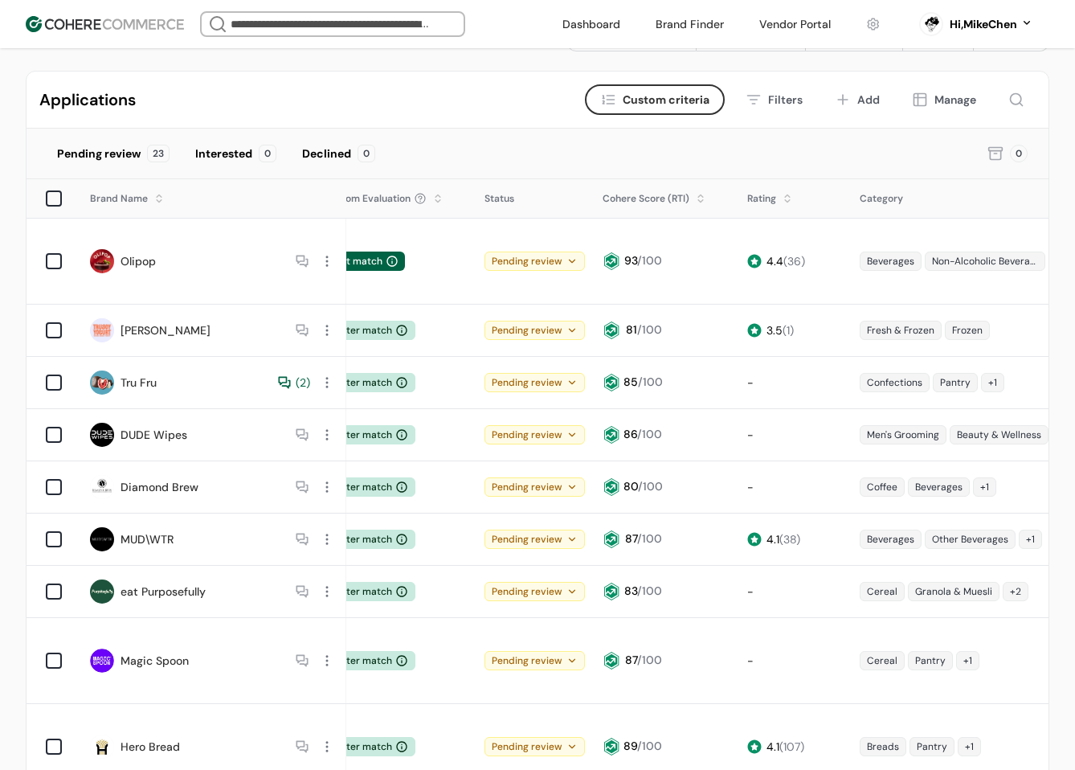
click at [947, 103] on div "Manage" at bounding box center [955, 100] width 42 height 17
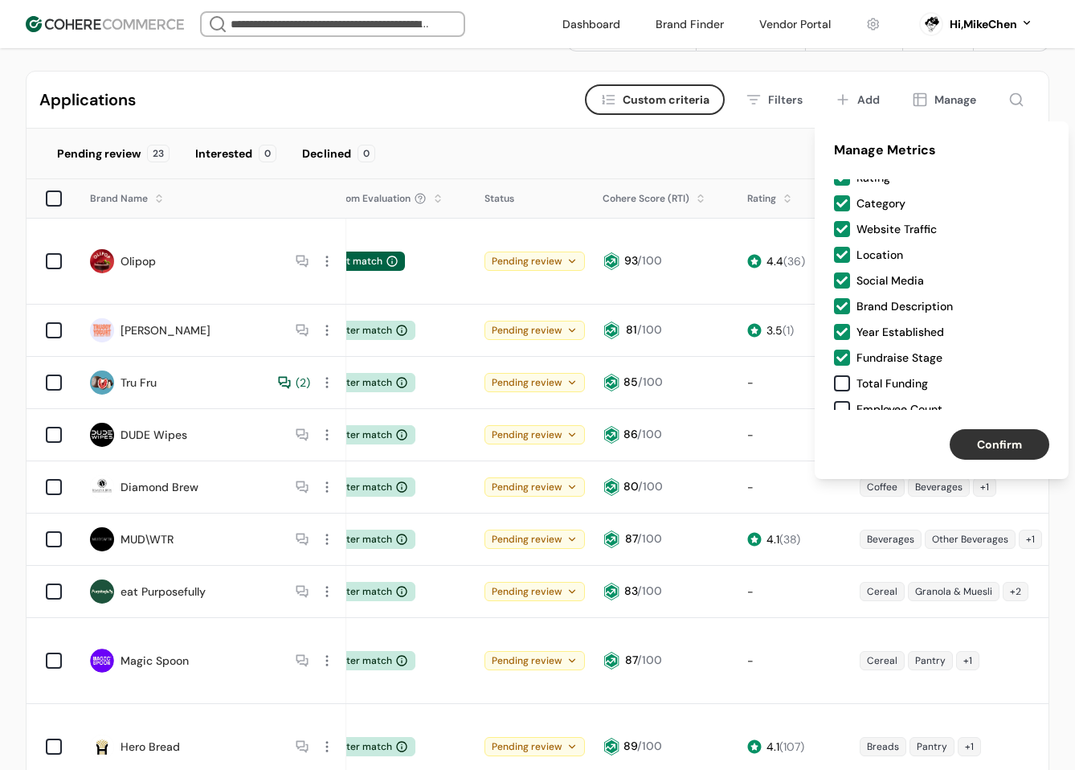
scroll to position [42, 0]
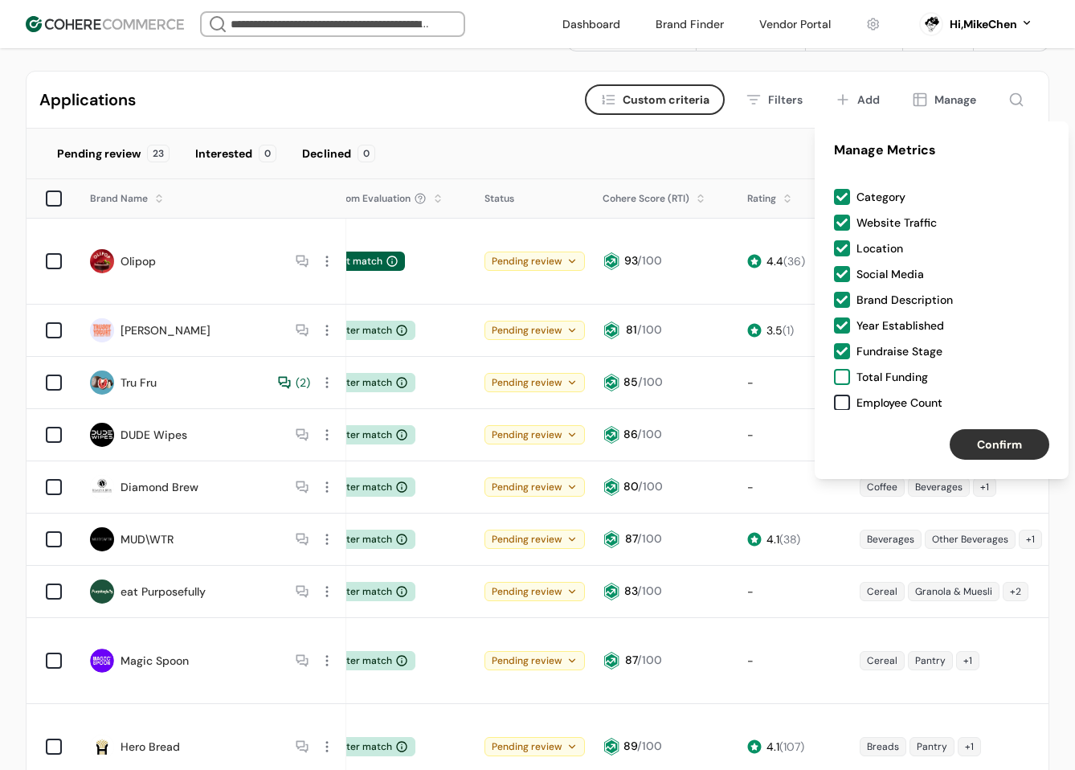
drag, startPoint x: 840, startPoint y: 377, endPoint x: 844, endPoint y: 389, distance: 13.0
click at [840, 378] on div at bounding box center [842, 377] width 16 height 16
click at [844, 397] on div at bounding box center [842, 402] width 16 height 16
click at [971, 440] on button "Confirm" at bounding box center [1000, 444] width 100 height 31
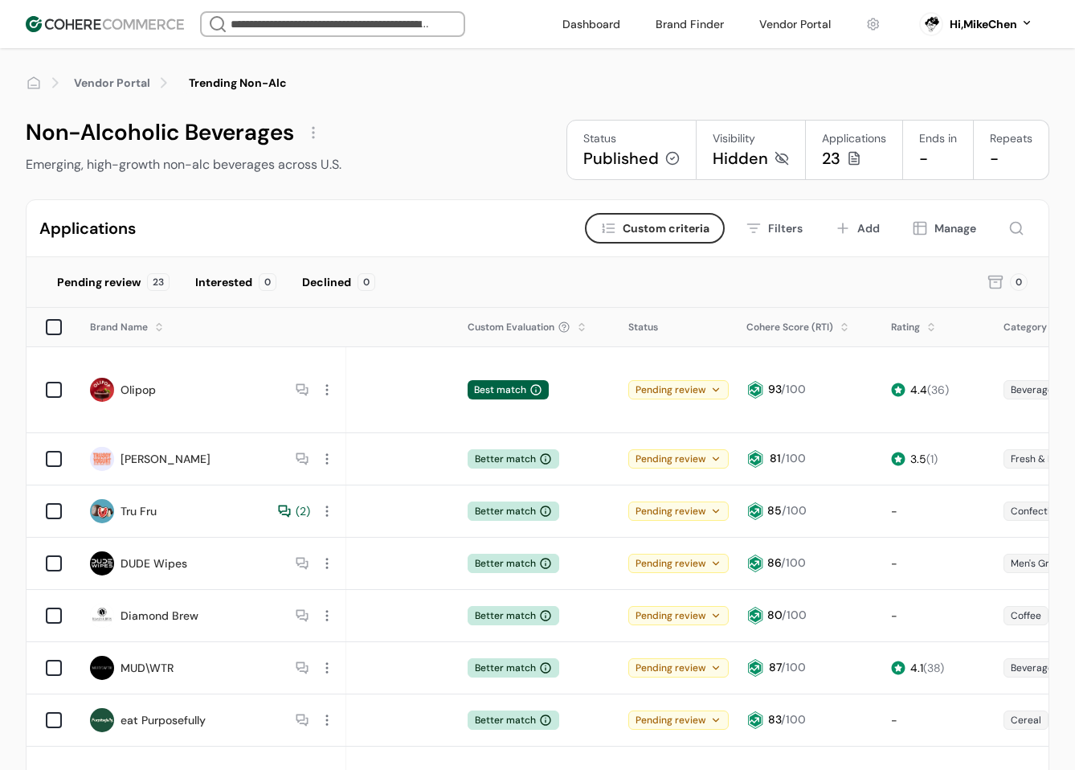
scroll to position [0, 0]
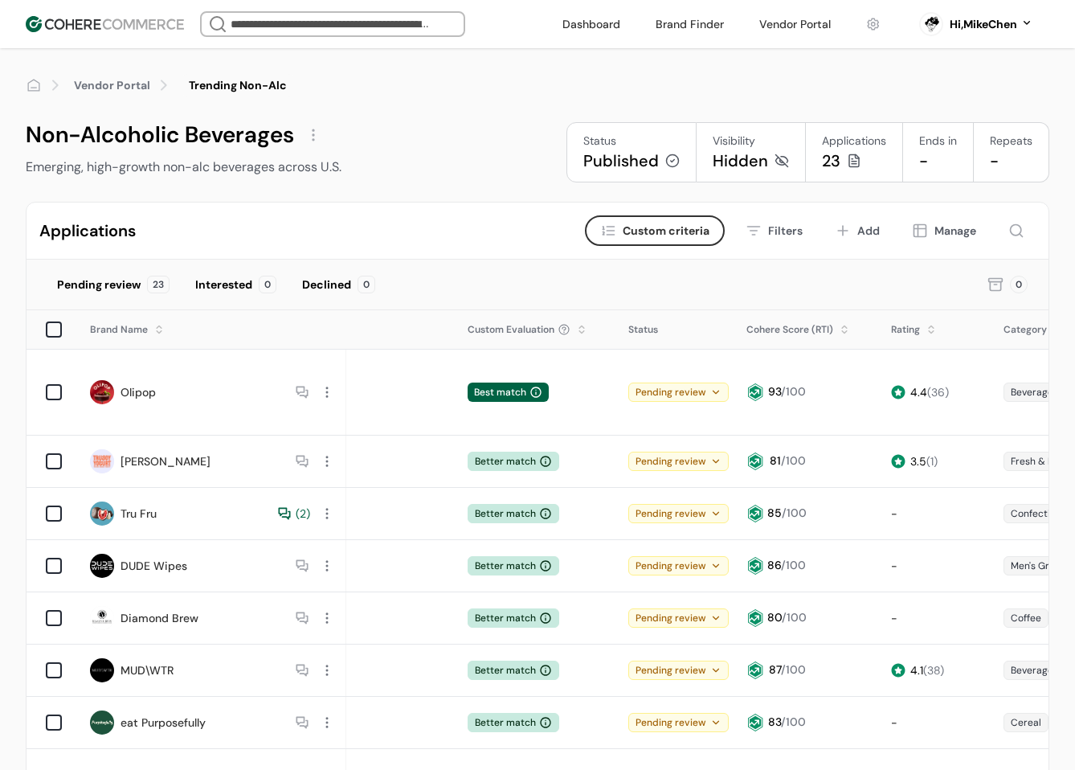
drag, startPoint x: 776, startPoint y: 333, endPoint x: 769, endPoint y: 374, distance: 42.4
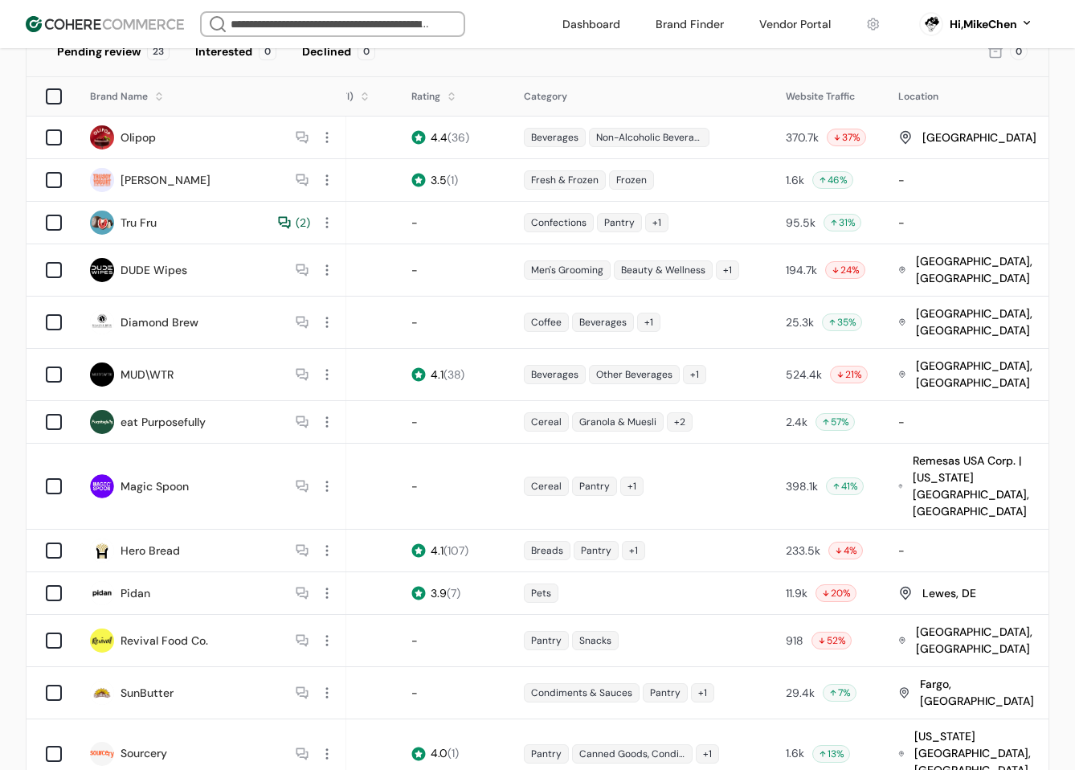
scroll to position [80, 0]
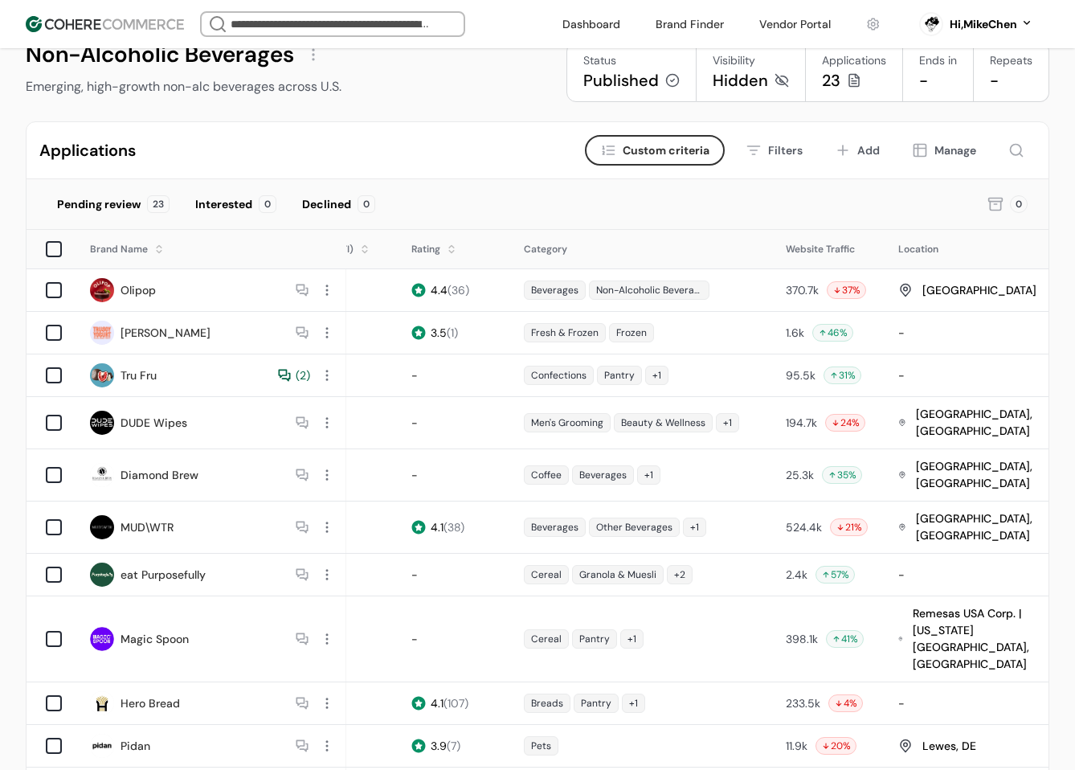
click at [962, 152] on div "Manage" at bounding box center [955, 150] width 42 height 17
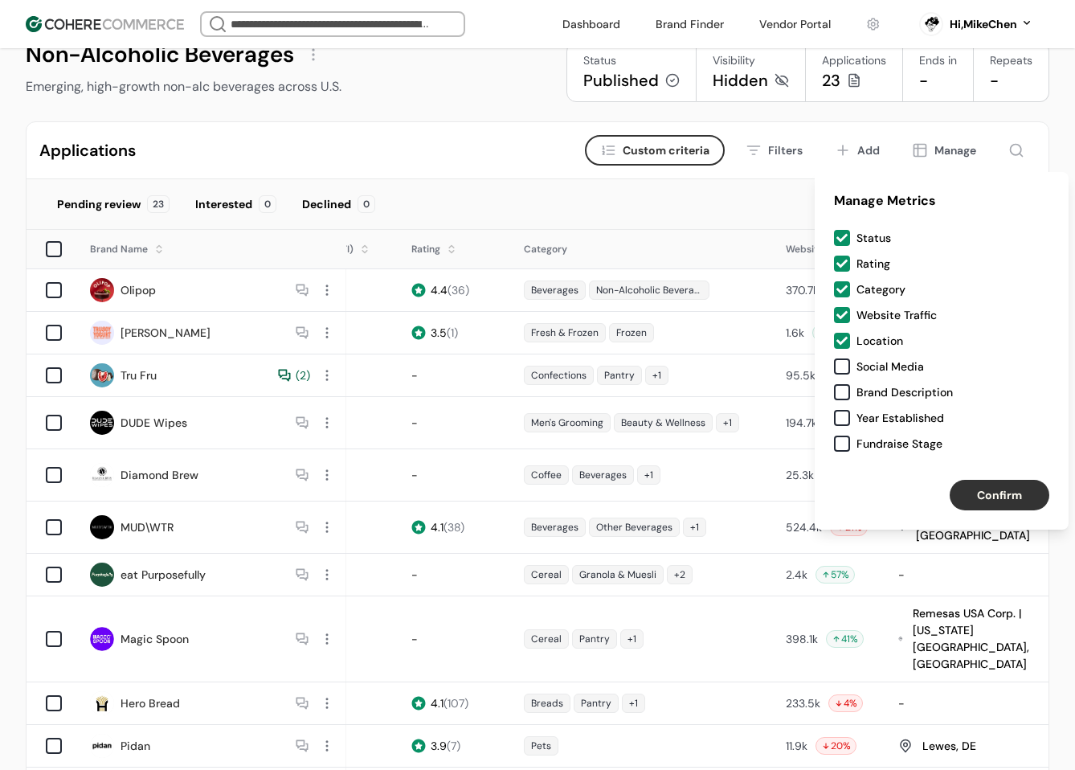
click at [683, 203] on div "Pending review 23 Interested 0 Declined 0" at bounding box center [506, 204] width 921 height 31
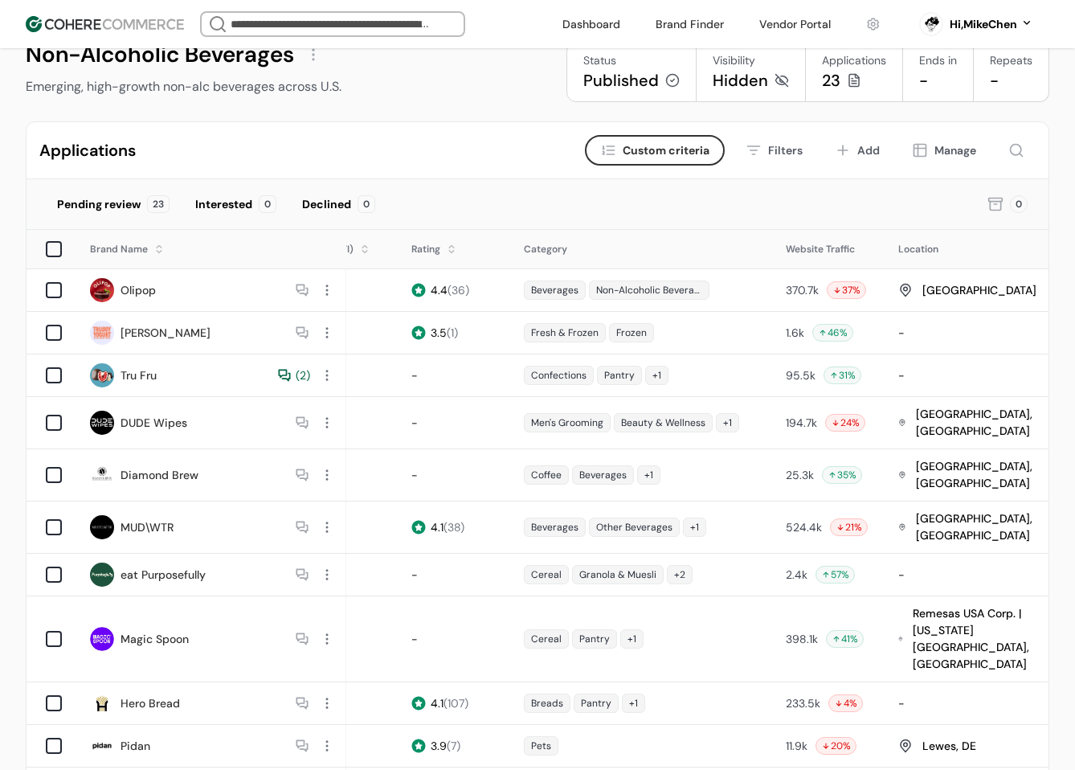
click at [940, 152] on div "Manage" at bounding box center [955, 150] width 42 height 17
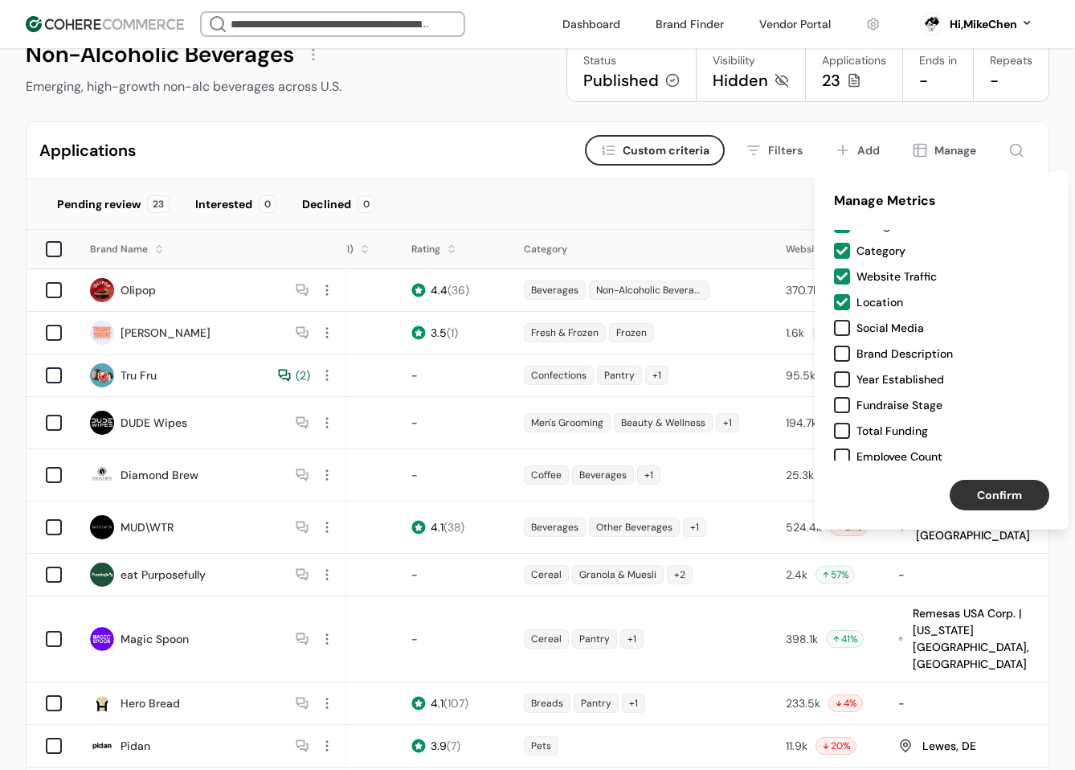
scroll to position [42, 0]
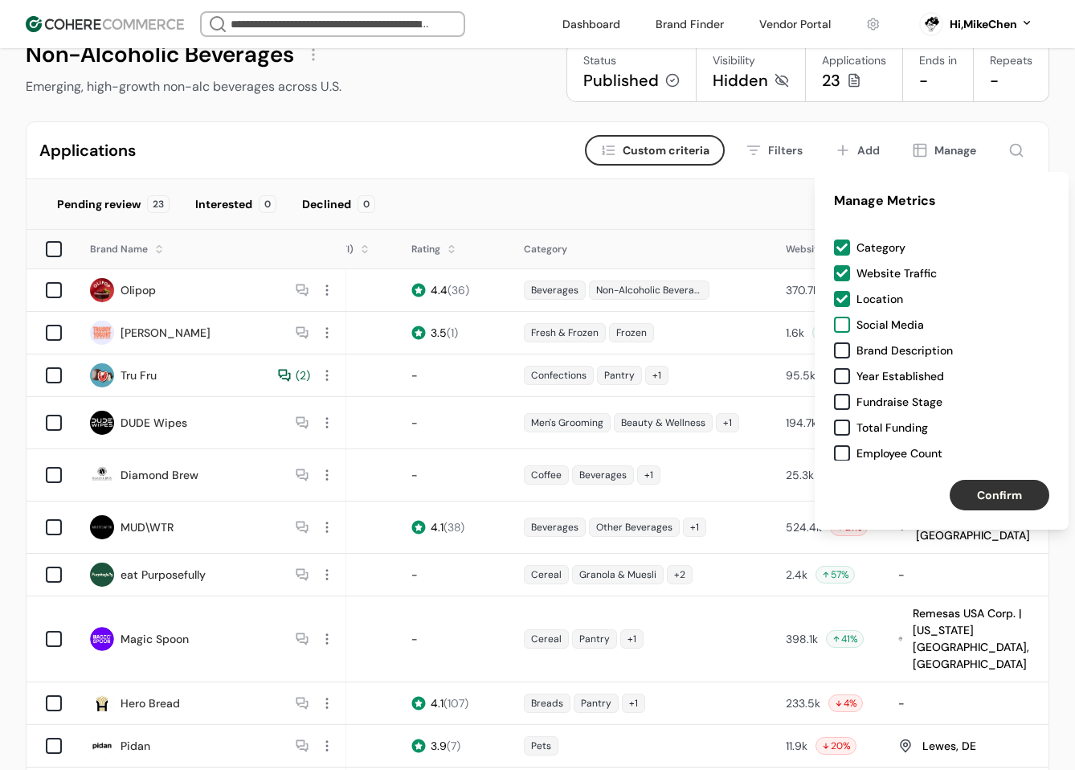
click at [844, 325] on div at bounding box center [842, 325] width 16 height 16
click at [844, 351] on div at bounding box center [842, 350] width 16 height 16
click at [841, 378] on div at bounding box center [842, 376] width 16 height 16
click at [844, 400] on div at bounding box center [842, 402] width 16 height 16
click at [842, 427] on div at bounding box center [842, 427] width 16 height 16
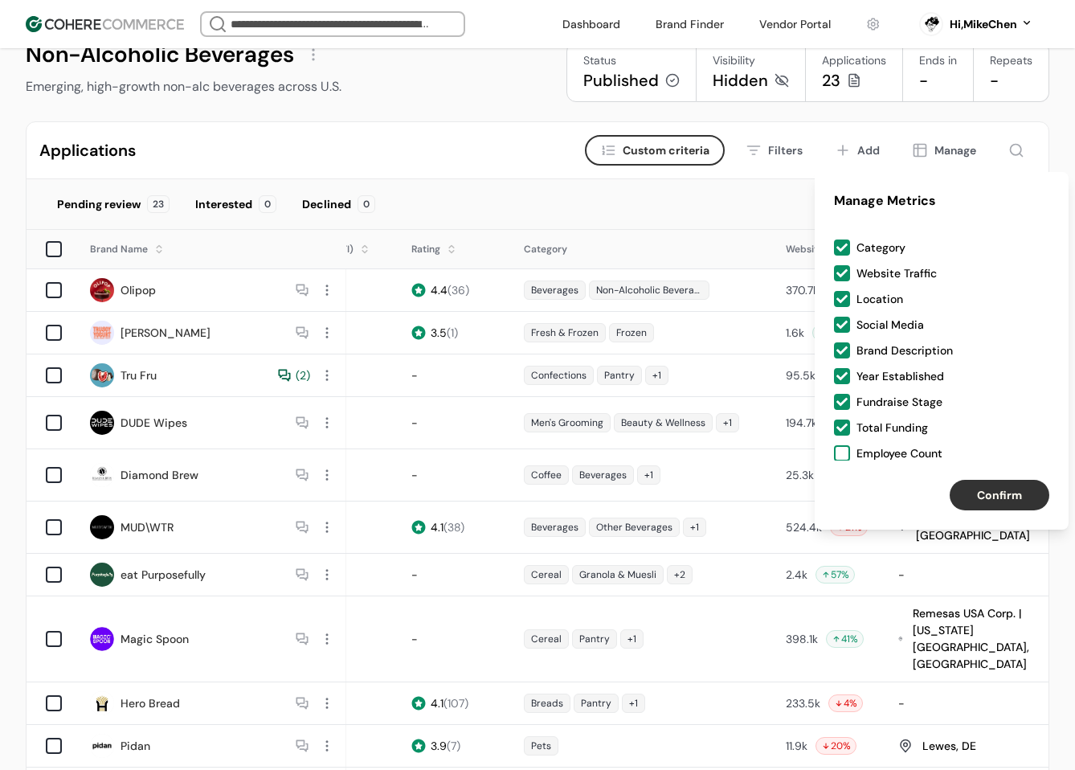
click at [843, 451] on div at bounding box center [842, 453] width 16 height 16
click at [1007, 486] on button "Confirm" at bounding box center [1000, 495] width 100 height 31
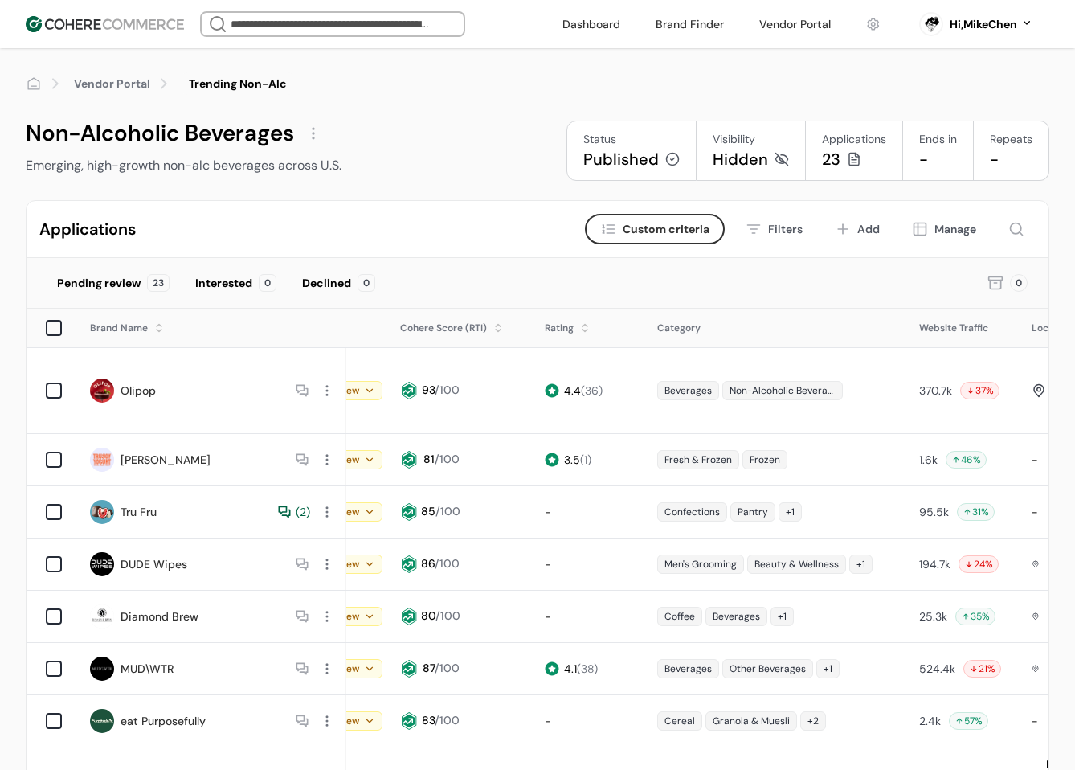
scroll to position [0, 0]
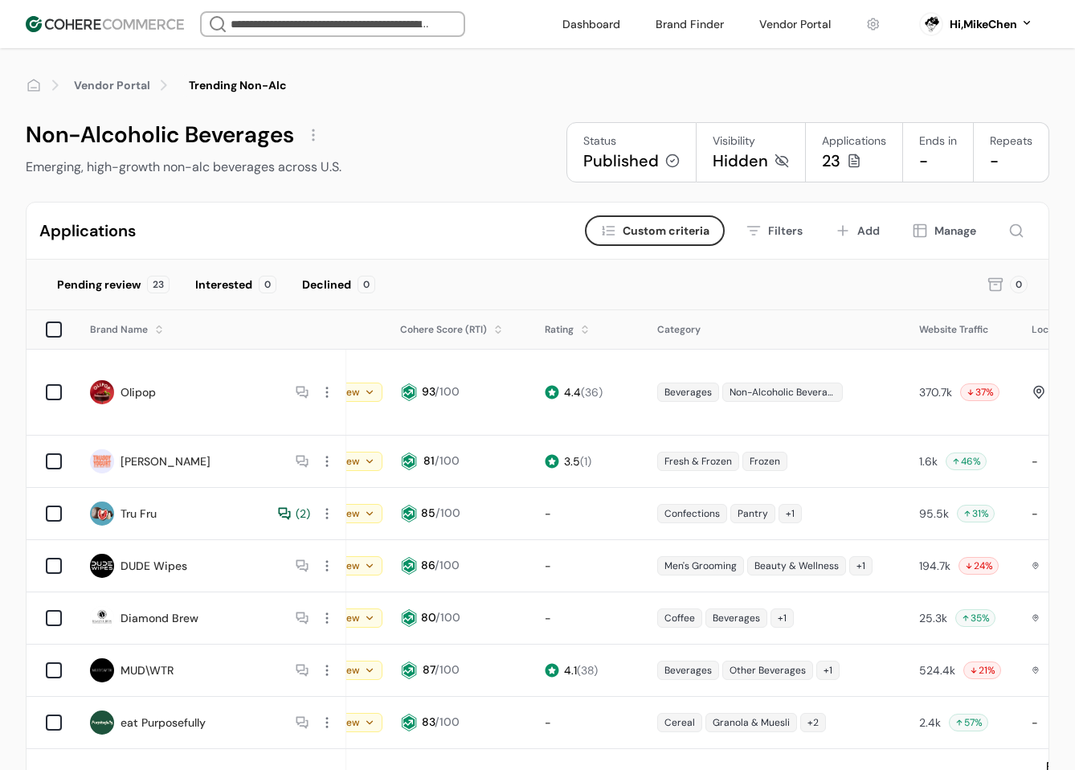
click at [441, 237] on div "Applications Criteria Custom criteria Filters Add Manage" at bounding box center [538, 230] width 1022 height 57
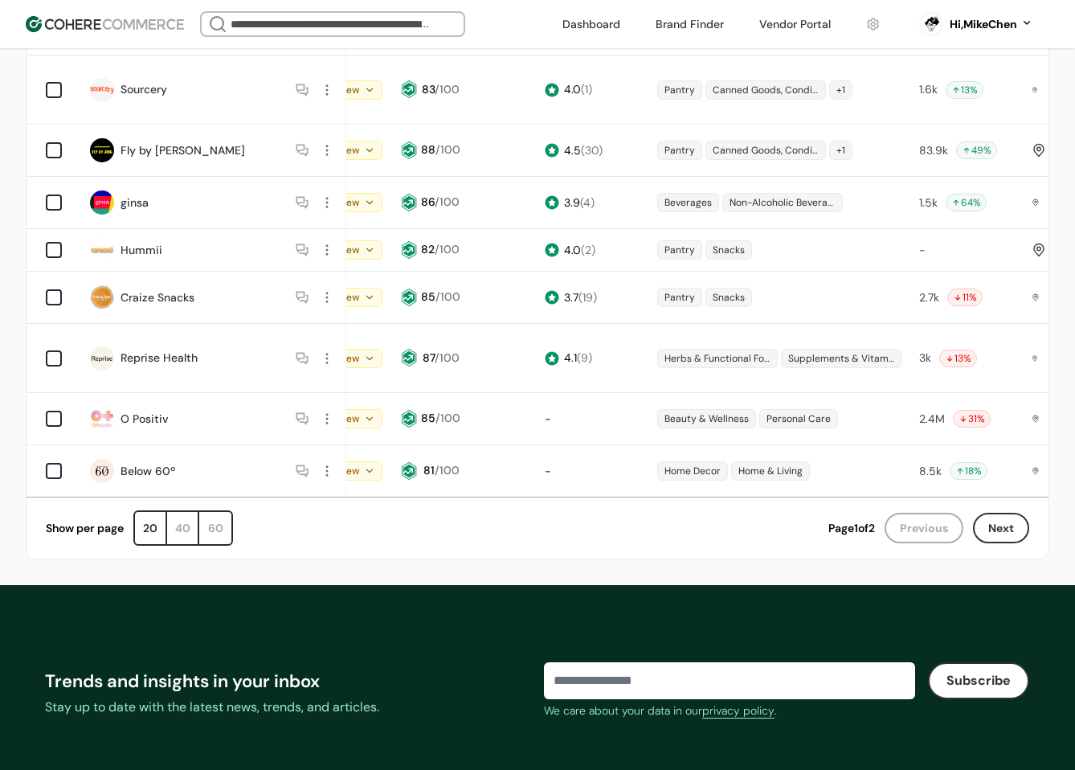
scroll to position [1285, 0]
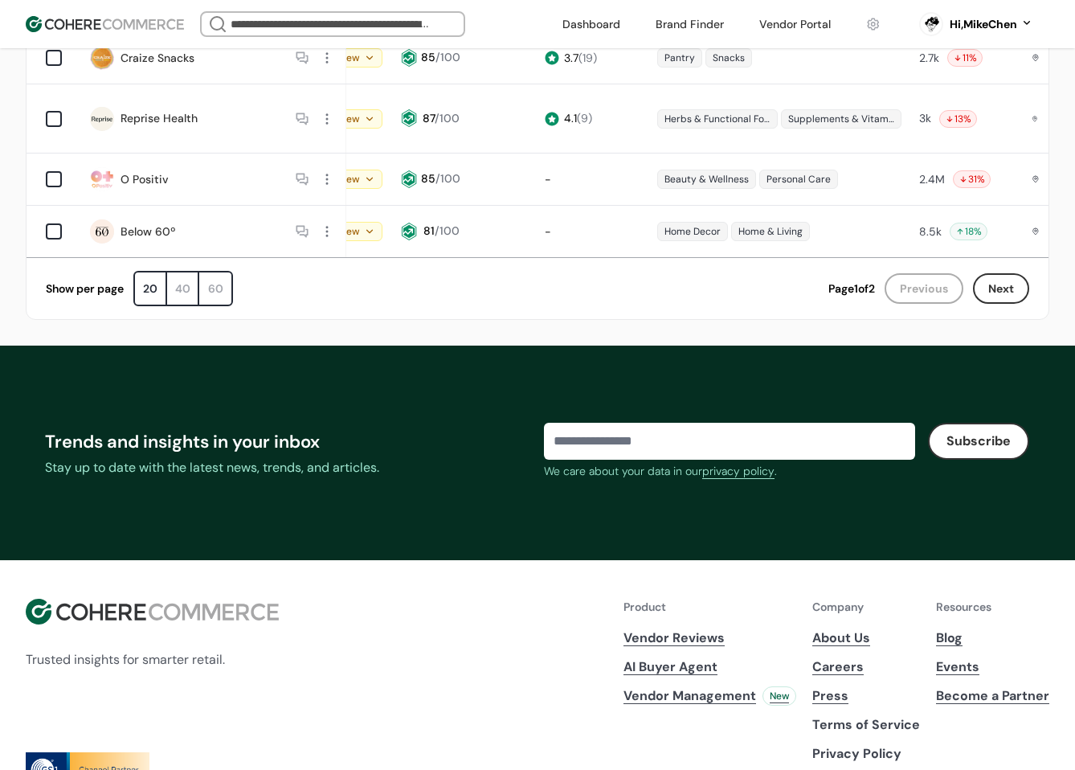
click at [217, 272] on div "60" at bounding box center [215, 288] width 32 height 32
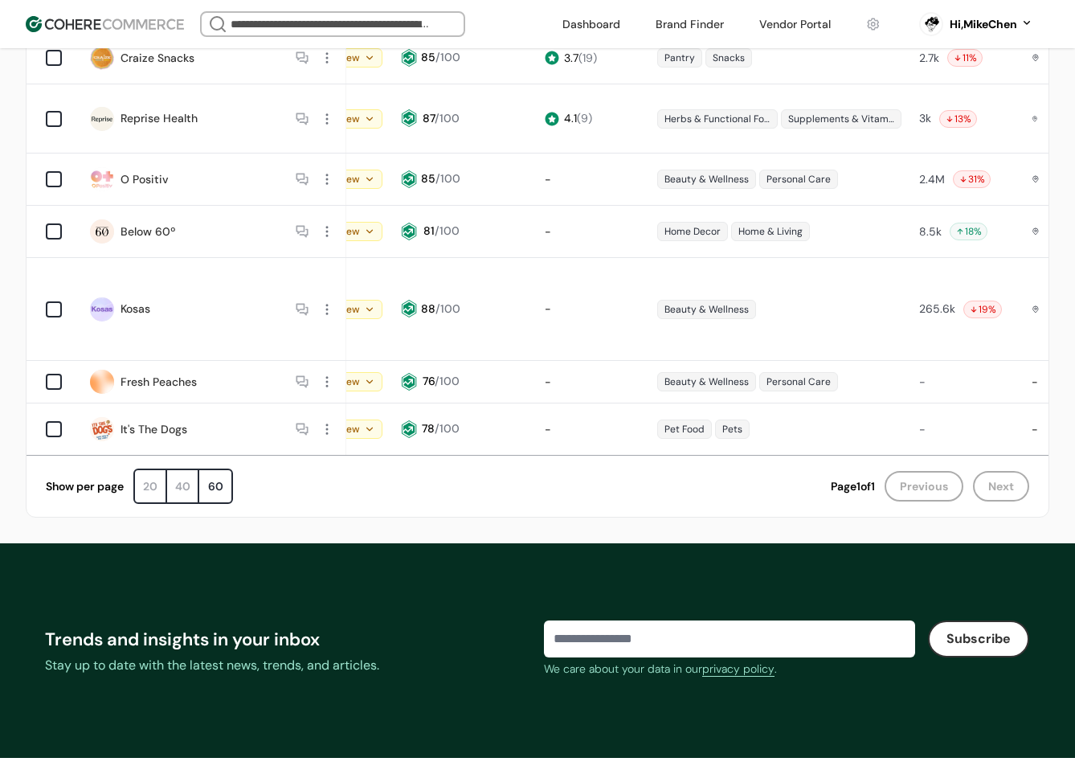
click at [149, 470] on div "20" at bounding box center [151, 486] width 32 height 32
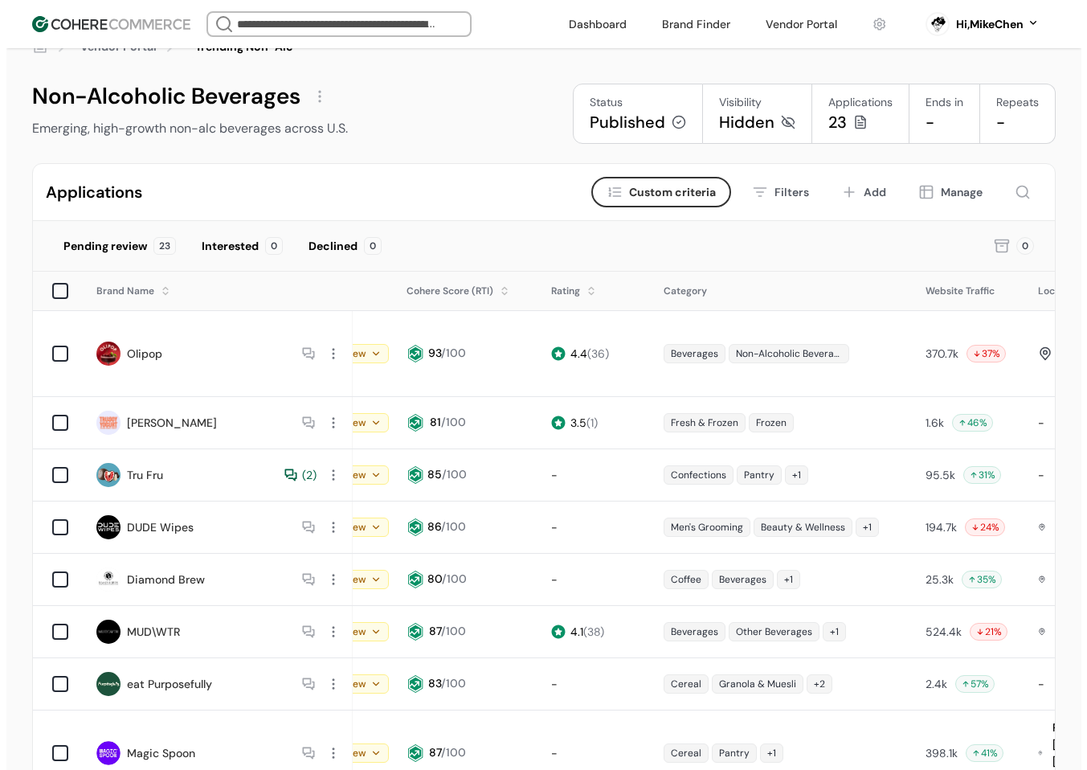
scroll to position [161, 0]
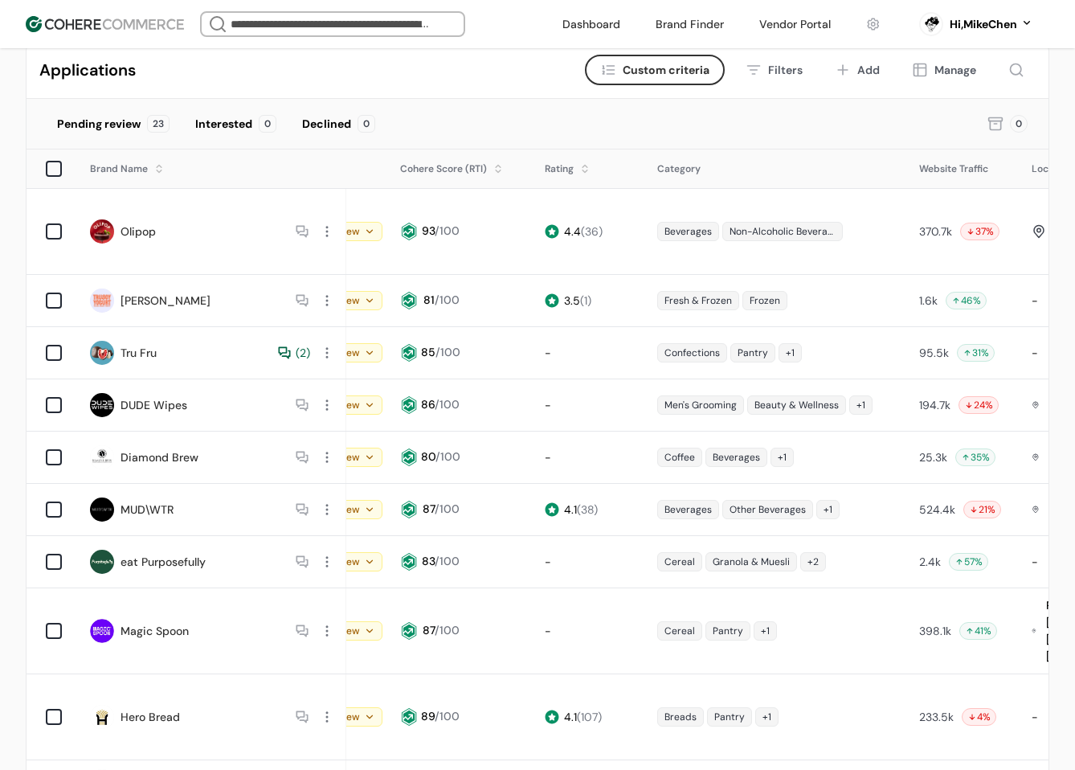
click at [360, 230] on div "Pending review" at bounding box center [332, 231] width 100 height 19
click at [685, 68] on span "Custom criteria" at bounding box center [666, 70] width 87 height 17
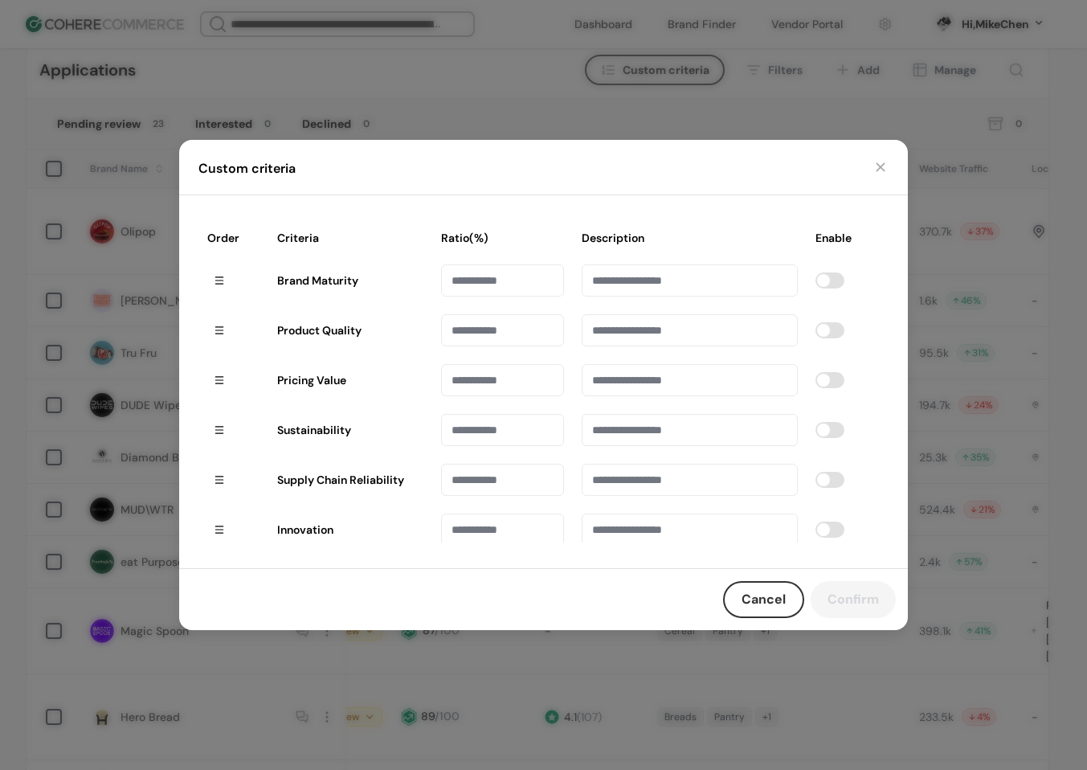
click at [877, 165] on button "button" at bounding box center [880, 167] width 16 height 16
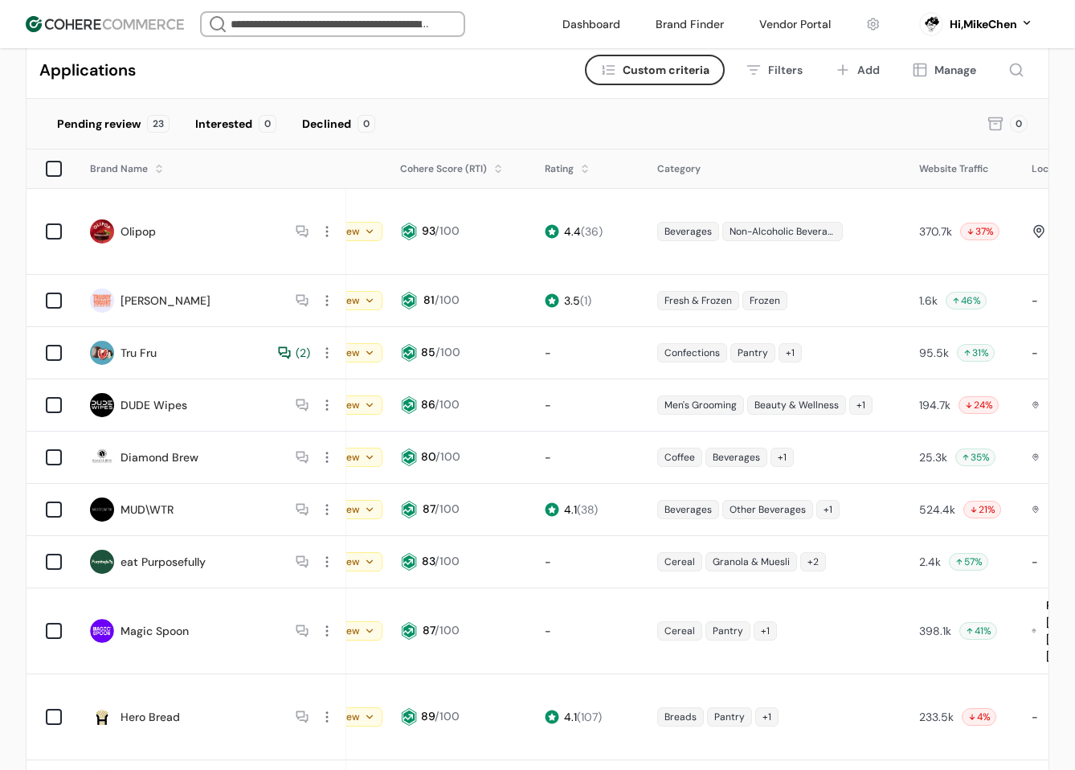
click at [647, 76] on span "Custom criteria" at bounding box center [666, 70] width 87 height 17
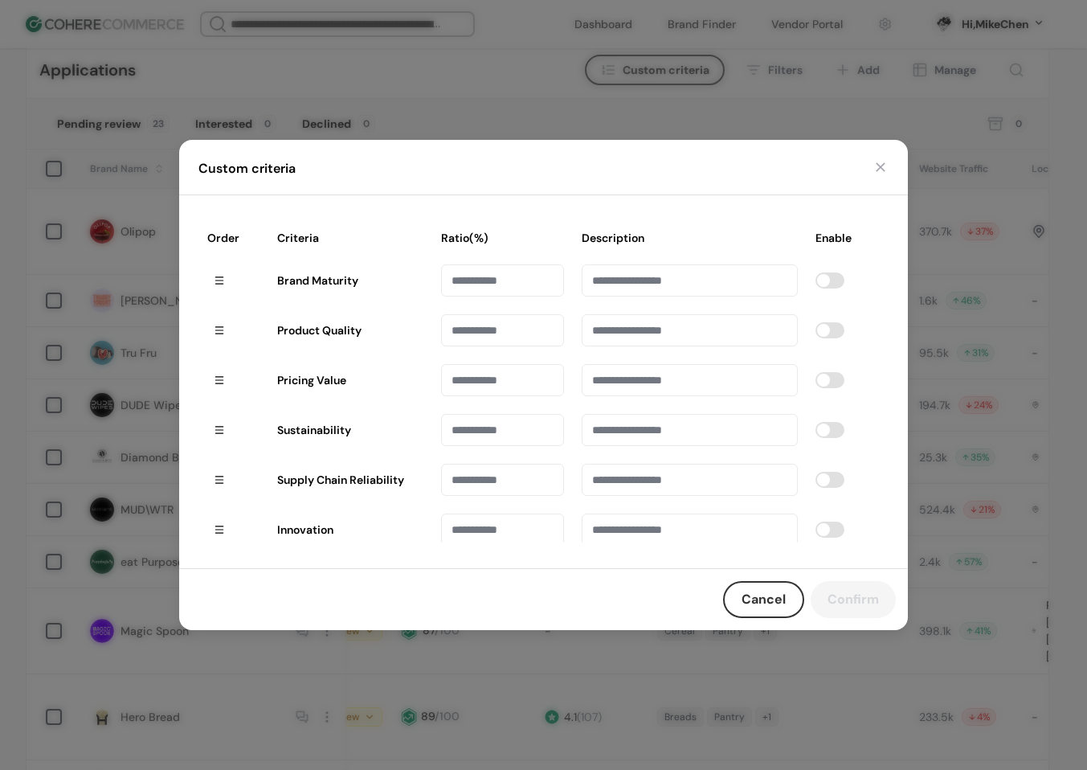
click at [889, 170] on div "Custom criteria" at bounding box center [543, 167] width 729 height 55
click at [886, 170] on button "button" at bounding box center [880, 167] width 16 height 16
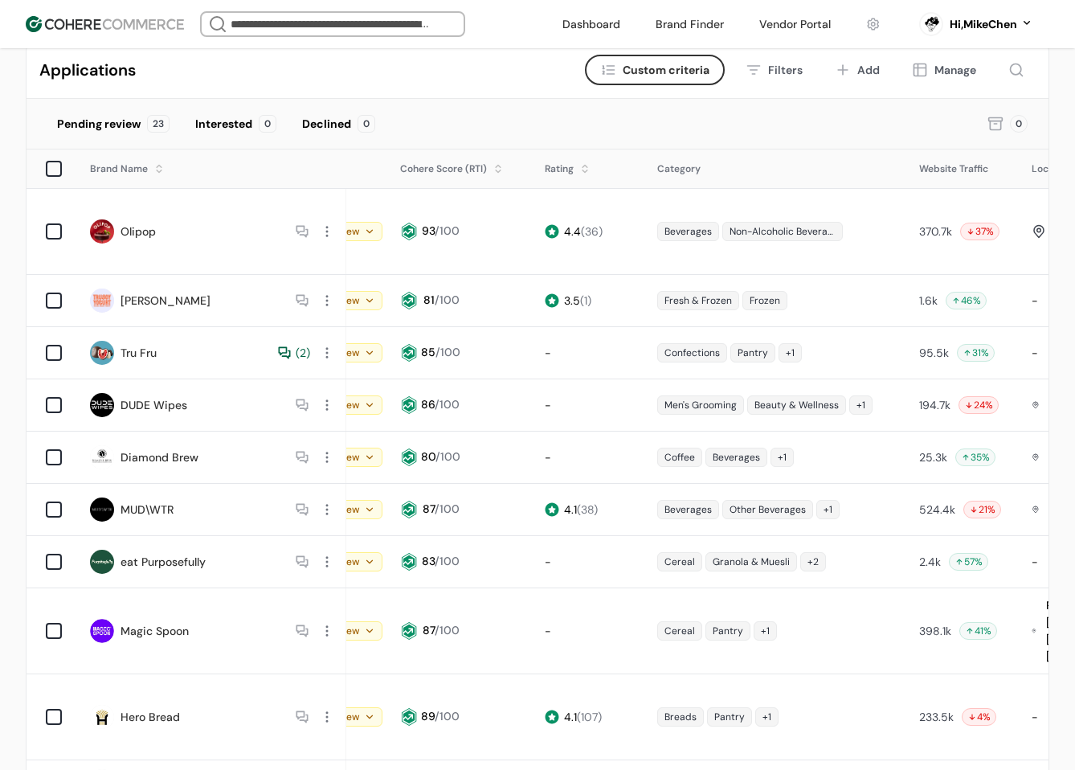
click at [665, 72] on span "Custom criteria" at bounding box center [666, 70] width 87 height 17
